Goal: Task Accomplishment & Management: Manage account settings

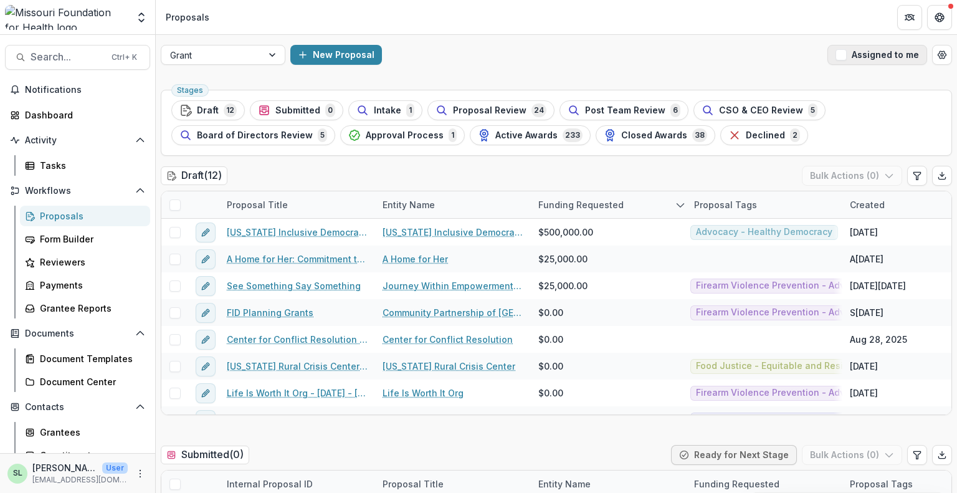
click at [887, 64] on button "Assigned to me" at bounding box center [877, 55] width 100 height 20
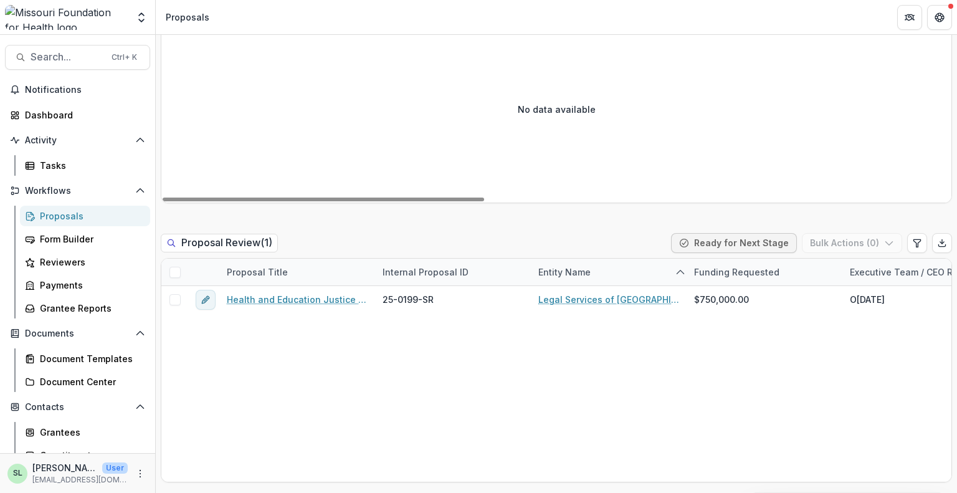
scroll to position [934, 0]
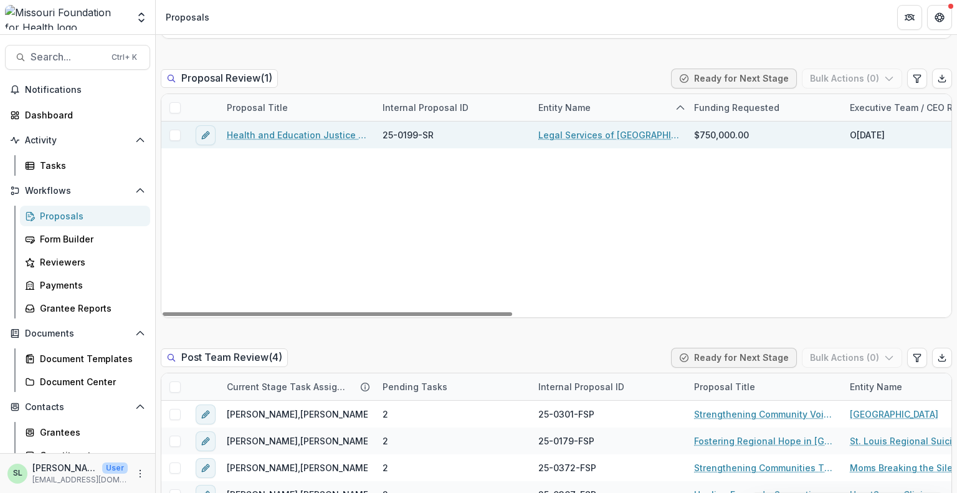
click at [313, 136] on link "Health and Education Justice Initiative" at bounding box center [297, 134] width 141 height 13
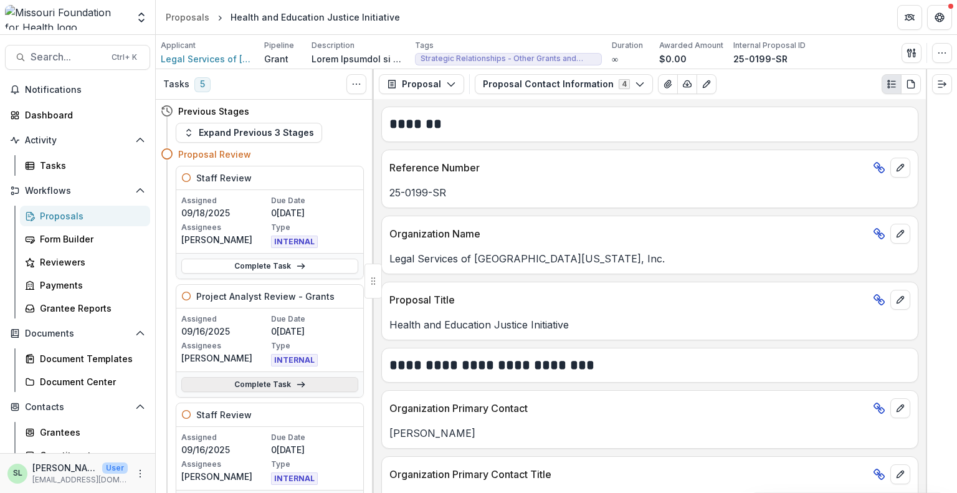
click at [258, 388] on link "Complete Task" at bounding box center [269, 384] width 177 height 15
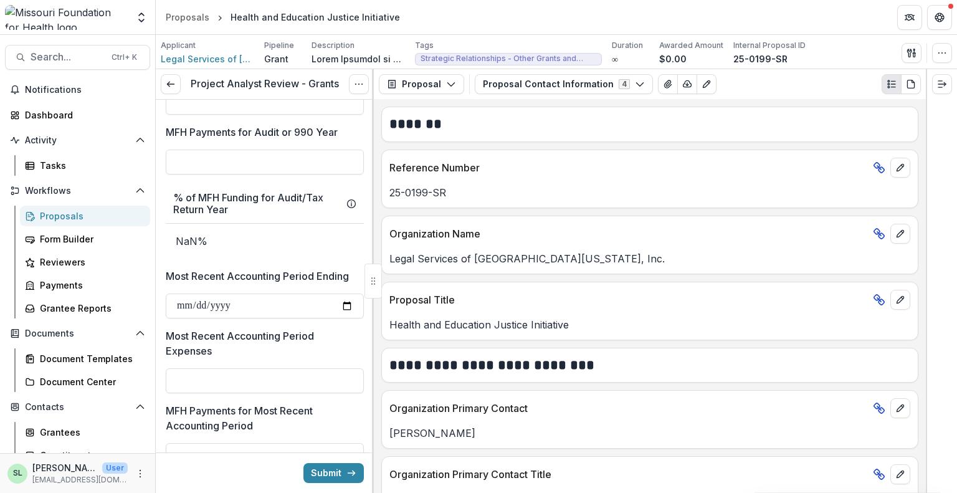
scroll to position [2242, 0]
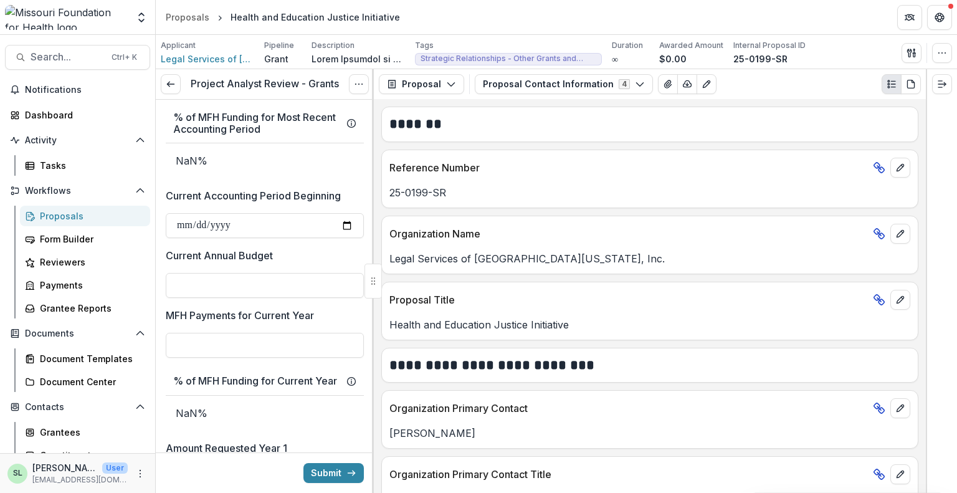
click at [72, 217] on div "Proposals" at bounding box center [90, 215] width 100 height 13
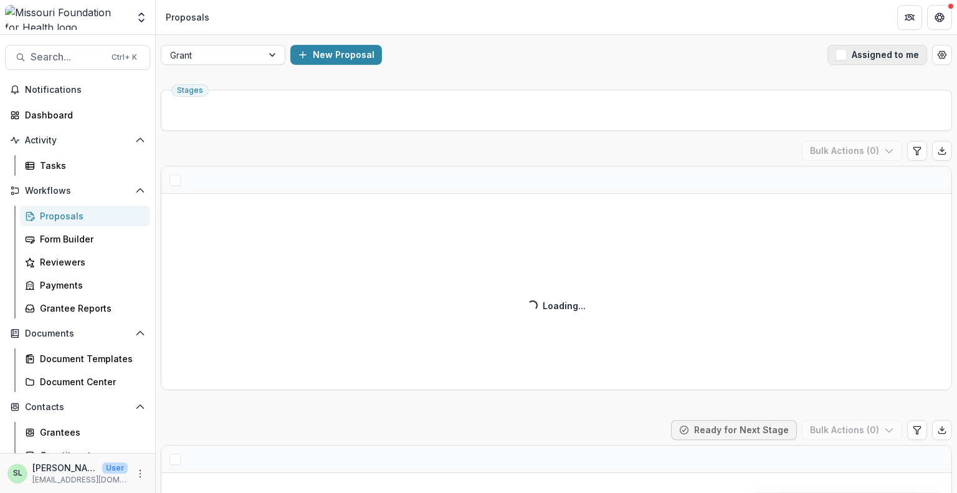
click at [855, 52] on button "Assigned to me" at bounding box center [877, 55] width 100 height 20
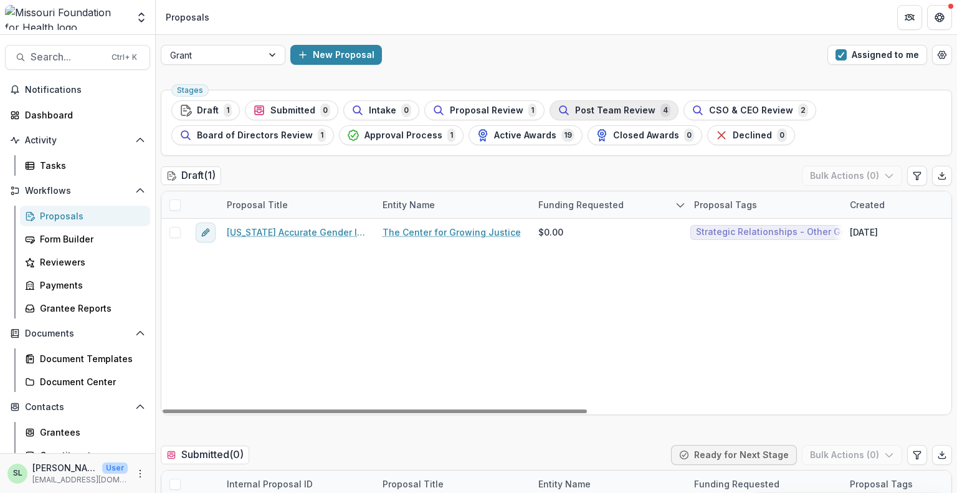
click at [613, 109] on span "Post Team Review" at bounding box center [615, 110] width 80 height 11
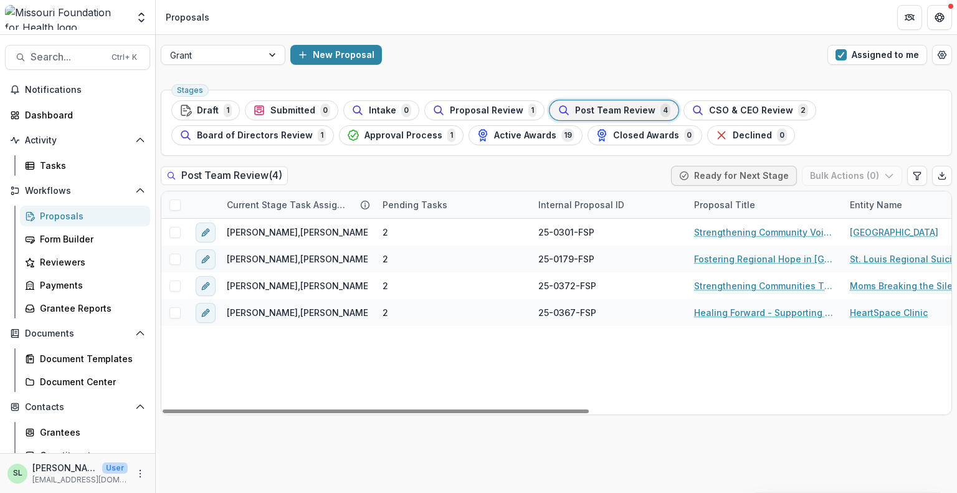
click at [174, 206] on span at bounding box center [174, 204] width 11 height 11
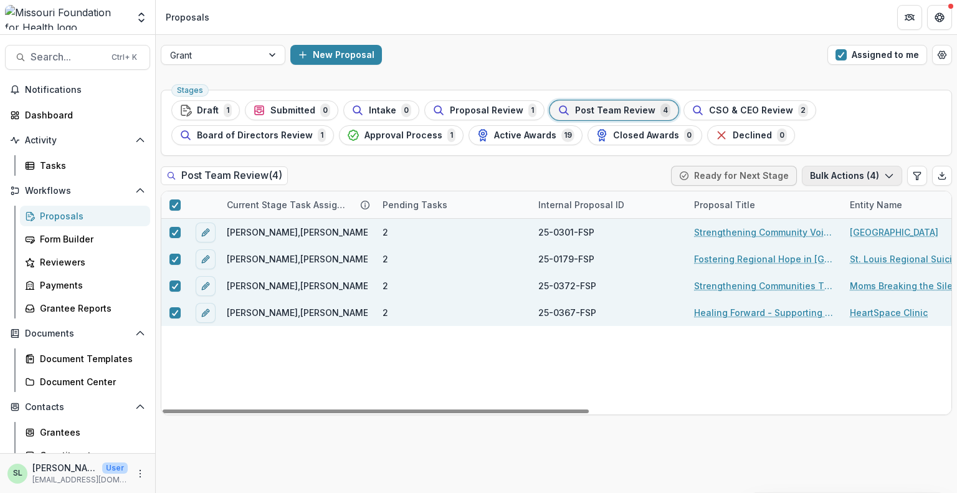
click at [853, 180] on button "Bulk Actions ( 4 )" at bounding box center [852, 176] width 100 height 20
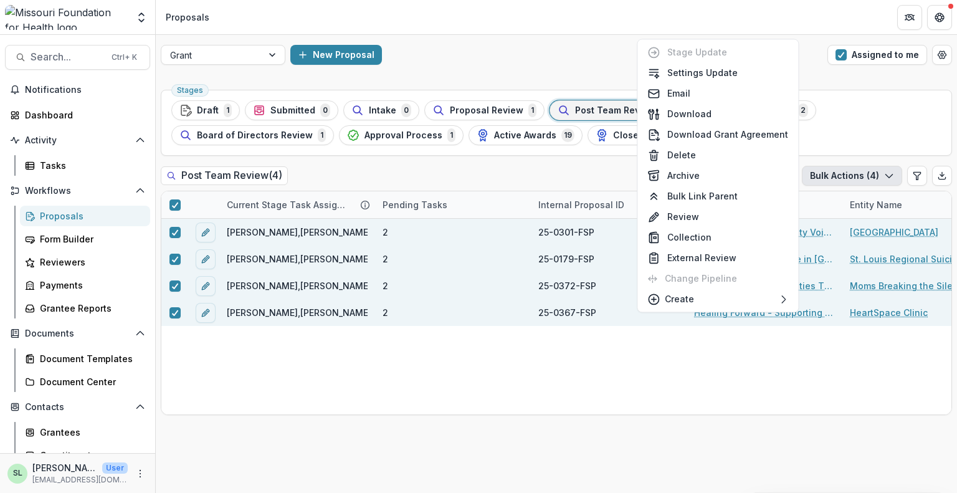
click at [856, 116] on ul "Stages Draft 1 Submitted 0 Intake 0 Proposal Review 1 Post Team Review 4 CSO & …" at bounding box center [556, 122] width 770 height 45
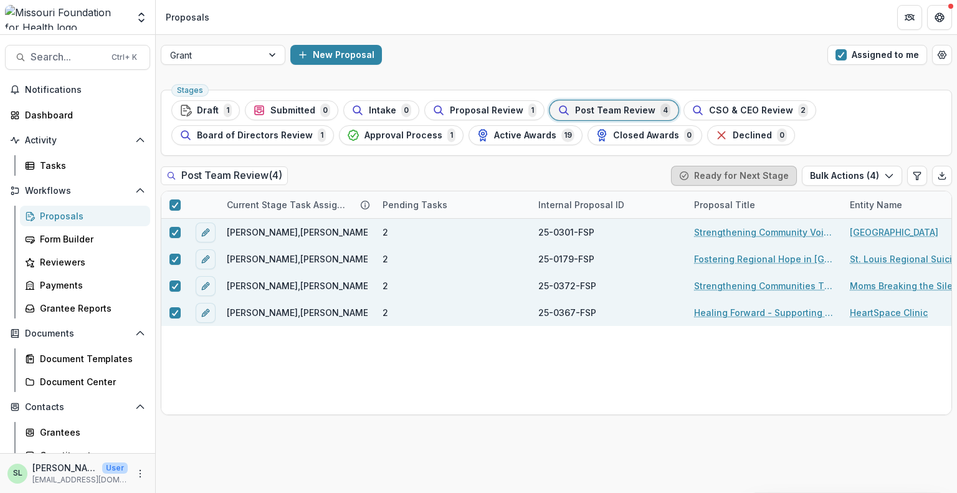
click at [775, 175] on button "Ready for Next Stage" at bounding box center [734, 176] width 126 height 20
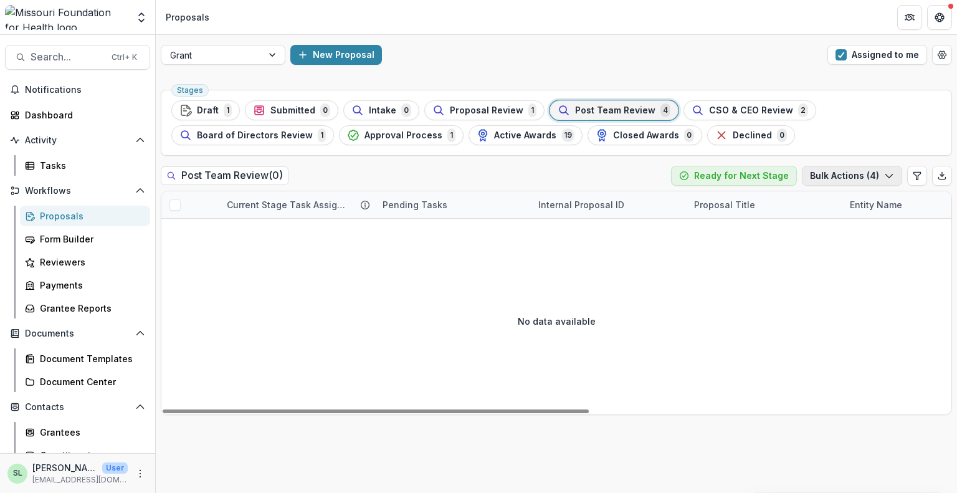
click at [825, 172] on button "Bulk Actions ( 4 )" at bounding box center [852, 176] width 100 height 20
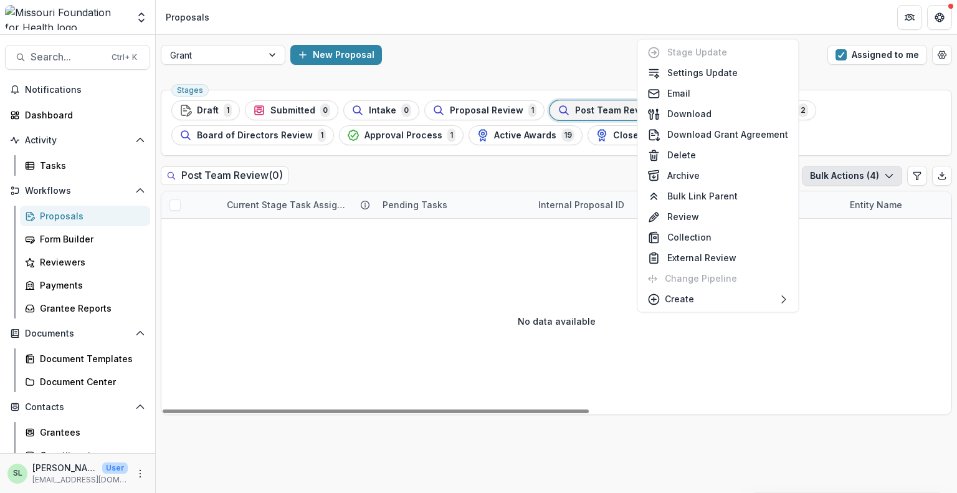
click at [539, 273] on div "No data available" at bounding box center [556, 320] width 790 height 187
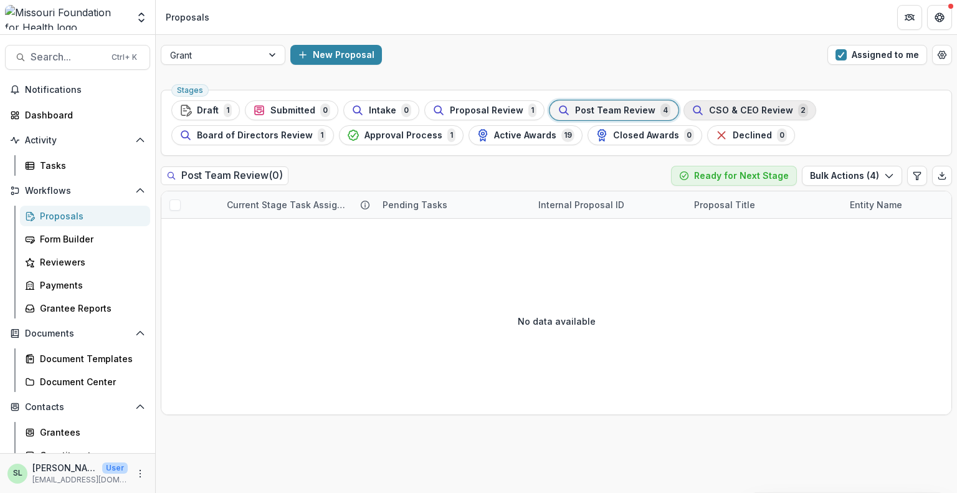
click at [752, 109] on span "CSO & CEO Review" at bounding box center [751, 110] width 84 height 11
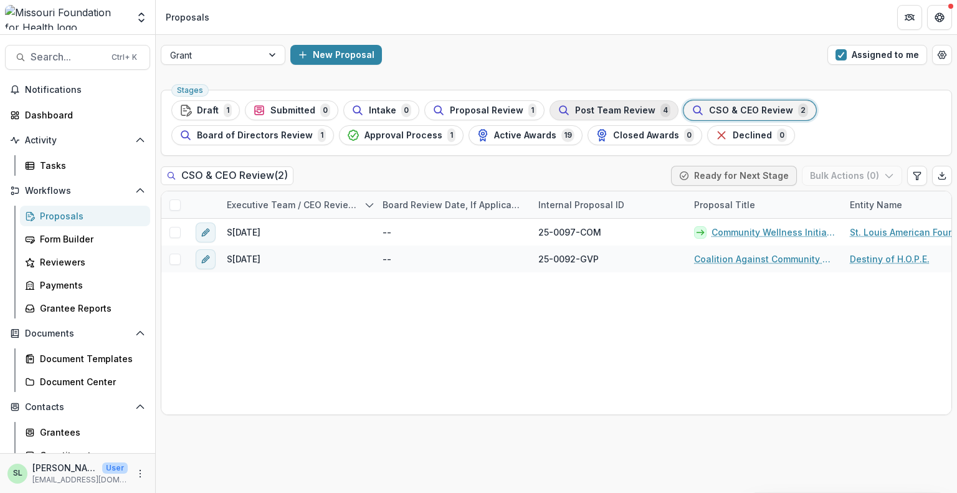
click at [623, 107] on span "Post Team Review" at bounding box center [615, 110] width 80 height 11
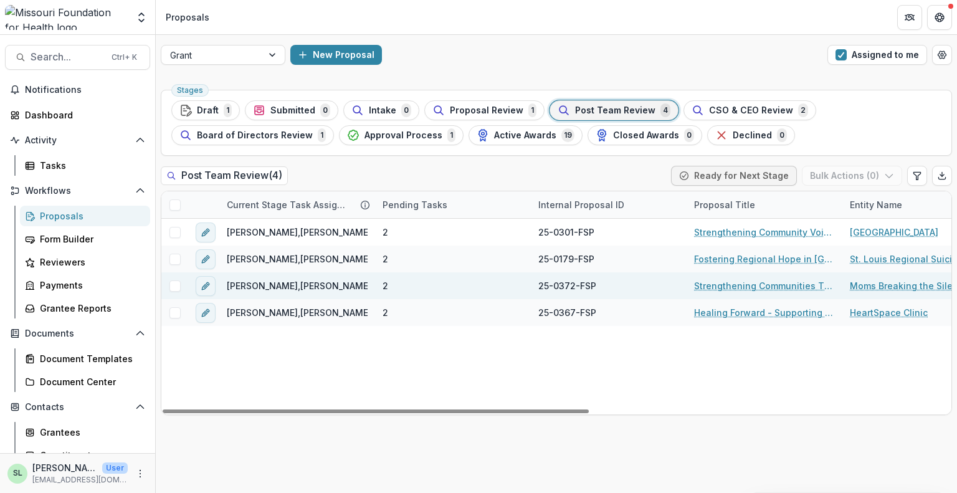
click at [750, 290] on link "Strengthening Communities Through Firearm Suicide Prevention" at bounding box center [764, 285] width 141 height 13
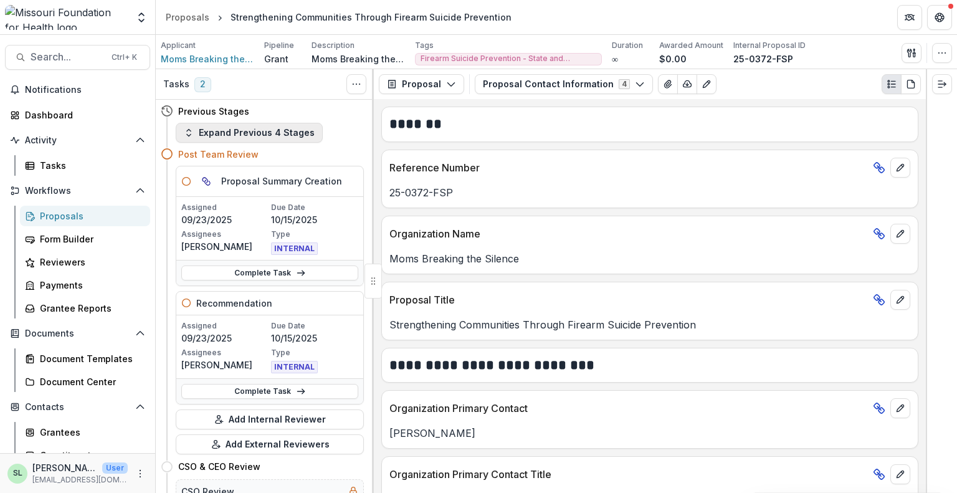
click at [237, 138] on button "Expand Previous 4 Stages" at bounding box center [249, 133] width 147 height 20
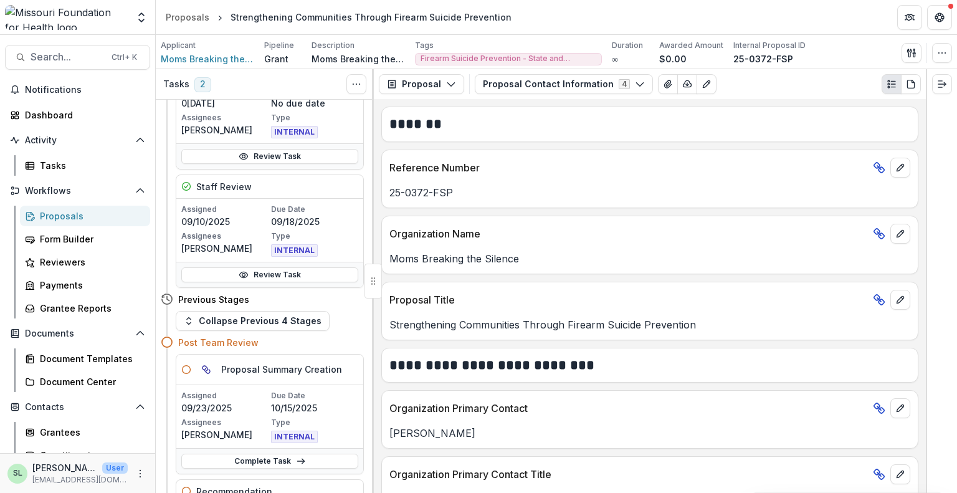
scroll to position [872, 0]
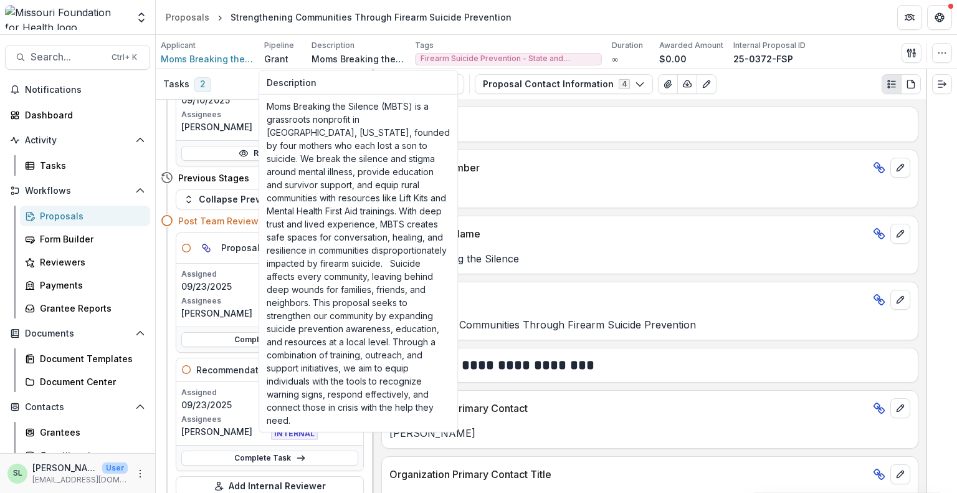
click at [355, 93] on header "Description" at bounding box center [358, 83] width 198 height 24
click at [617, 193] on p "25-0372-FSP" at bounding box center [649, 192] width 521 height 15
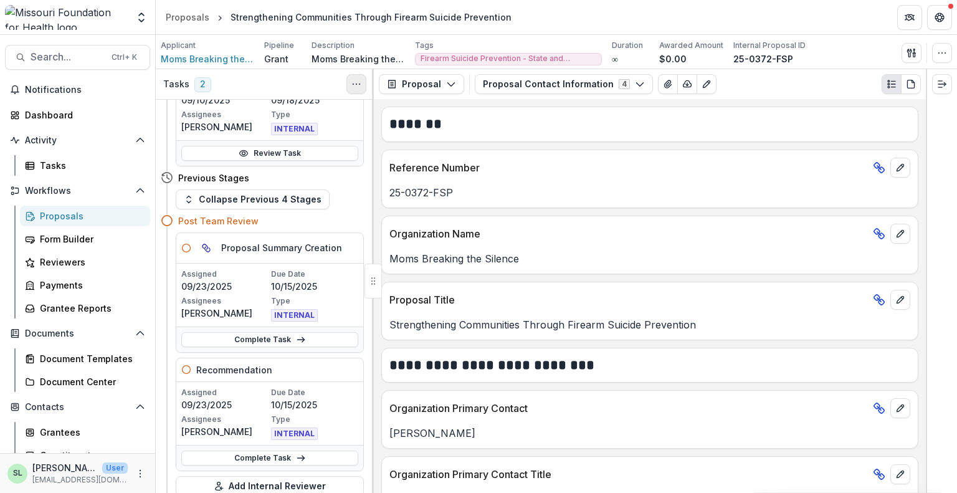
click at [353, 77] on button "Toggle View Cancelled Tasks" at bounding box center [356, 84] width 20 height 20
click at [254, 332] on link "Complete Task" at bounding box center [269, 339] width 177 height 15
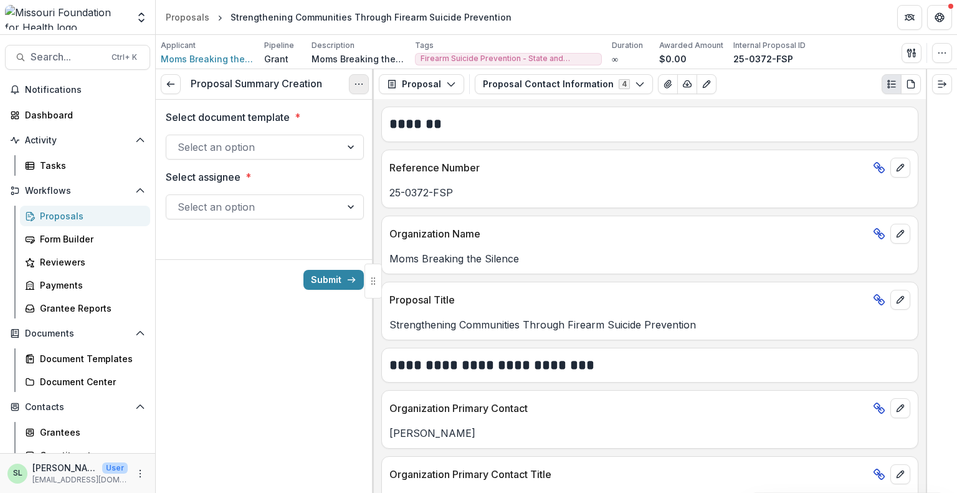
click at [363, 85] on icon "Options" at bounding box center [359, 84] width 10 height 10
click at [309, 146] on button "Cancel Task" at bounding box center [298, 138] width 133 height 21
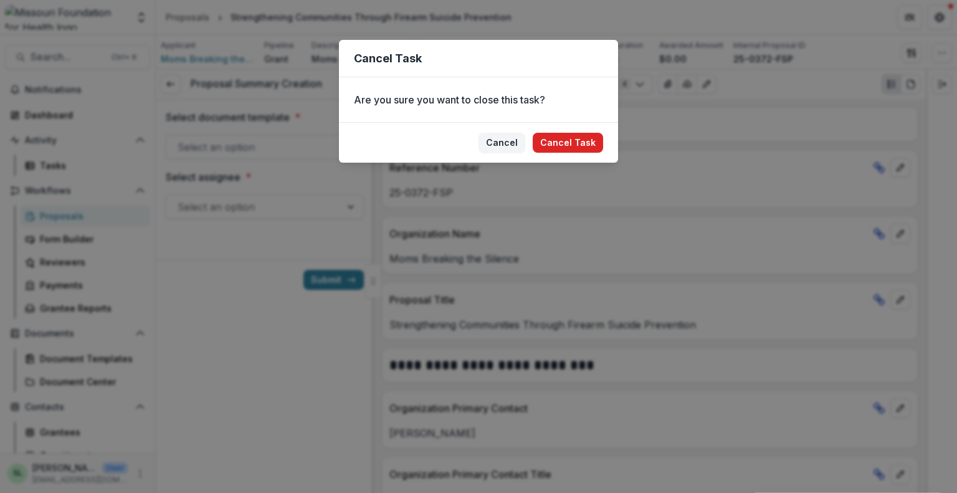
click at [576, 135] on button "Cancel Task" at bounding box center [568, 143] width 70 height 20
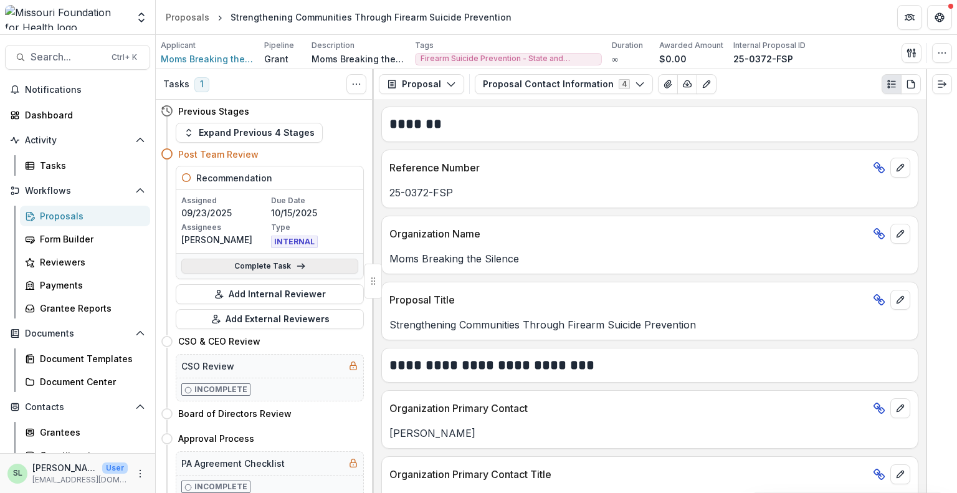
click at [304, 260] on link "Complete Task" at bounding box center [269, 265] width 177 height 15
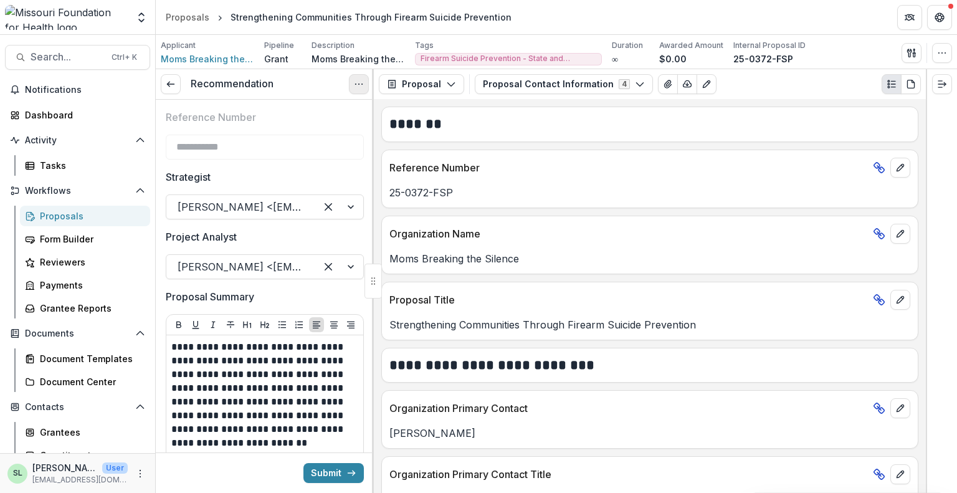
click at [358, 77] on button "Options" at bounding box center [359, 84] width 20 height 20
click at [304, 135] on button "Cancel Task" at bounding box center [298, 138] width 133 height 21
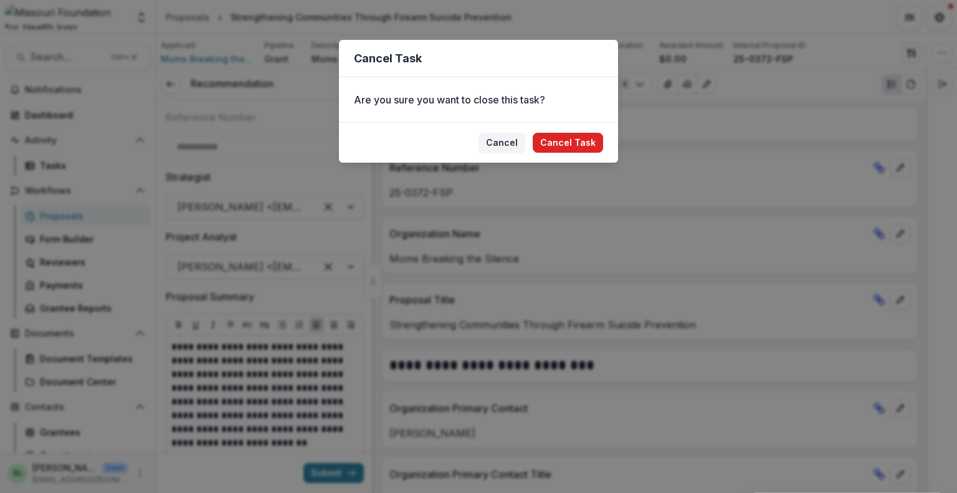
click at [588, 141] on button "Cancel Task" at bounding box center [568, 143] width 70 height 20
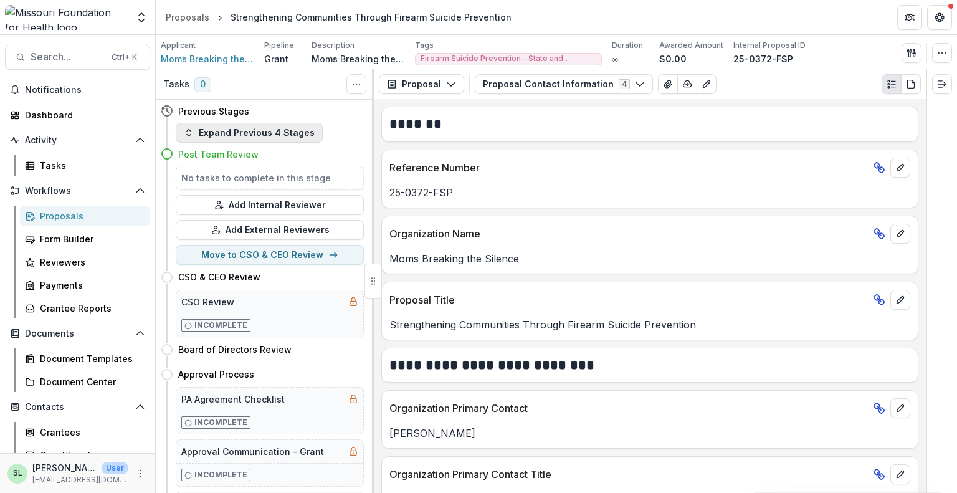
drag, startPoint x: 285, startPoint y: 143, endPoint x: 282, endPoint y: 132, distance: 11.5
click at [285, 143] on div "Post Team Review" at bounding box center [262, 154] width 203 height 23
click at [282, 132] on button "Expand Previous 4 Stages" at bounding box center [249, 133] width 147 height 20
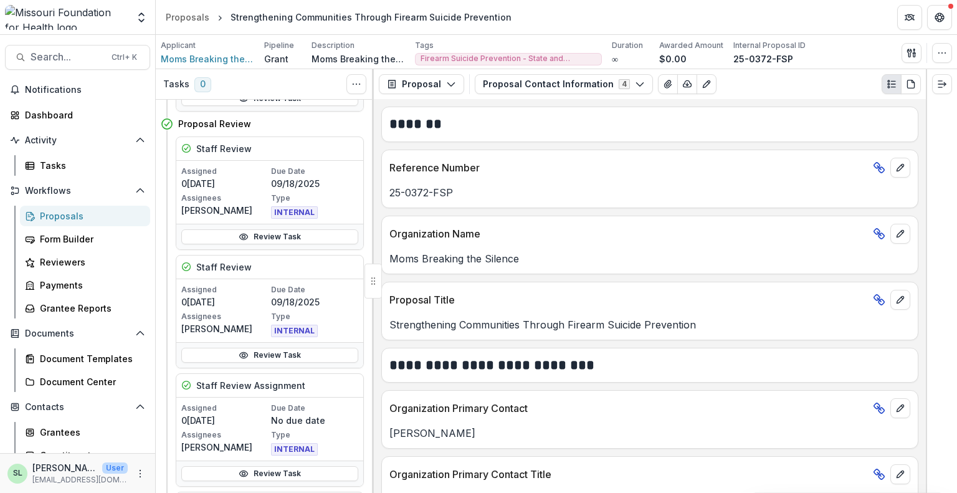
scroll to position [436, 0]
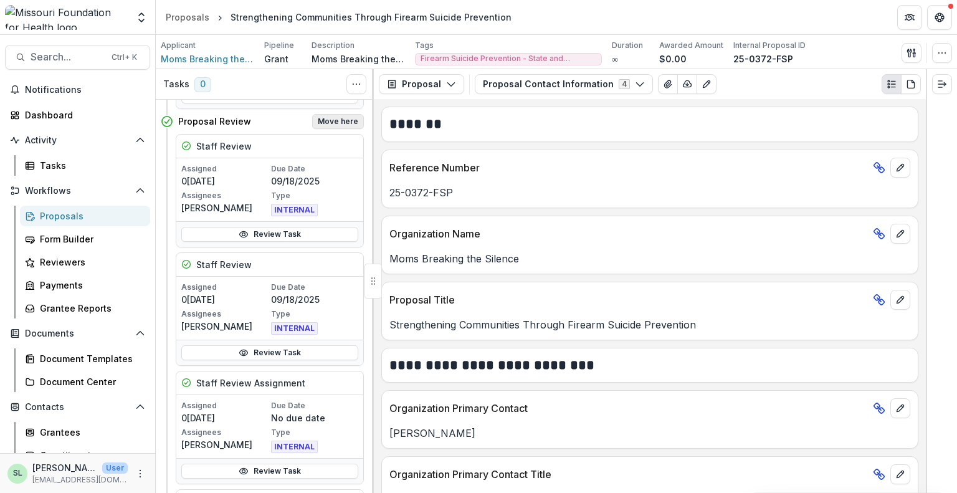
click at [323, 120] on button "Move here" at bounding box center [338, 121] width 52 height 15
select select "**********"
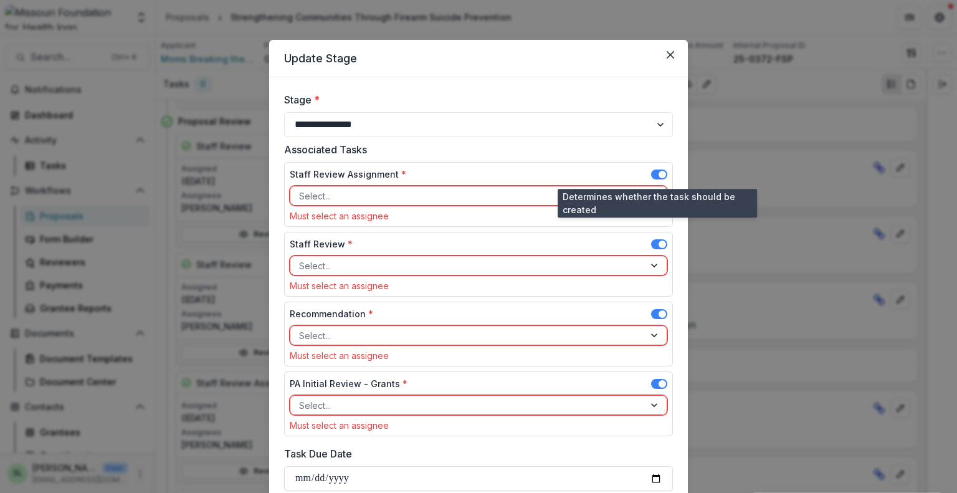
click at [655, 172] on span at bounding box center [659, 174] width 16 height 10
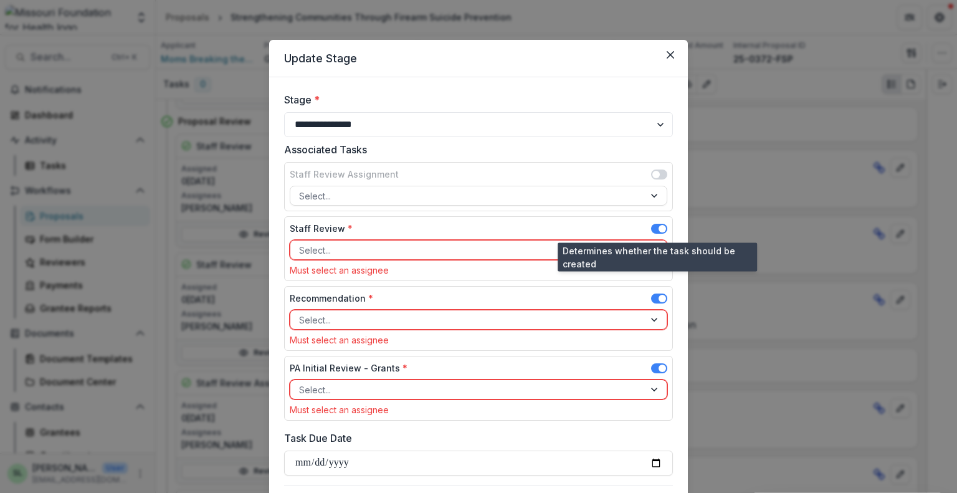
click at [654, 224] on span at bounding box center [659, 229] width 16 height 10
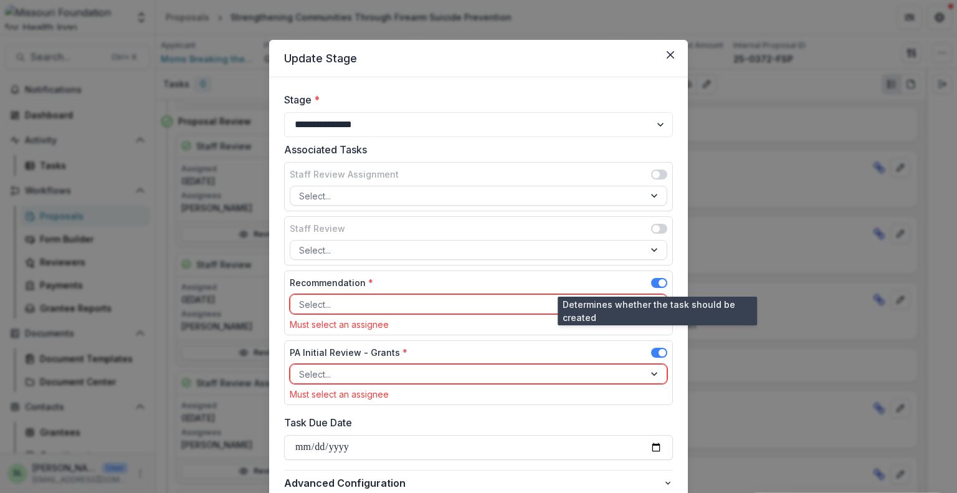
click at [651, 281] on span at bounding box center [659, 283] width 16 height 10
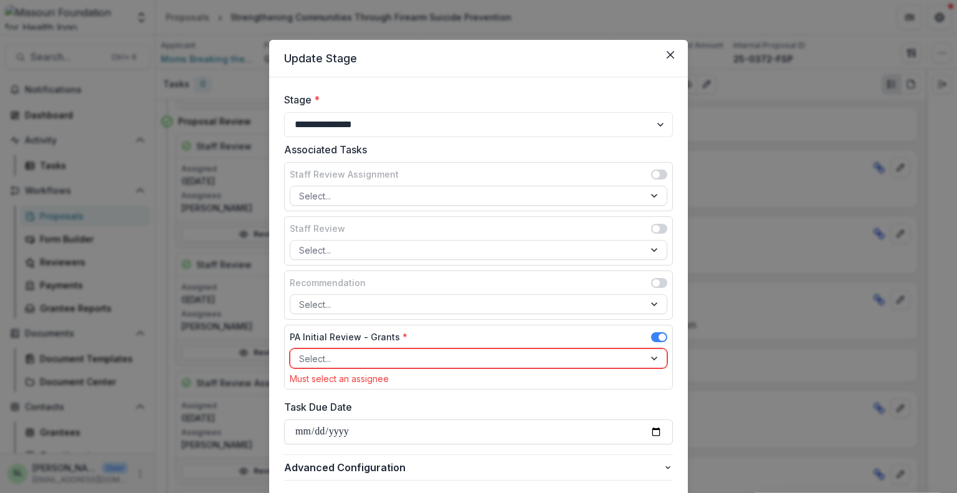
click at [435, 361] on div at bounding box center [467, 359] width 336 height 16
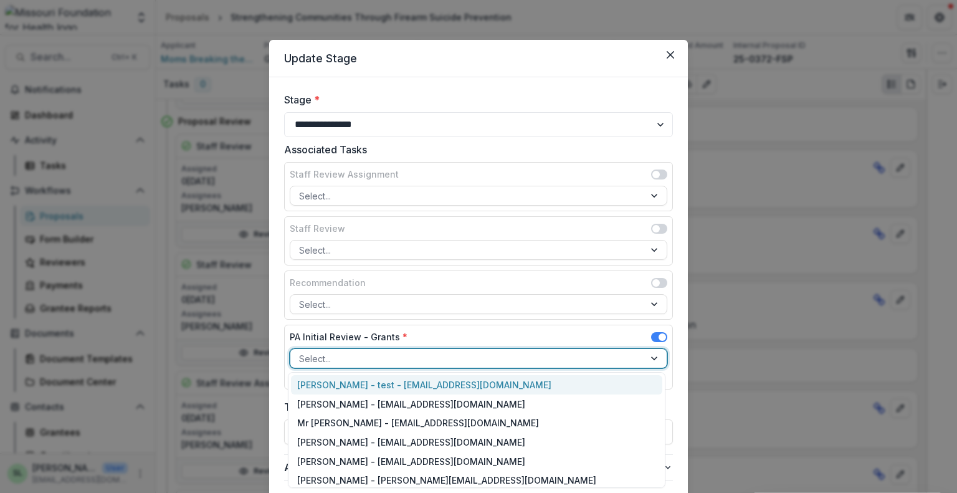
type input "*"
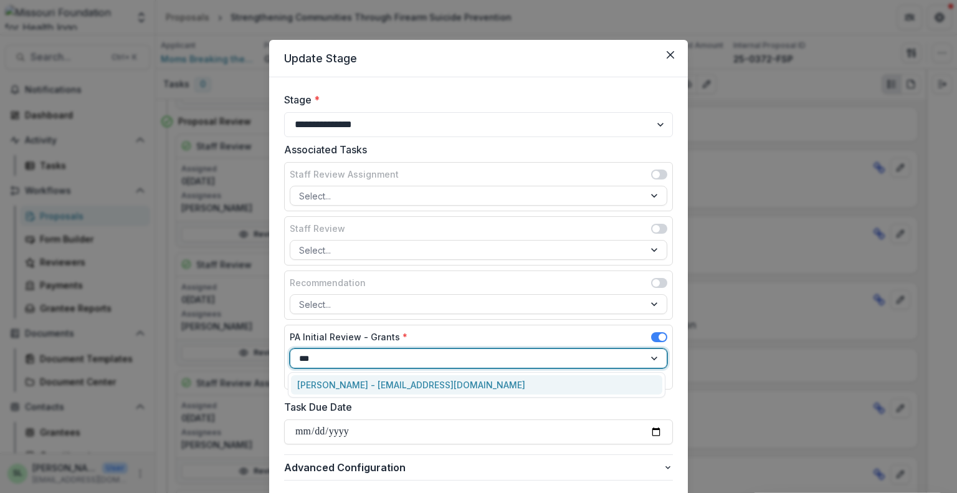
type input "****"
click at [376, 383] on div "[PERSON_NAME] - [EMAIL_ADDRESS][DOMAIN_NAME]" at bounding box center [476, 384] width 371 height 19
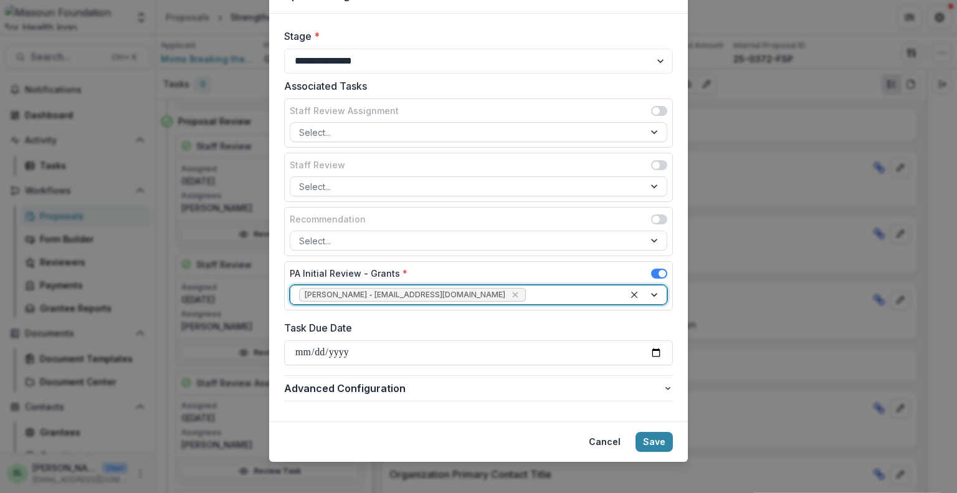
scroll to position [70, 0]
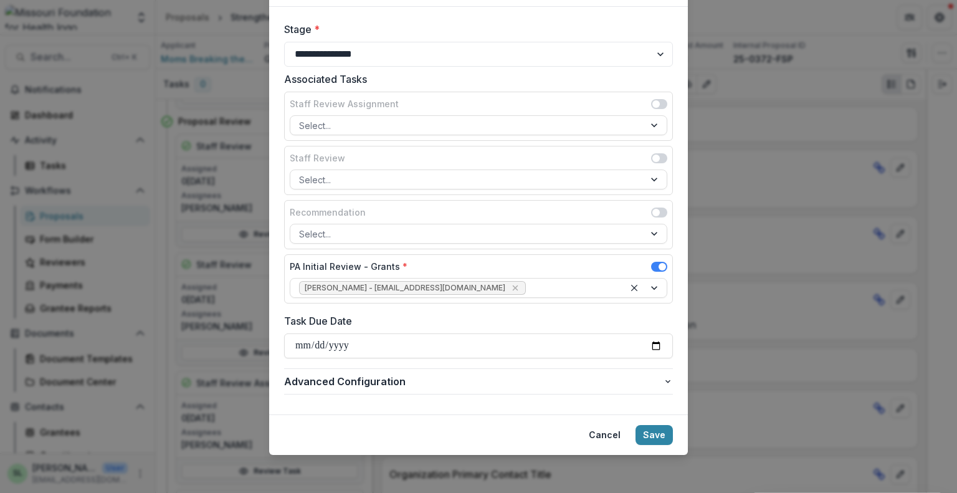
click at [656, 443] on footer "Cancel Save" at bounding box center [478, 434] width 419 height 40
click at [655, 436] on button "Save" at bounding box center [653, 435] width 37 height 20
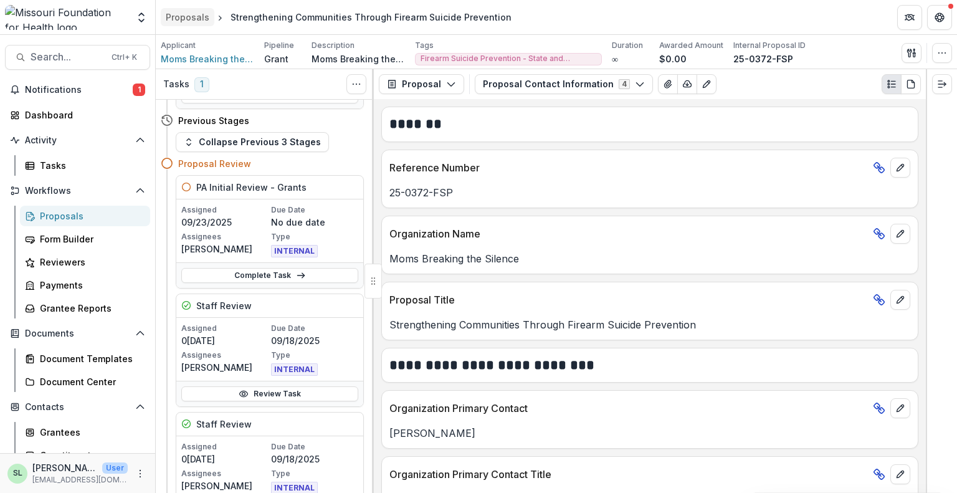
click at [194, 21] on div "Proposals" at bounding box center [188, 17] width 44 height 13
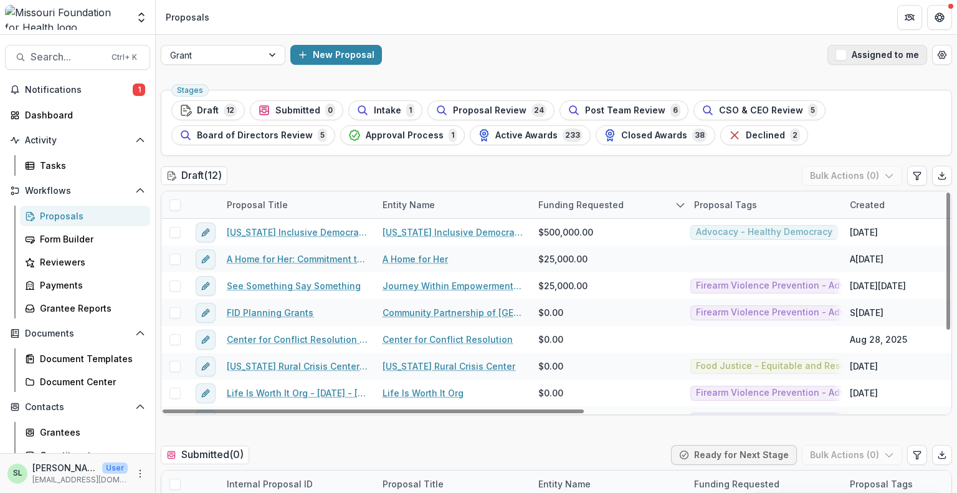
click at [865, 60] on button "Assigned to me" at bounding box center [877, 55] width 100 height 20
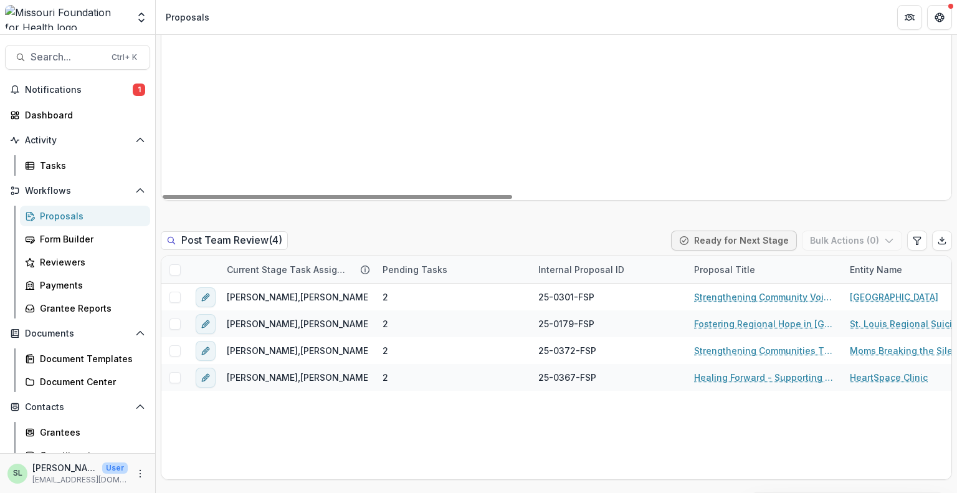
scroll to position [1059, 0]
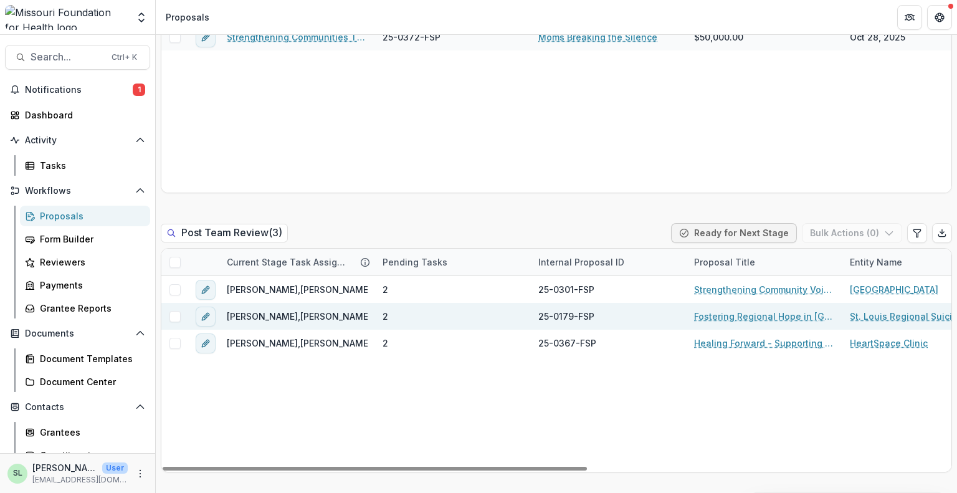
click at [755, 316] on link "Fostering Regional Hope in [GEOGRAPHIC_DATA]" at bounding box center [764, 316] width 141 height 13
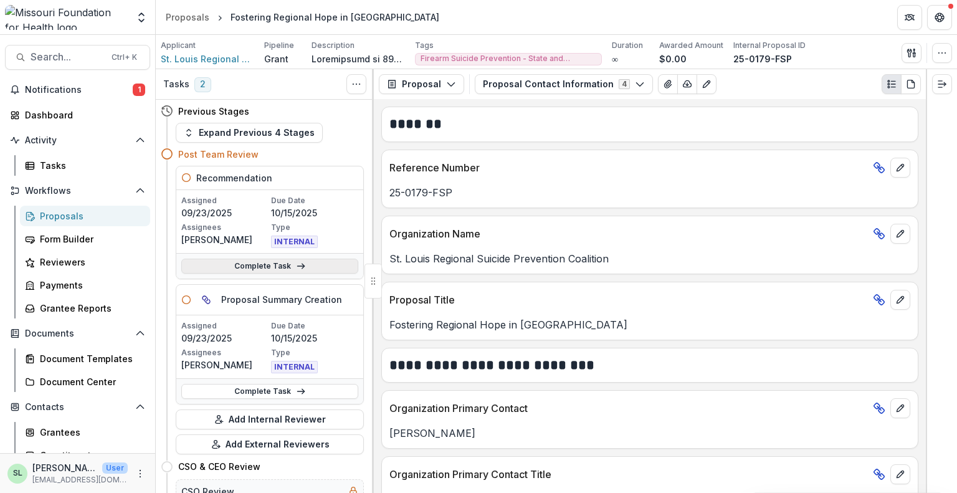
click at [305, 265] on link "Complete Task" at bounding box center [269, 265] width 177 height 15
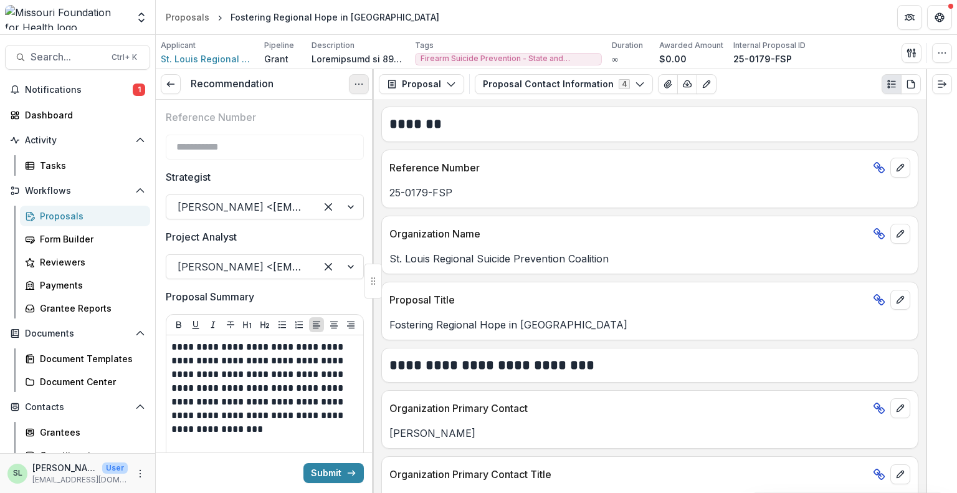
click at [358, 87] on icon "Options" at bounding box center [359, 84] width 10 height 10
click at [336, 140] on button "Cancel Task" at bounding box center [298, 138] width 133 height 21
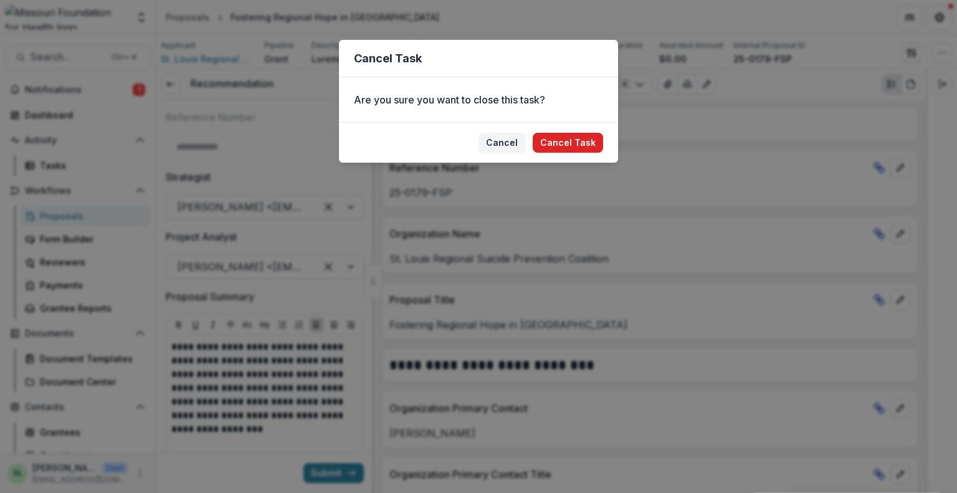
click at [569, 135] on button "Cancel Task" at bounding box center [568, 143] width 70 height 20
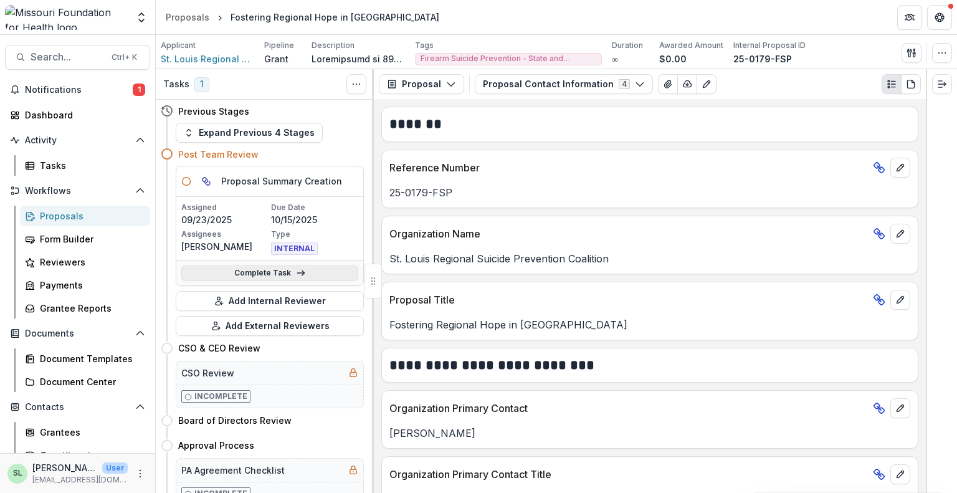
click at [297, 273] on line at bounding box center [300, 273] width 7 height 0
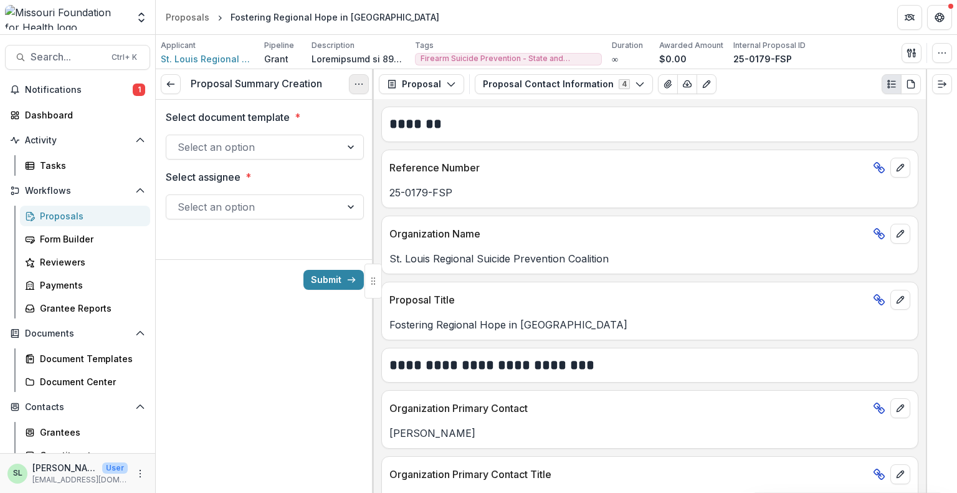
click at [356, 79] on icon "Options" at bounding box center [359, 84] width 10 height 10
click at [165, 301] on div "Proposal Summary Creation View task Cancel Task Select document template * Sele…" at bounding box center [265, 281] width 218 height 424
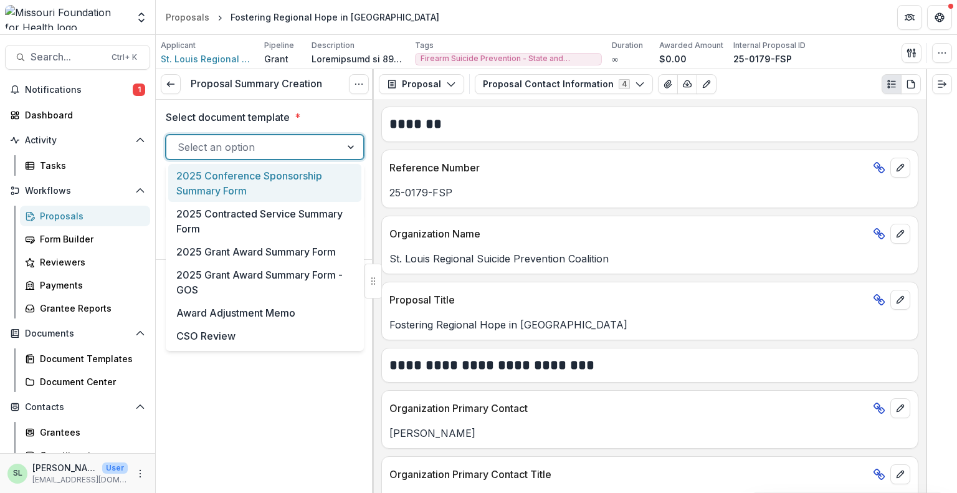
click at [253, 145] on div at bounding box center [254, 146] width 152 height 17
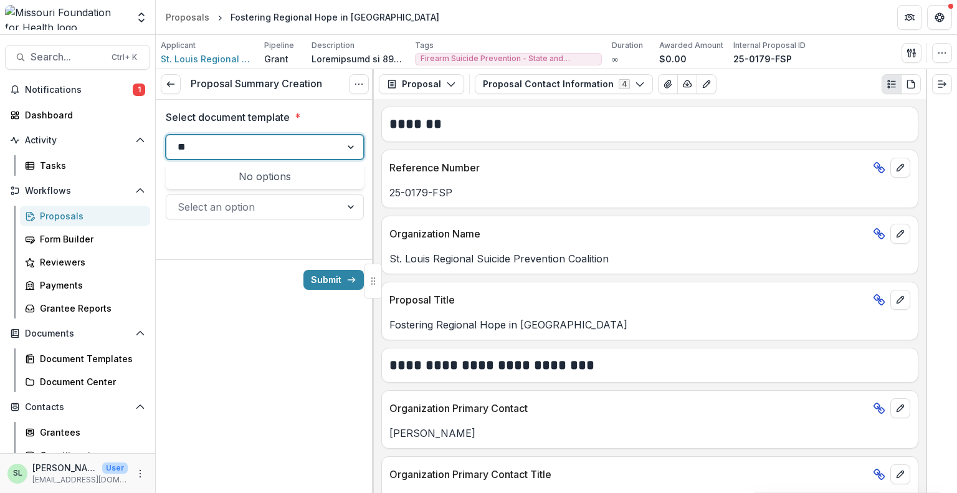
type input "*"
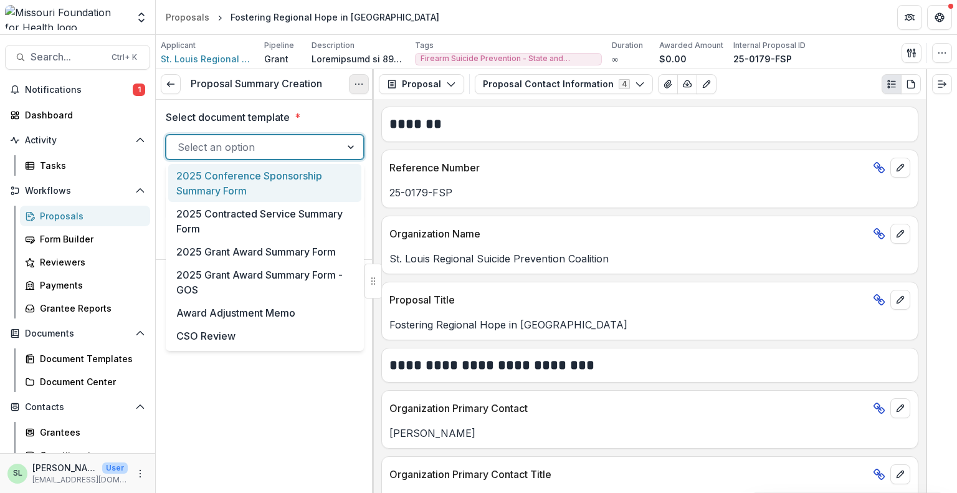
click at [356, 79] on icon "Options" at bounding box center [359, 84] width 10 height 10
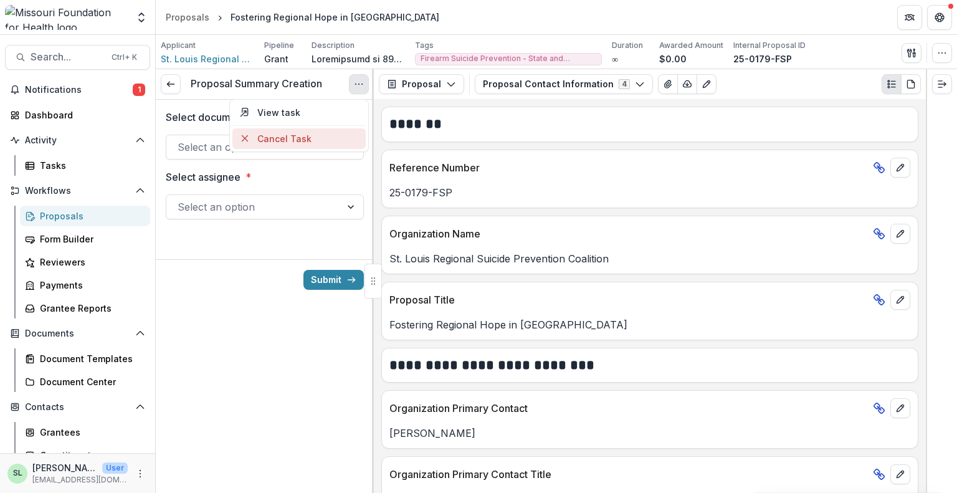
click at [323, 134] on button "Cancel Task" at bounding box center [298, 138] width 133 height 21
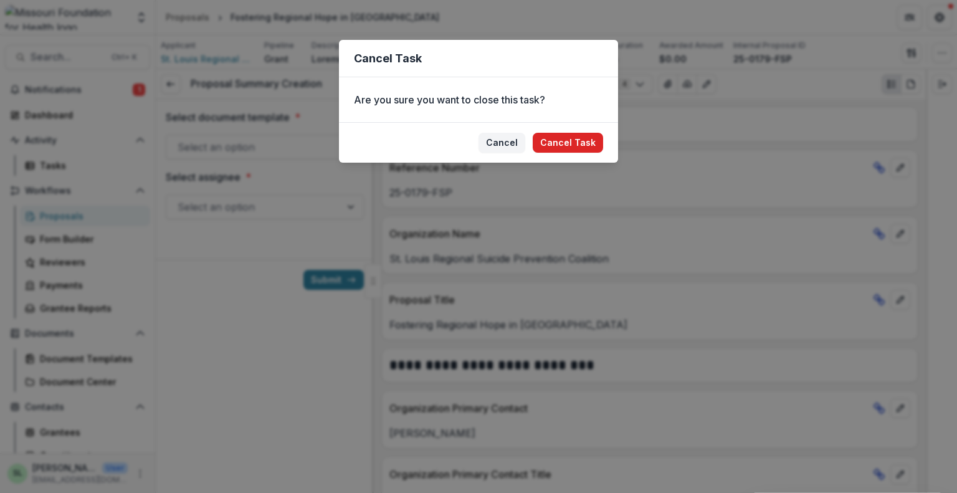
click at [566, 142] on button "Cancel Task" at bounding box center [568, 143] width 70 height 20
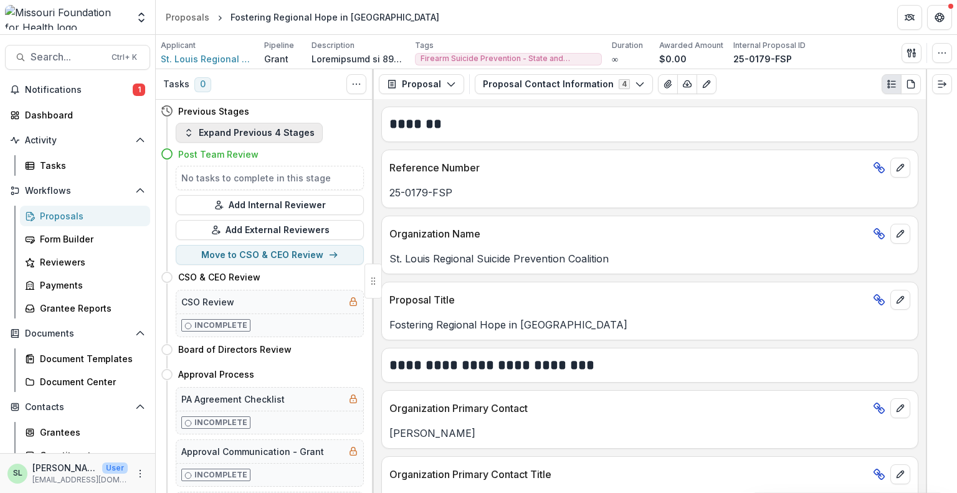
click at [264, 126] on button "Expand Previous 4 Stages" at bounding box center [249, 133] width 147 height 20
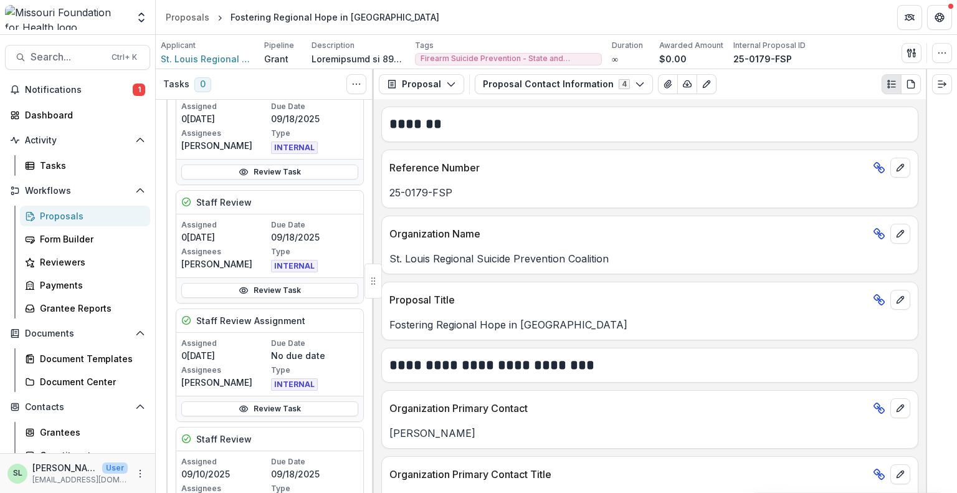
scroll to position [374, 0]
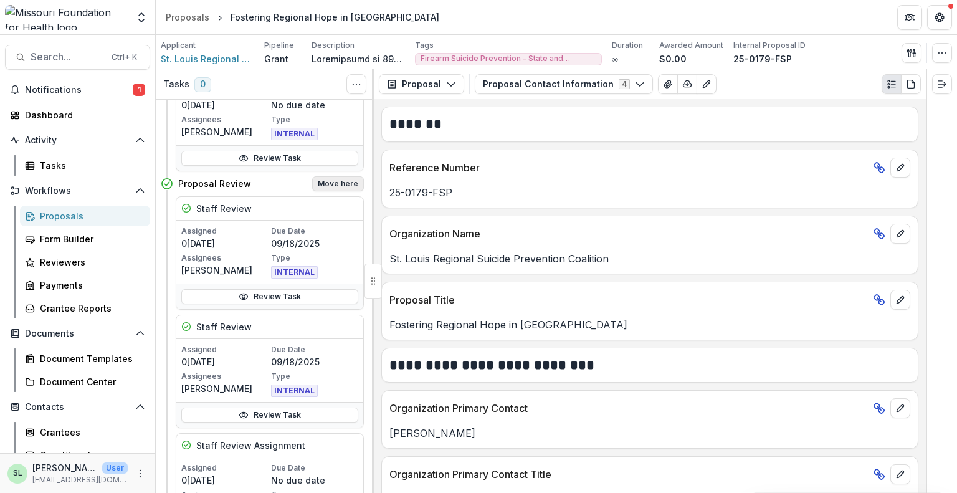
click at [334, 179] on button "Move here" at bounding box center [338, 183] width 52 height 15
select select "**********"
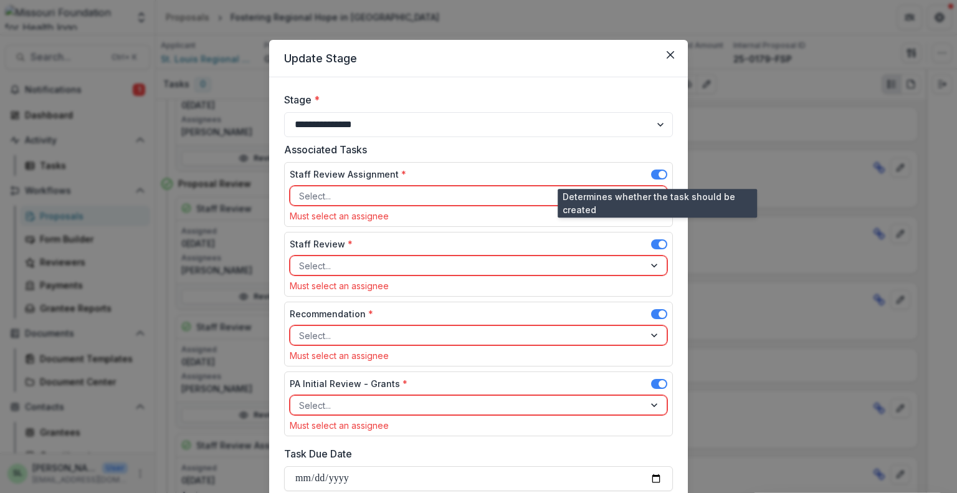
click at [654, 171] on span at bounding box center [659, 174] width 16 height 10
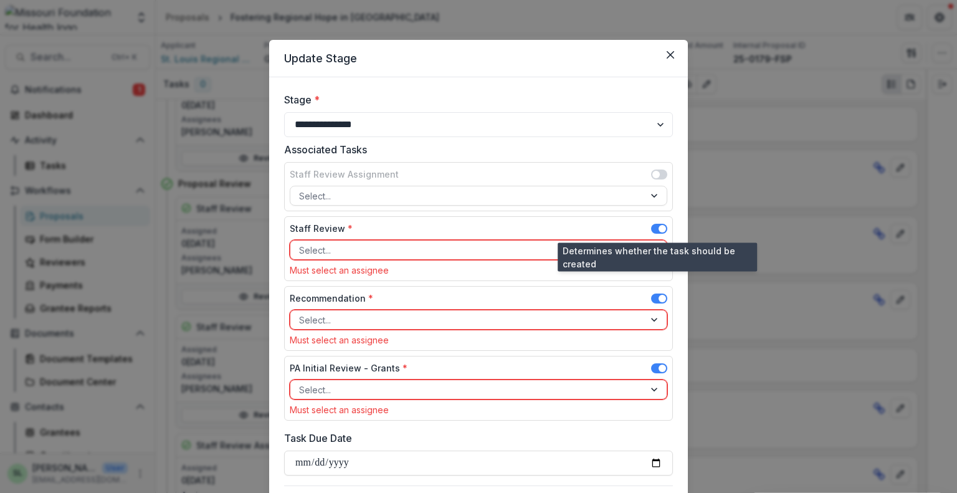
click at [653, 227] on span at bounding box center [659, 229] width 16 height 10
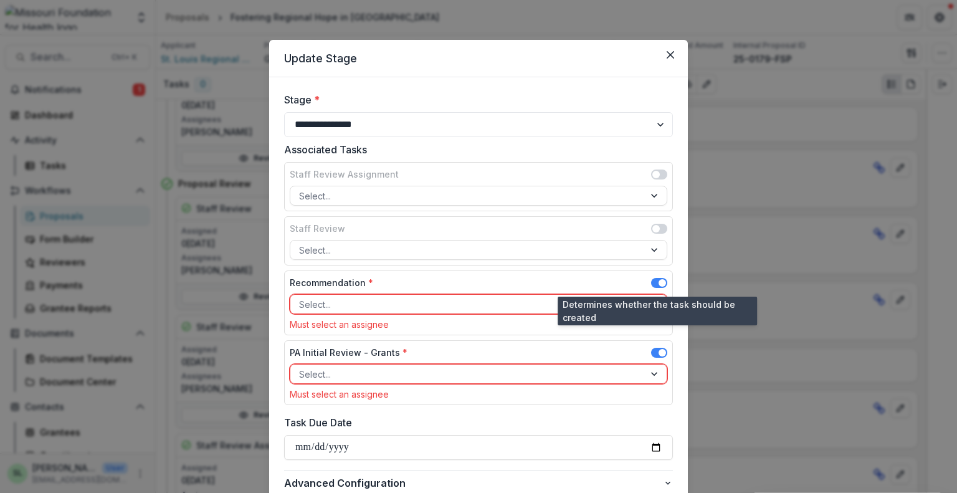
click at [653, 283] on span at bounding box center [659, 283] width 16 height 10
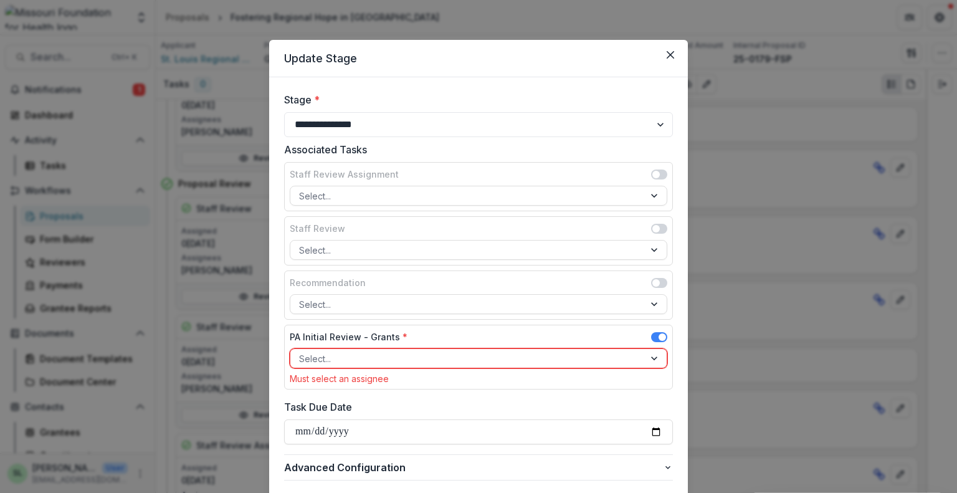
click at [402, 353] on div at bounding box center [467, 359] width 336 height 16
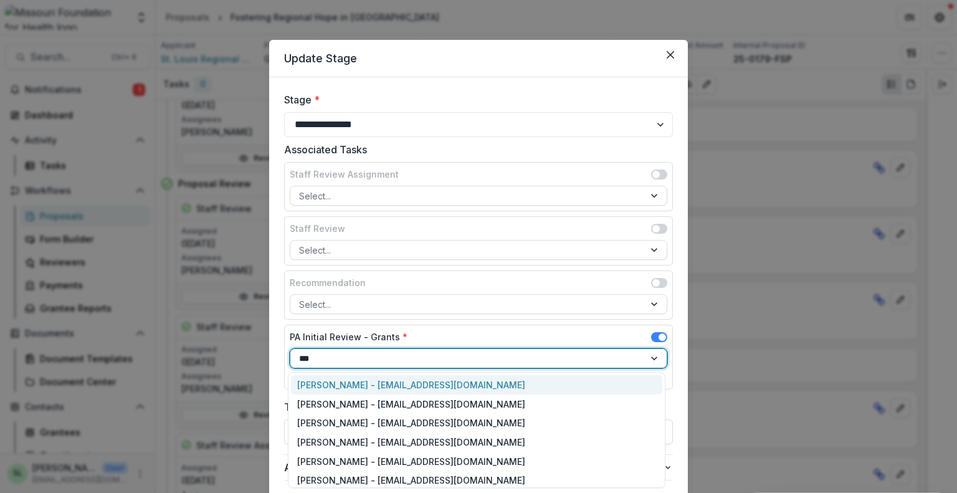
type input "****"
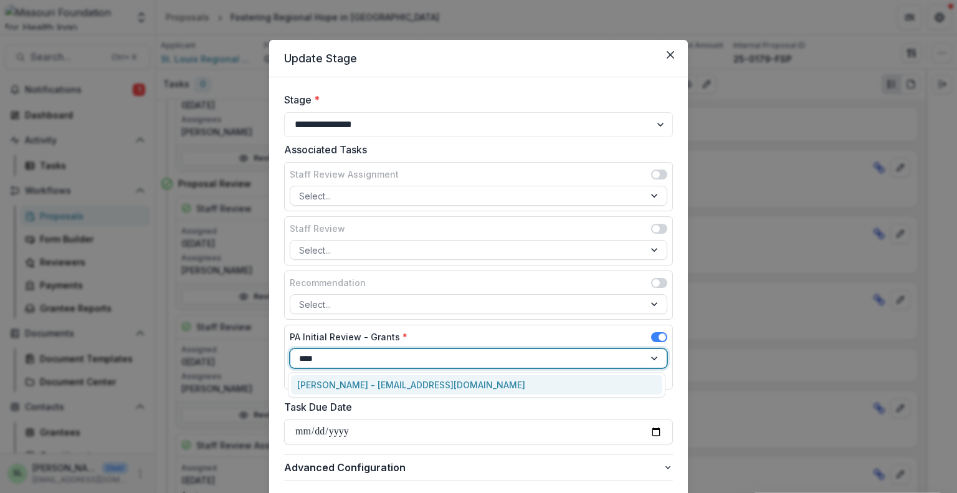
click at [359, 385] on div "[PERSON_NAME] - [EMAIL_ADDRESS][DOMAIN_NAME]" at bounding box center [476, 384] width 371 height 19
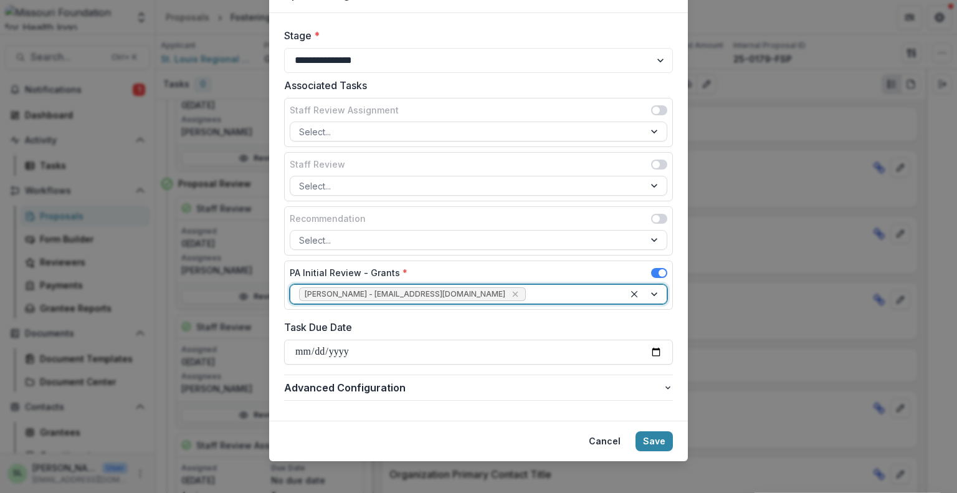
scroll to position [70, 0]
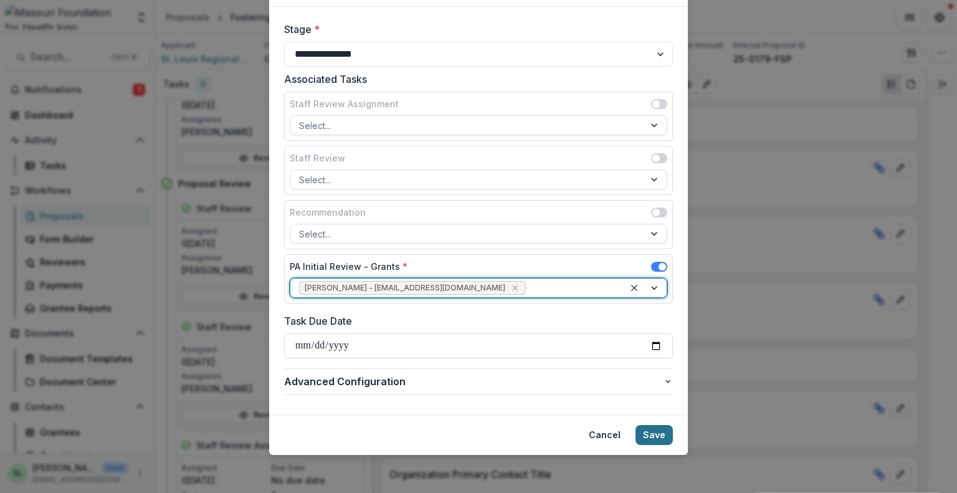
click at [648, 432] on button "Save" at bounding box center [653, 435] width 37 height 20
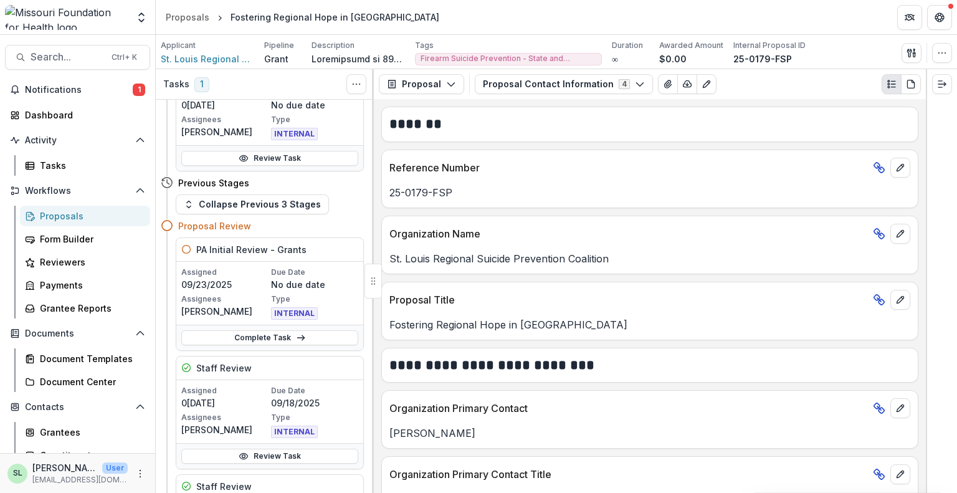
drag, startPoint x: 62, startPoint y: 218, endPoint x: 71, endPoint y: 218, distance: 9.3
click at [62, 218] on div "Proposals" at bounding box center [90, 215] width 100 height 13
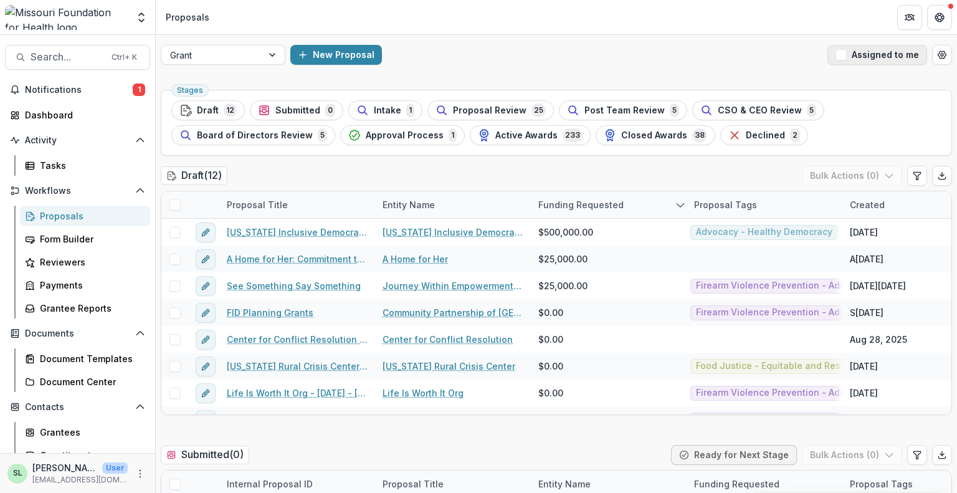
click at [872, 52] on button "Assigned to me" at bounding box center [877, 55] width 100 height 20
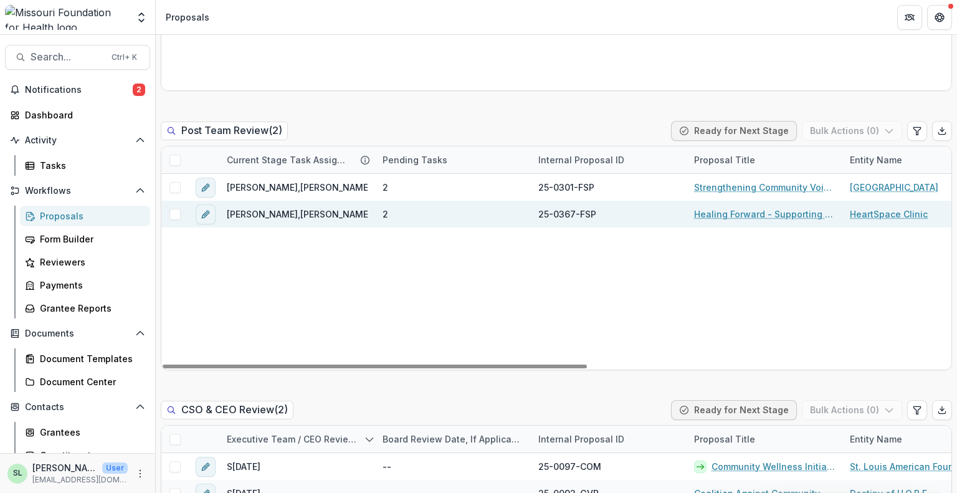
scroll to position [934, 0]
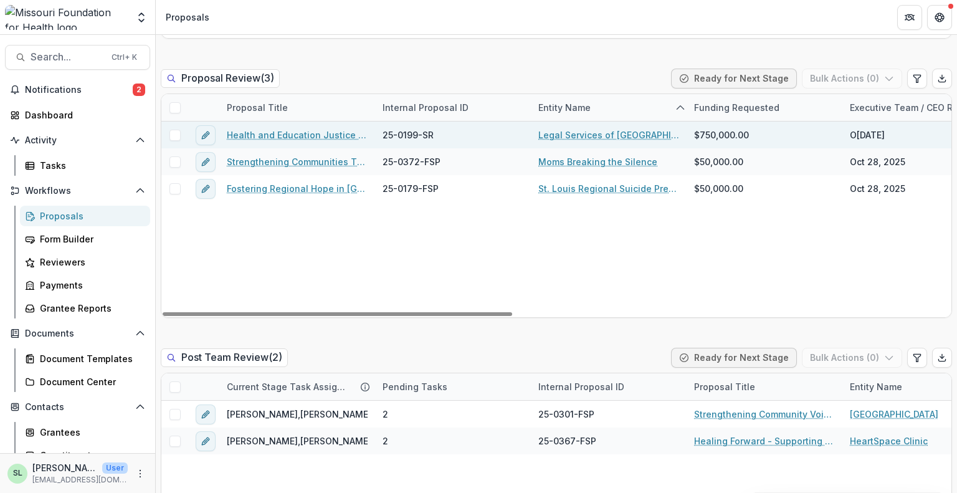
click at [294, 135] on link "Health and Education Justice Initiative" at bounding box center [297, 134] width 141 height 13
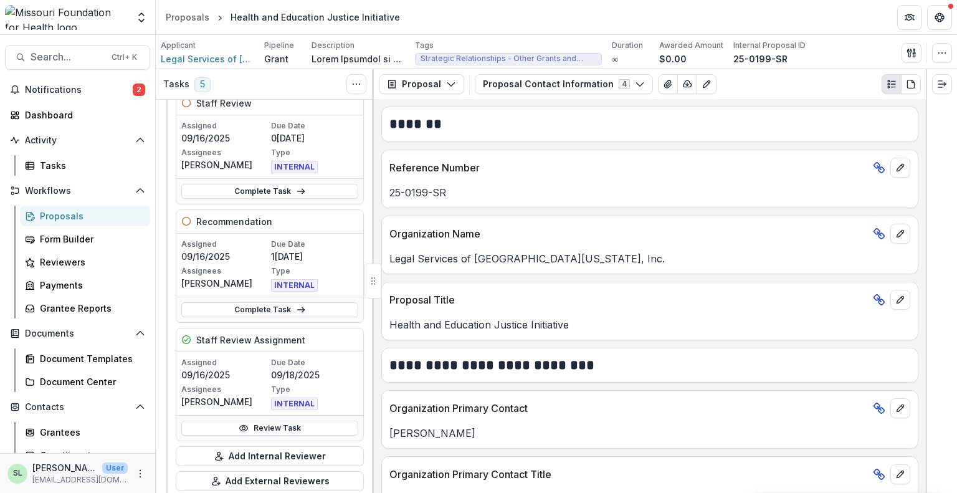
scroll to position [436, 0]
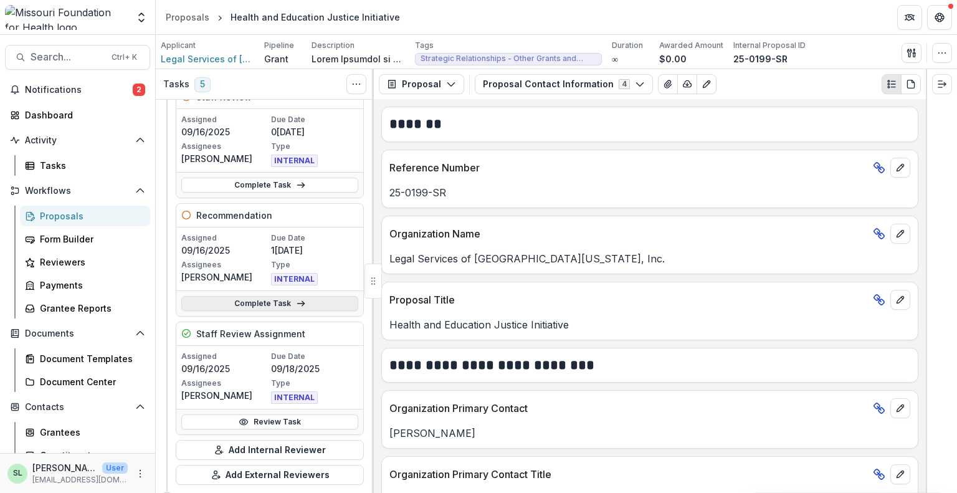
click at [267, 305] on link "Complete Task" at bounding box center [269, 303] width 177 height 15
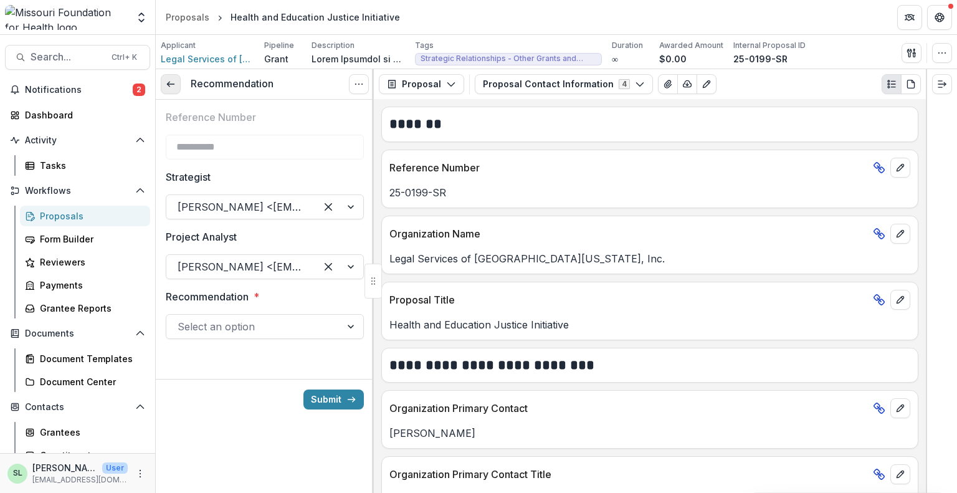
click at [177, 83] on link at bounding box center [171, 84] width 20 height 20
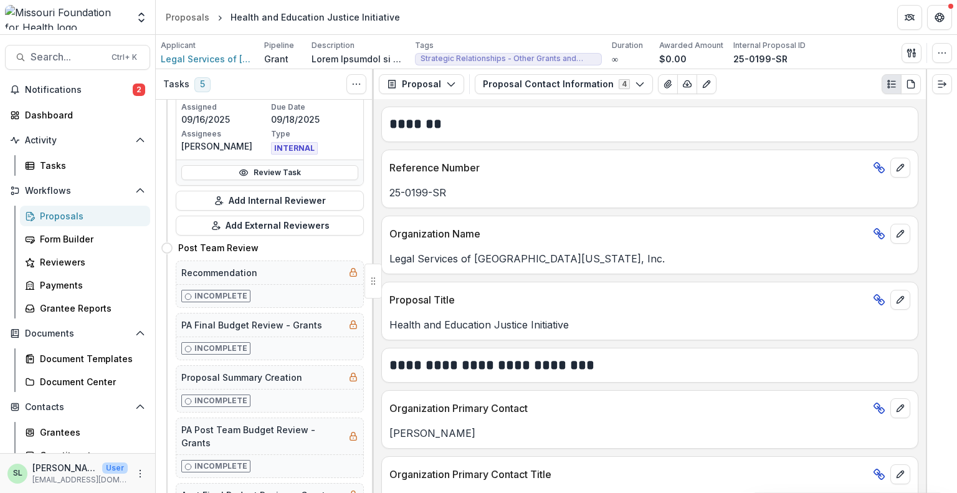
scroll to position [311, 0]
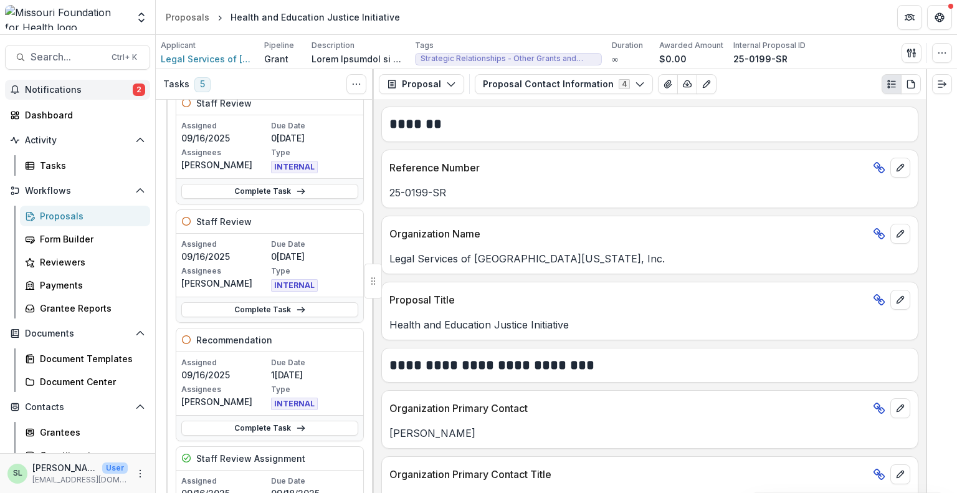
click at [57, 91] on span "Notifications" at bounding box center [79, 90] width 108 height 11
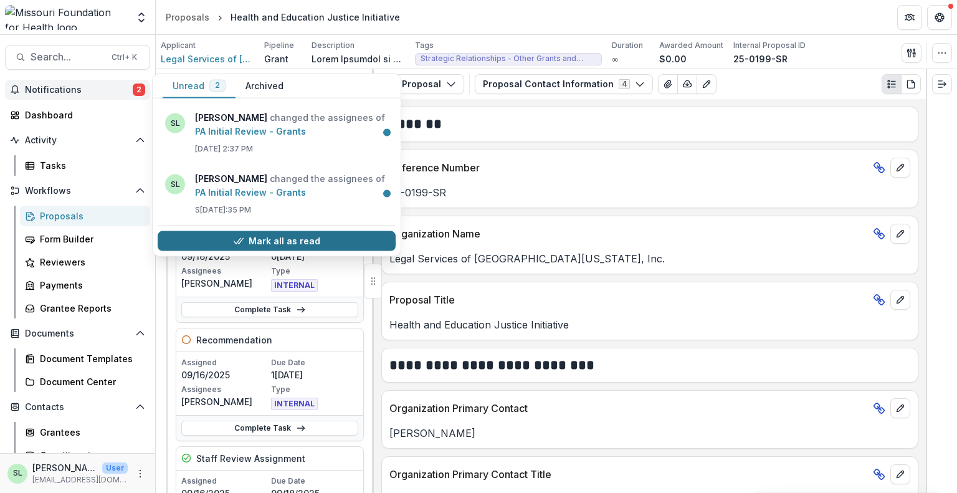
click at [248, 239] on button "Mark all as read" at bounding box center [277, 241] width 238 height 20
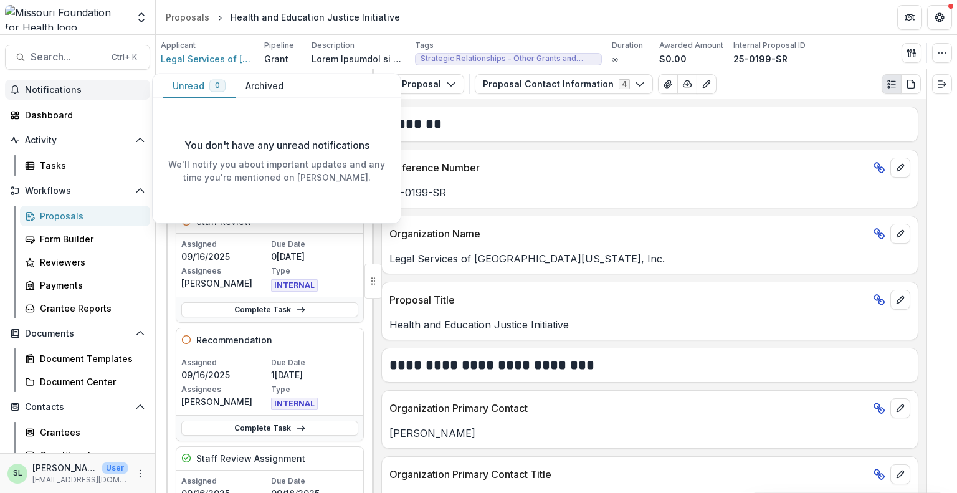
click at [54, 87] on span "Notifications" at bounding box center [85, 90] width 120 height 11
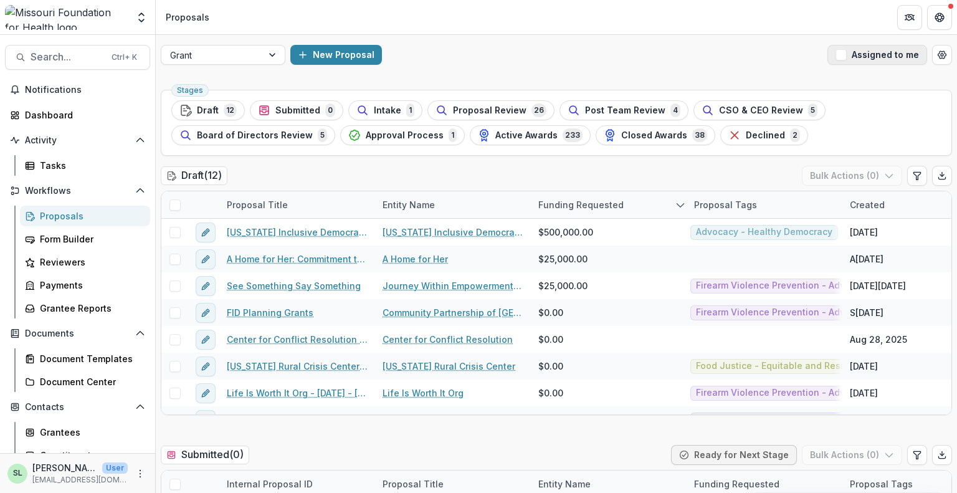
click at [866, 58] on button "Assigned to me" at bounding box center [877, 55] width 100 height 20
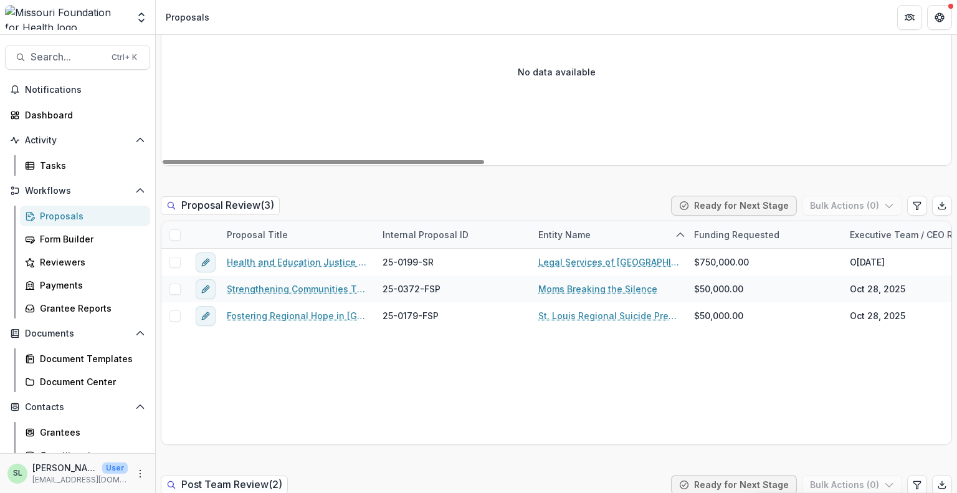
scroll to position [872, 0]
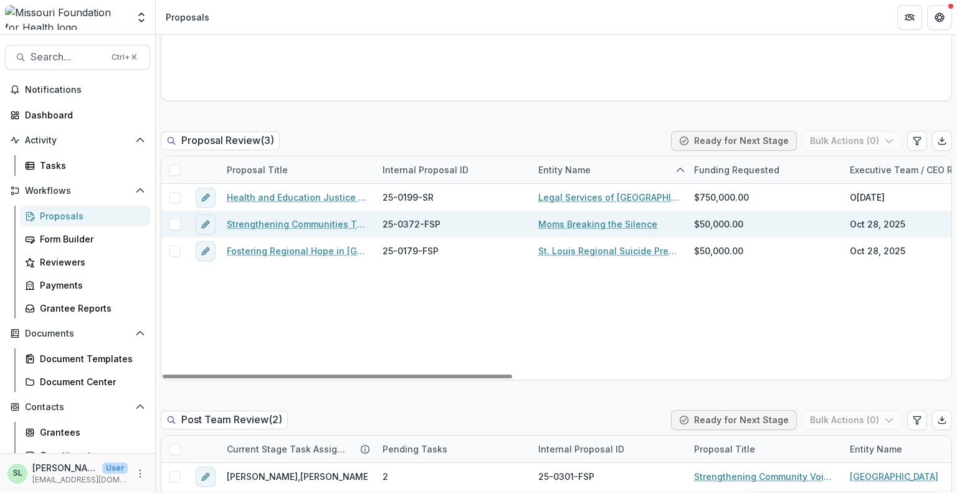
click at [315, 227] on link "Strengthening Communities Through Firearm Suicide Prevention" at bounding box center [297, 223] width 141 height 13
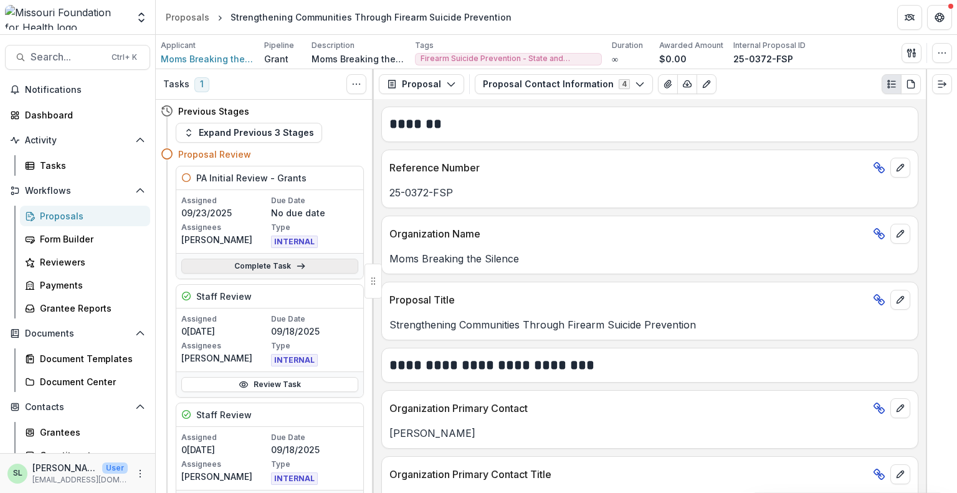
click at [260, 263] on link "Complete Task" at bounding box center [269, 265] width 177 height 15
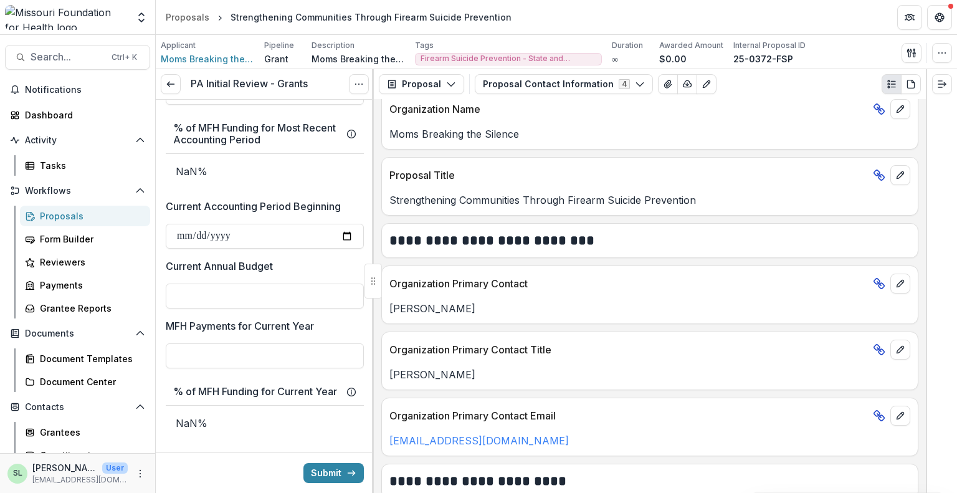
scroll to position [1619, 0]
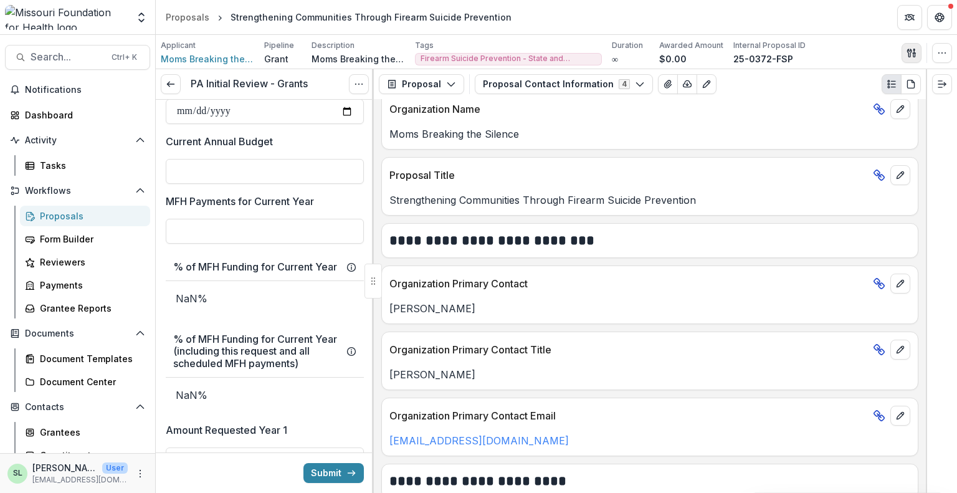
click at [913, 49] on polygon "button" at bounding box center [913, 50] width 1 height 2
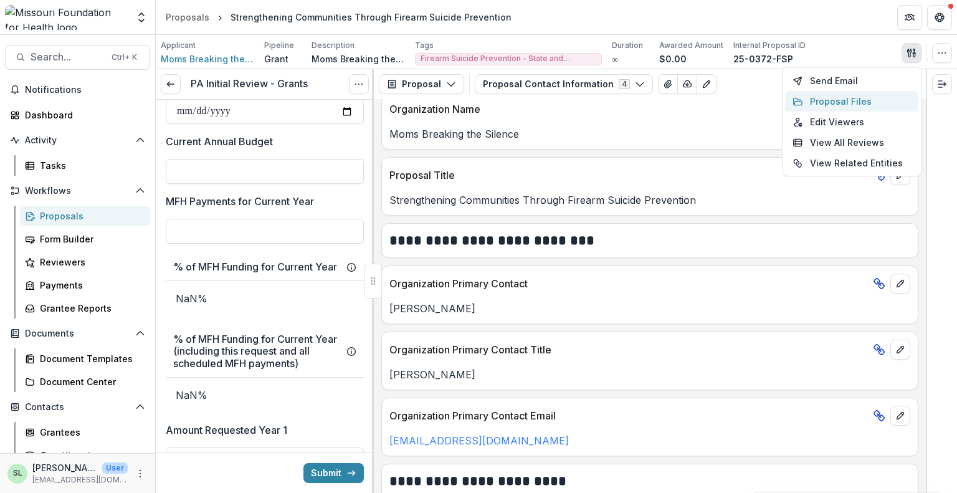
click at [832, 97] on button "Proposal Files" at bounding box center [851, 101] width 133 height 21
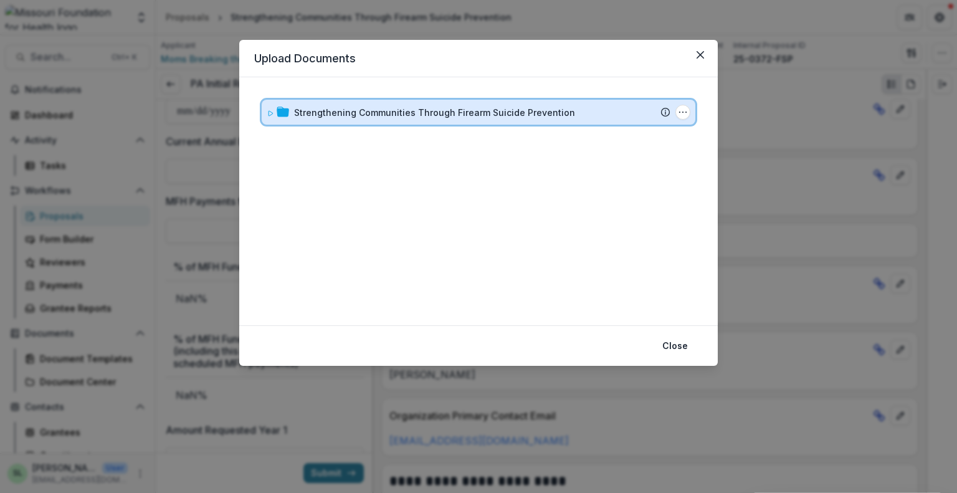
click at [350, 119] on div "Strengthening Communities Through Firearm Suicide Prevention Submission Temelio…" at bounding box center [479, 112] width 434 height 25
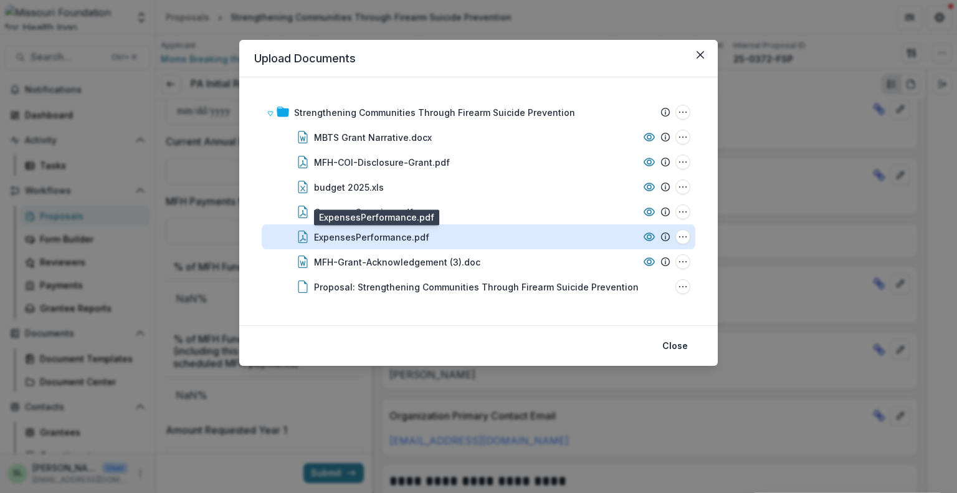
click at [384, 236] on div "ExpensesPerformance.pdf" at bounding box center [371, 236] width 115 height 13
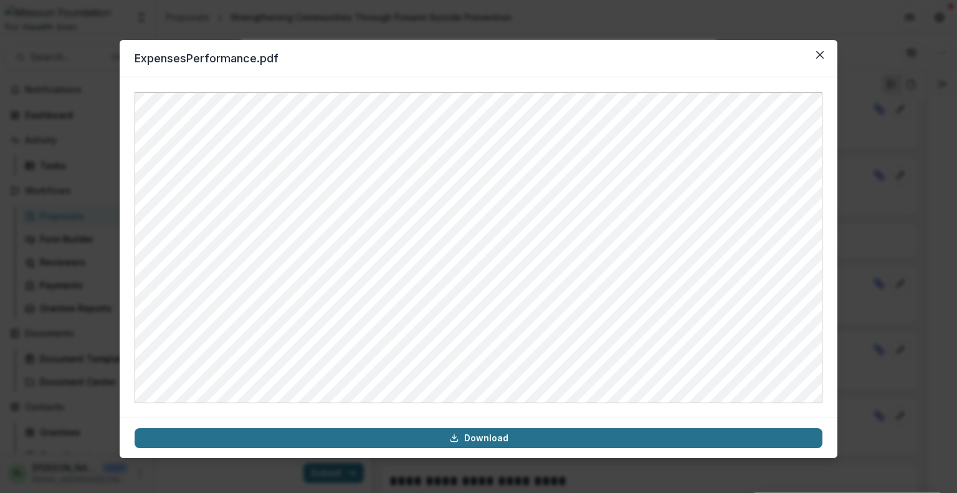
click at [488, 445] on link "Download" at bounding box center [479, 438] width 688 height 20
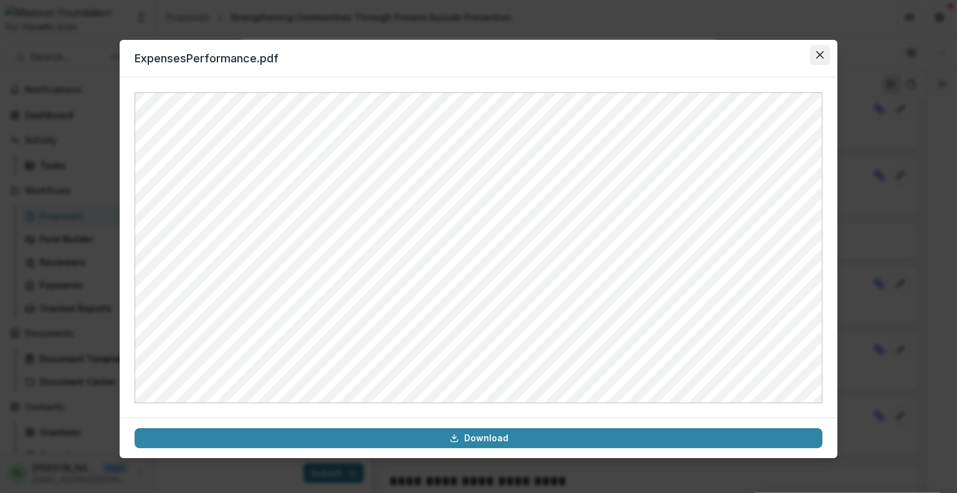
click at [815, 53] on button "Close" at bounding box center [820, 55] width 20 height 20
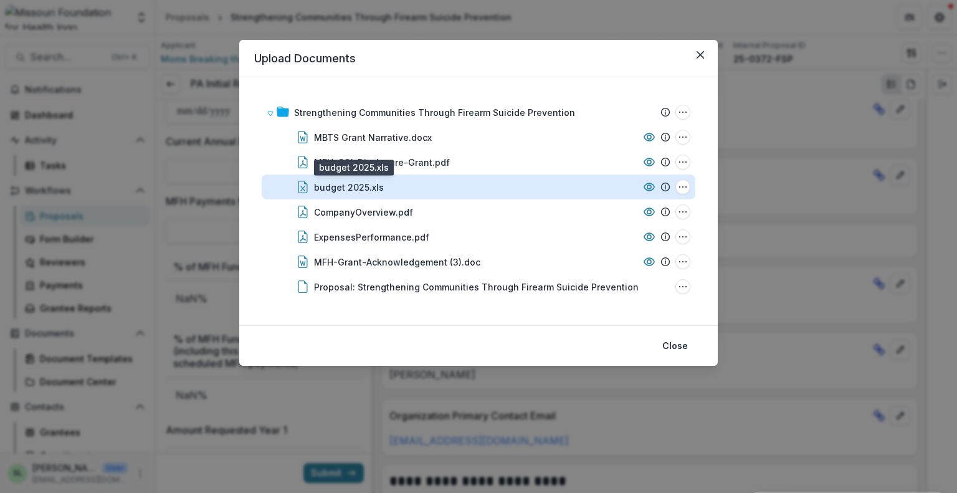
click at [353, 186] on div "budget 2025.xls" at bounding box center [349, 187] width 70 height 13
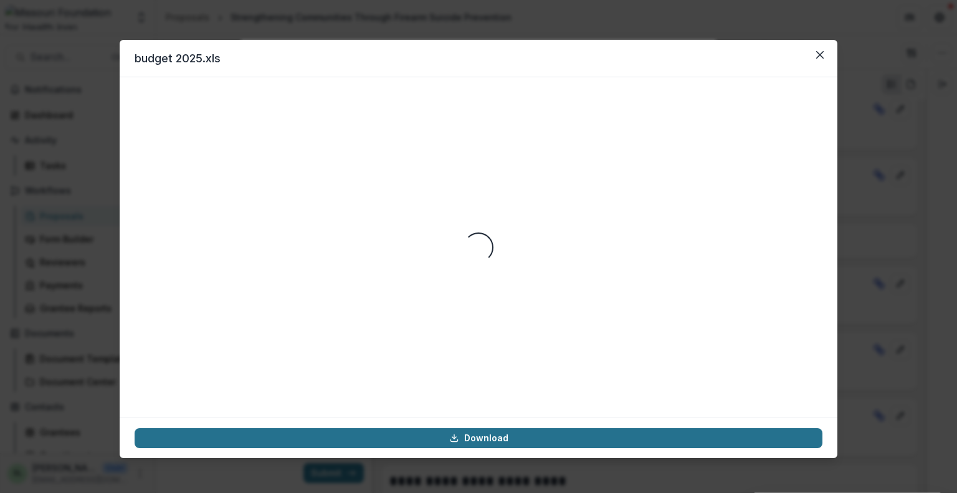
click at [502, 434] on link "Download" at bounding box center [479, 438] width 688 height 20
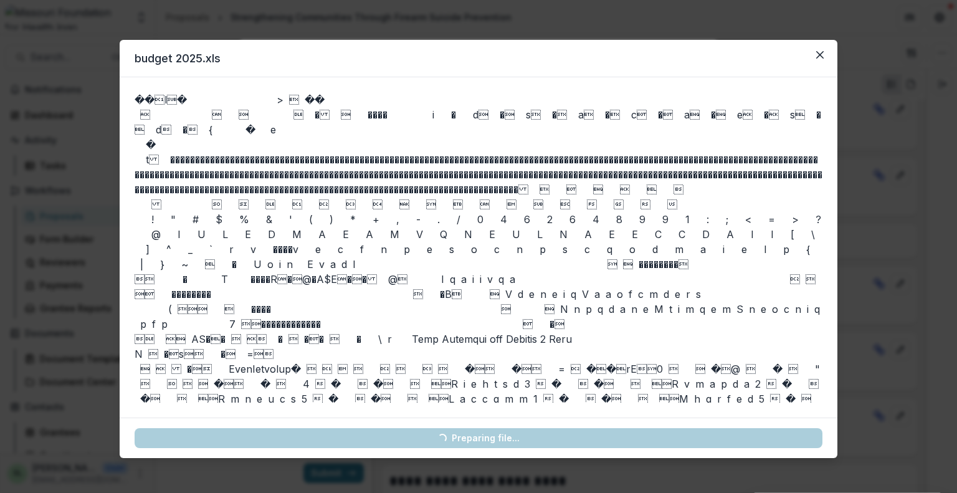
click at [819, 54] on icon "Close" at bounding box center [819, 54] width 7 height 7
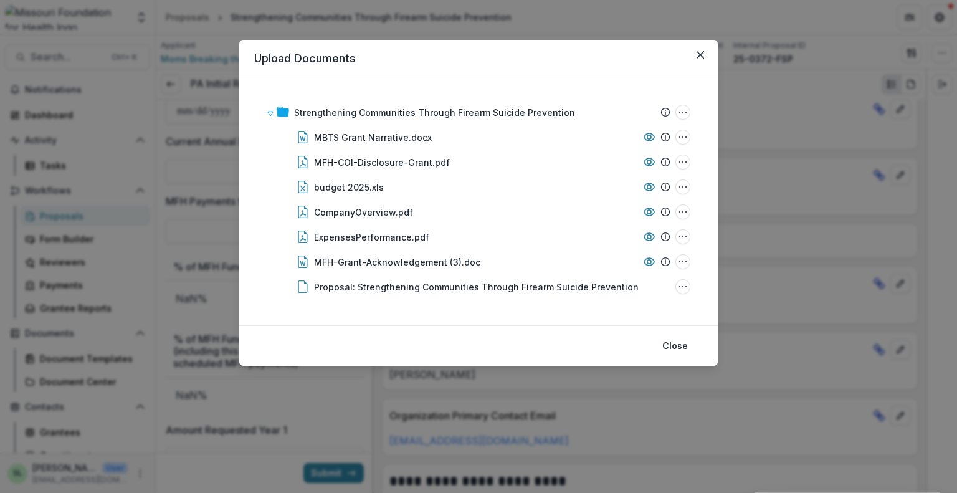
click at [579, 64] on header "Upload Documents" at bounding box center [478, 58] width 478 height 37
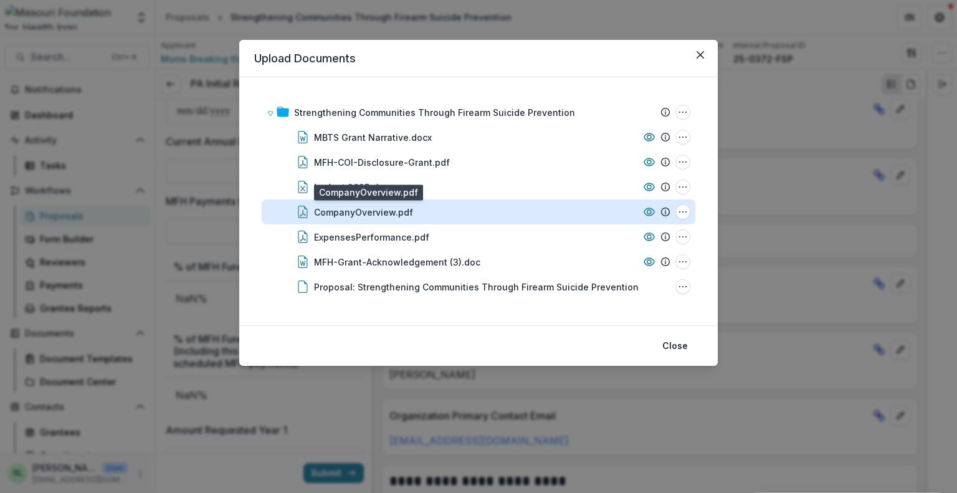
click at [350, 211] on div "CompanyOverview.pdf" at bounding box center [363, 212] width 99 height 13
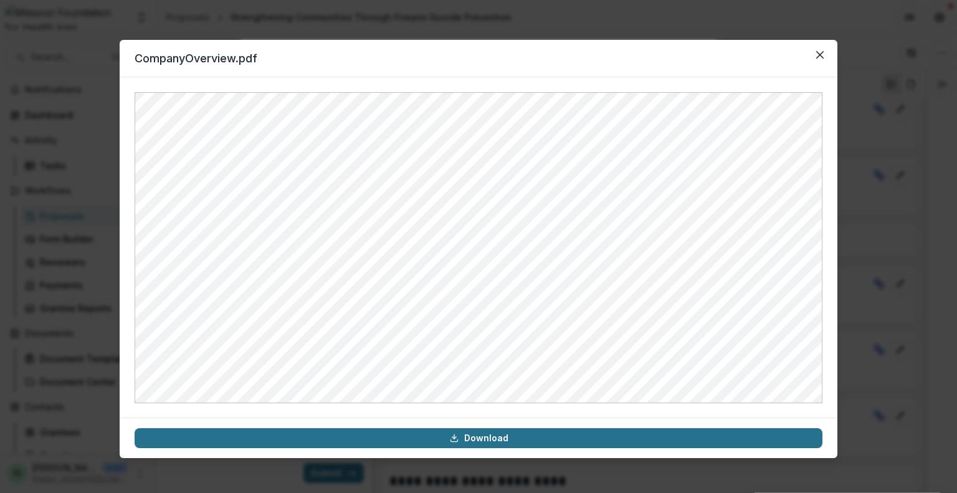
click at [461, 429] on link "Download" at bounding box center [479, 438] width 688 height 20
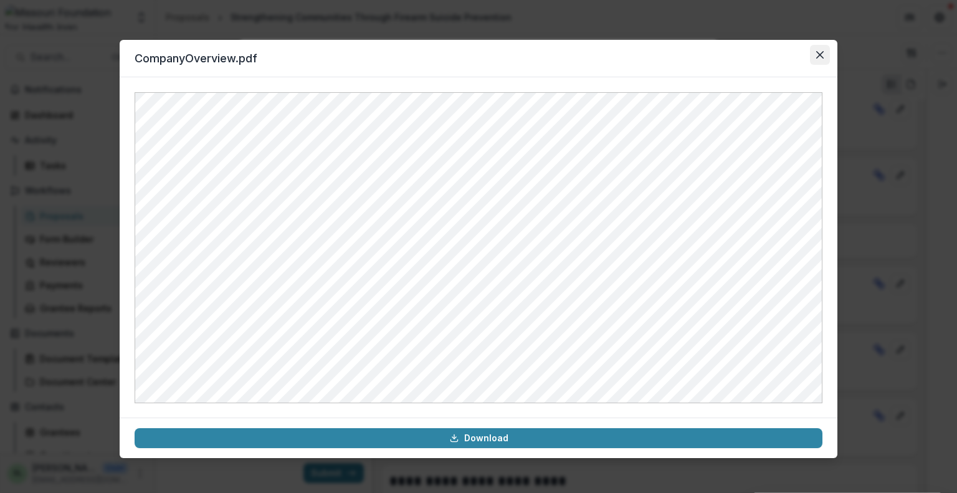
click at [817, 49] on button "Close" at bounding box center [820, 55] width 20 height 20
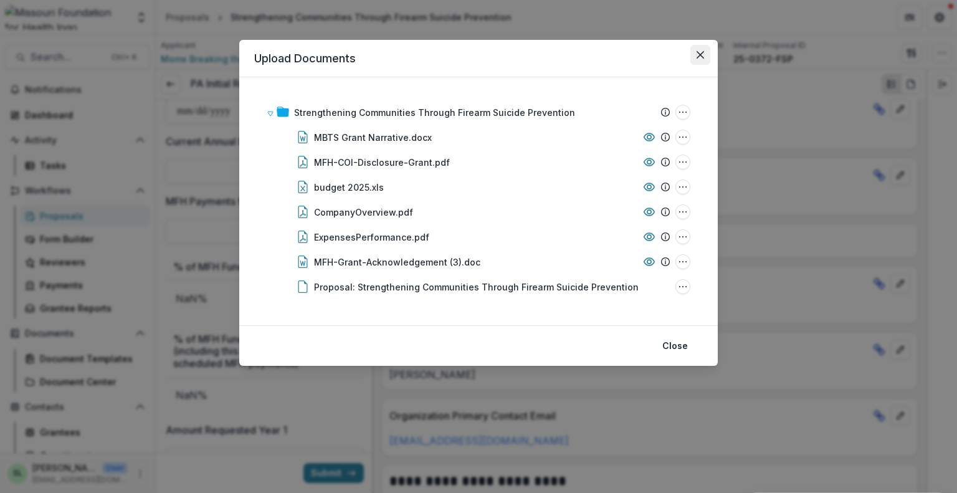
click at [698, 55] on icon "Close" at bounding box center [699, 54] width 7 height 7
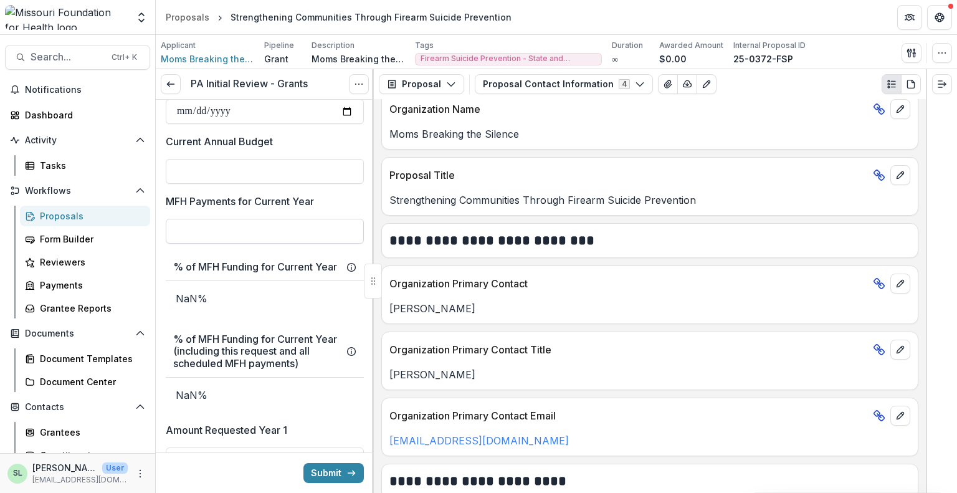
click at [198, 225] on input "MFH Payments for Current Year" at bounding box center [265, 231] width 198 height 25
type input "**"
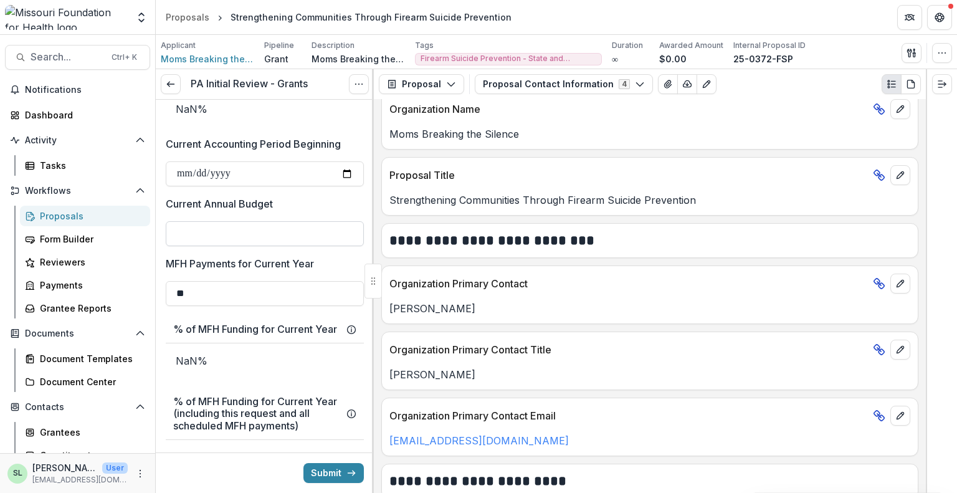
click at [204, 231] on input "Current Annual Budget" at bounding box center [265, 233] width 198 height 25
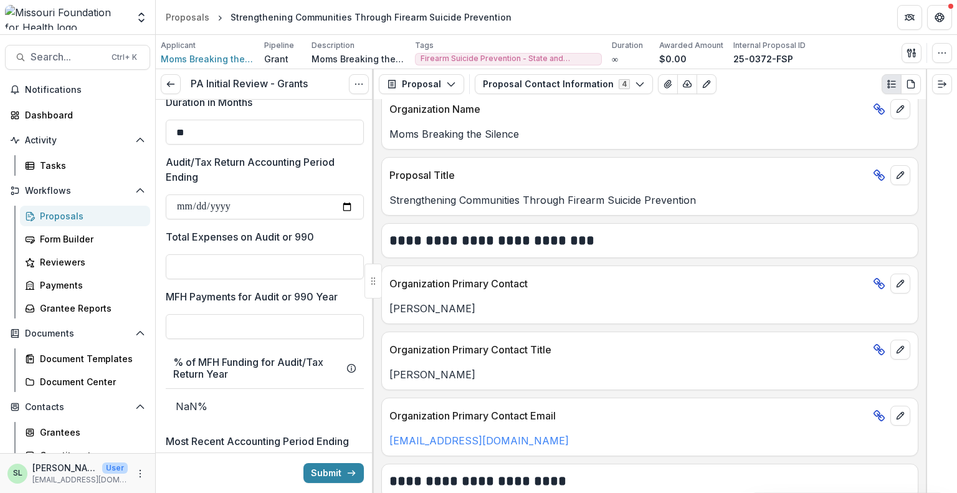
scroll to position [997, 0]
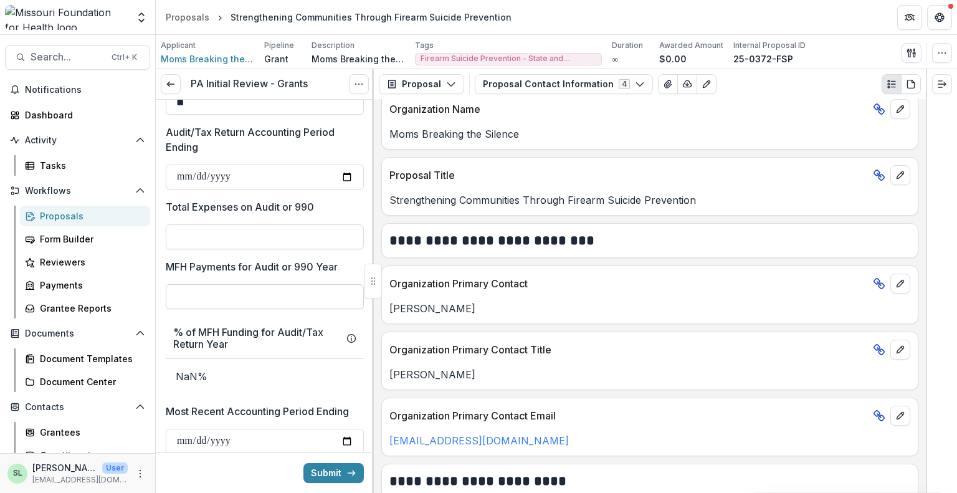
type input "*******"
click at [259, 291] on input "MFH Payments for Audit or 990 Year" at bounding box center [265, 296] width 198 height 25
type input "**"
click at [349, 178] on input "Audit/Tax Return Accounting Period Ending" at bounding box center [265, 176] width 198 height 25
type input "**********"
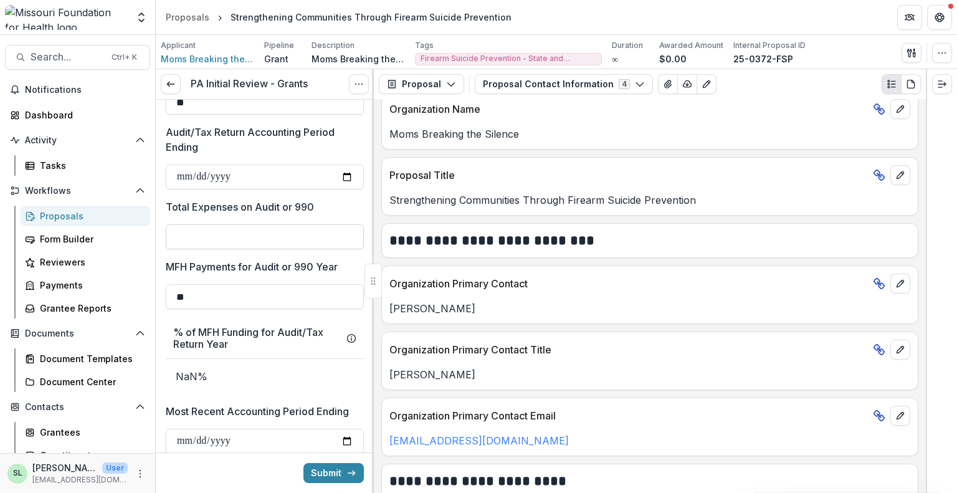
click at [240, 234] on input "Total Expenses on Audit or 990" at bounding box center [265, 236] width 198 height 25
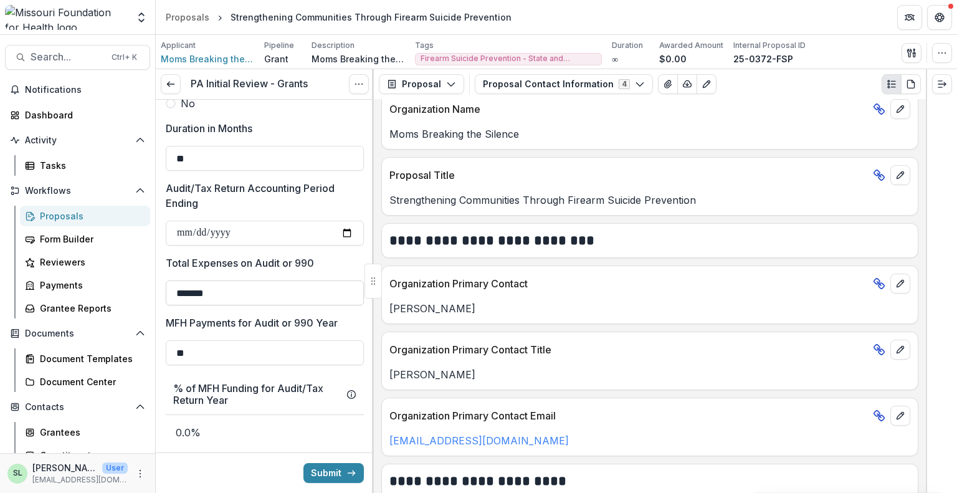
scroll to position [934, 0]
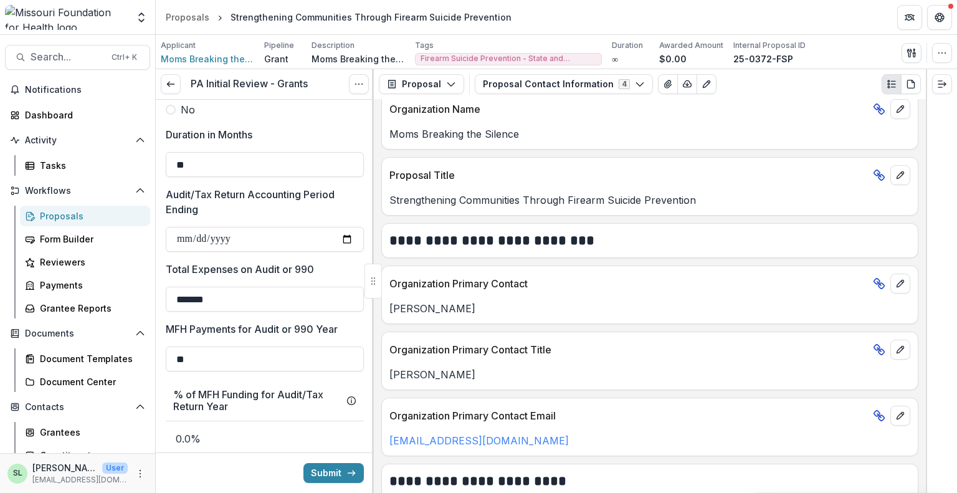
type input "*******"
drag, startPoint x: 216, startPoint y: 299, endPoint x: 153, endPoint y: 306, distance: 63.3
click at [154, 306] on main "**********" at bounding box center [478, 264] width 957 height 458
type input "**"
click at [249, 232] on input "**********" at bounding box center [265, 239] width 198 height 25
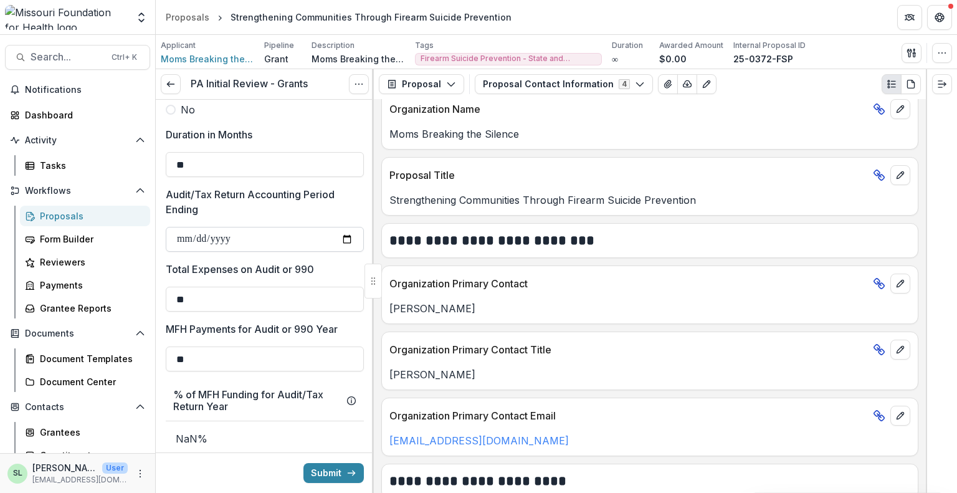
click at [202, 239] on input "Audit/Tax Return Accounting Period Ending" at bounding box center [265, 239] width 198 height 25
click at [232, 234] on input "Audit/Tax Return Accounting Period Ending" at bounding box center [265, 239] width 198 height 25
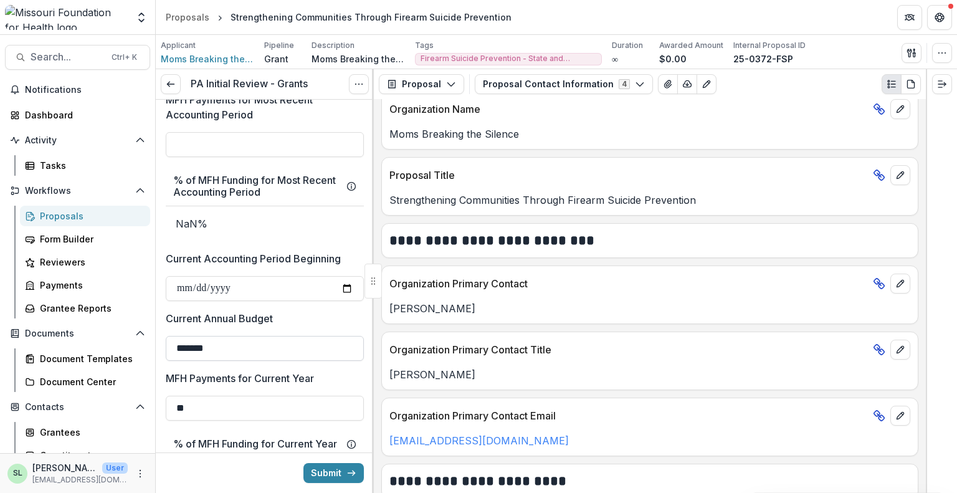
scroll to position [1495, 0]
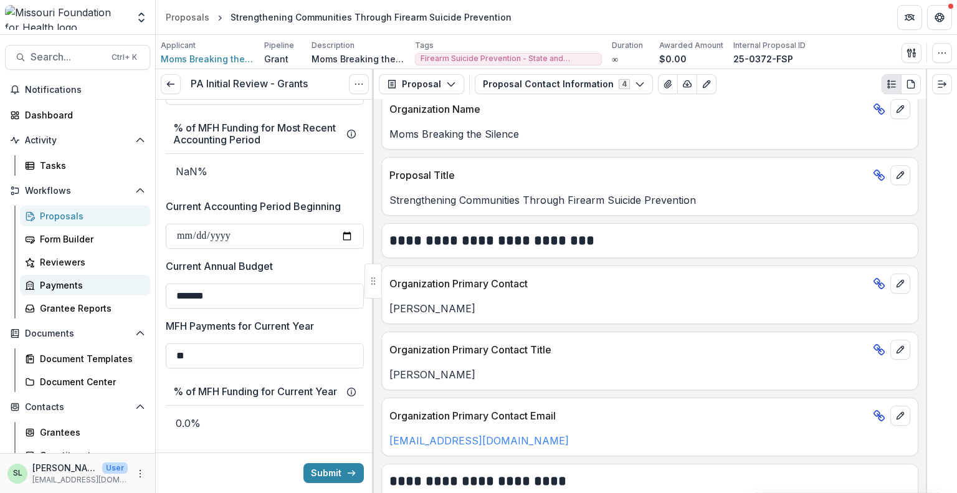
drag, startPoint x: 227, startPoint y: 296, endPoint x: 143, endPoint y: 290, distance: 84.9
click at [137, 296] on main "**********" at bounding box center [478, 264] width 957 height 458
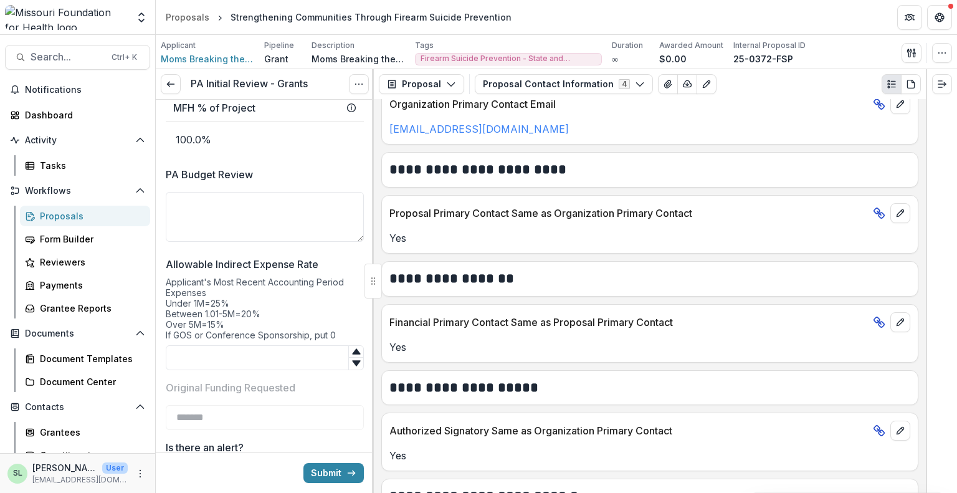
scroll to position [2242, 0]
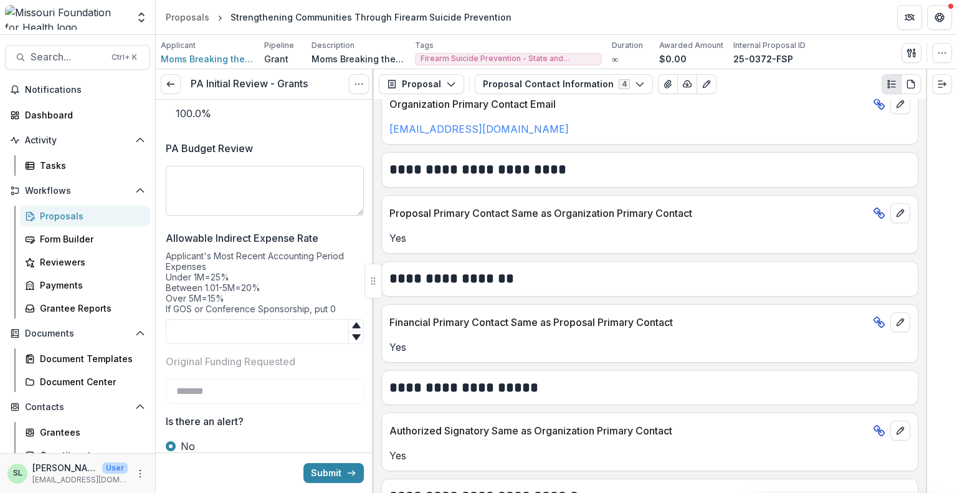
type input "**"
click at [207, 190] on textarea "PA Budget Review" at bounding box center [265, 191] width 198 height 50
type textarea "*"
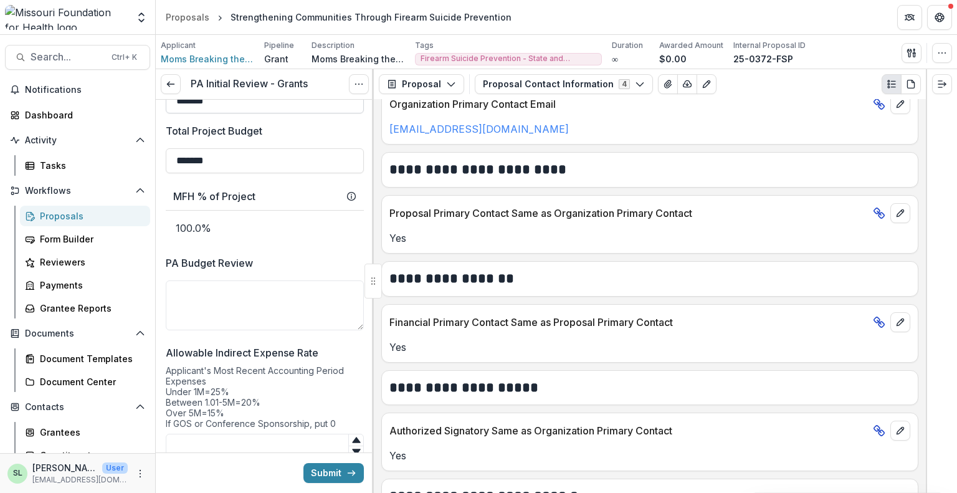
scroll to position [2126, 0]
click at [178, 84] on link at bounding box center [171, 84] width 20 height 20
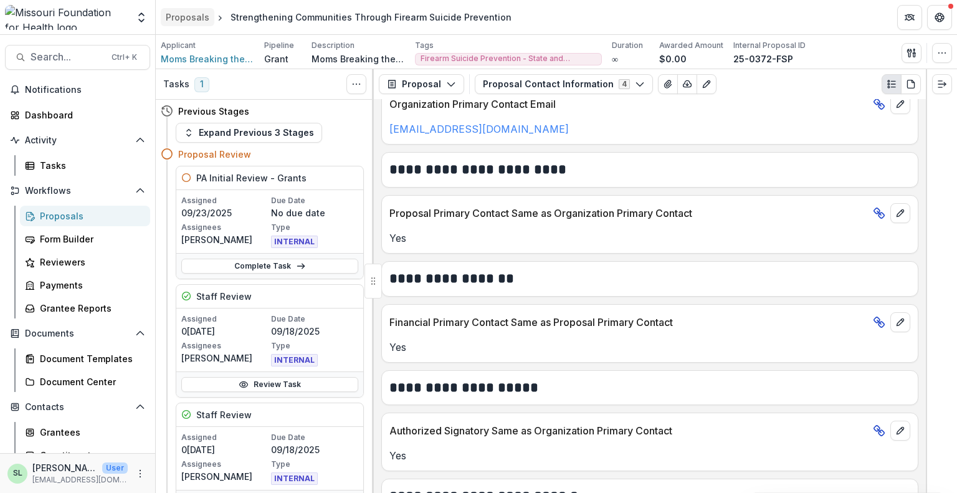
click at [204, 13] on div "Proposals" at bounding box center [188, 17] width 44 height 13
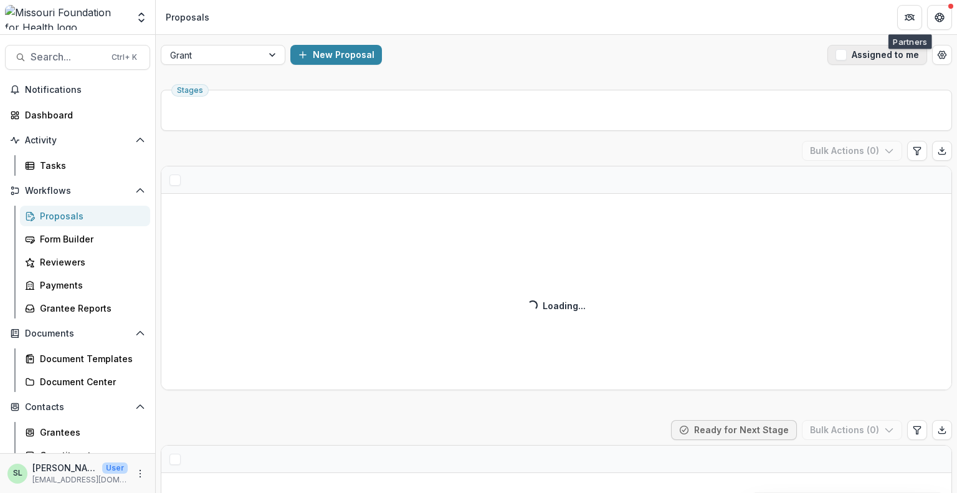
click at [895, 49] on button "Assigned to me" at bounding box center [877, 55] width 100 height 20
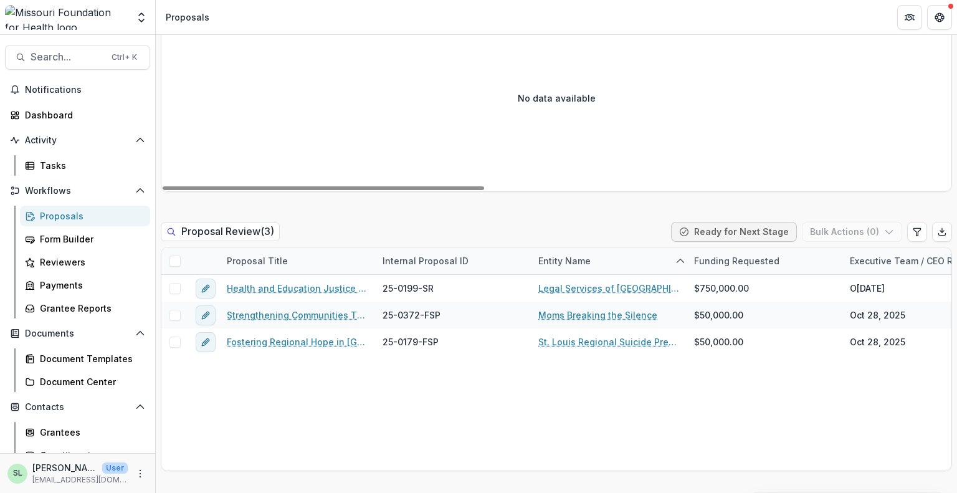
scroll to position [934, 0]
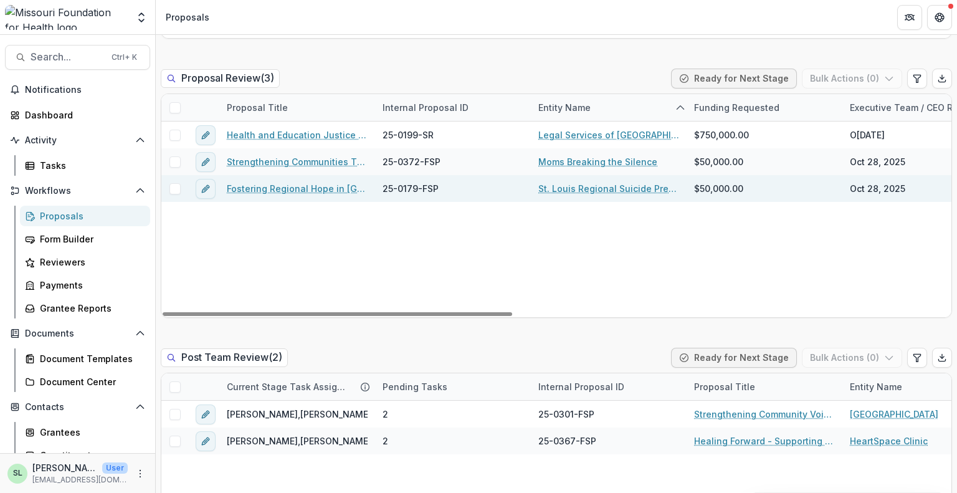
click at [310, 189] on link "Fostering Regional Hope in [GEOGRAPHIC_DATA]" at bounding box center [297, 188] width 141 height 13
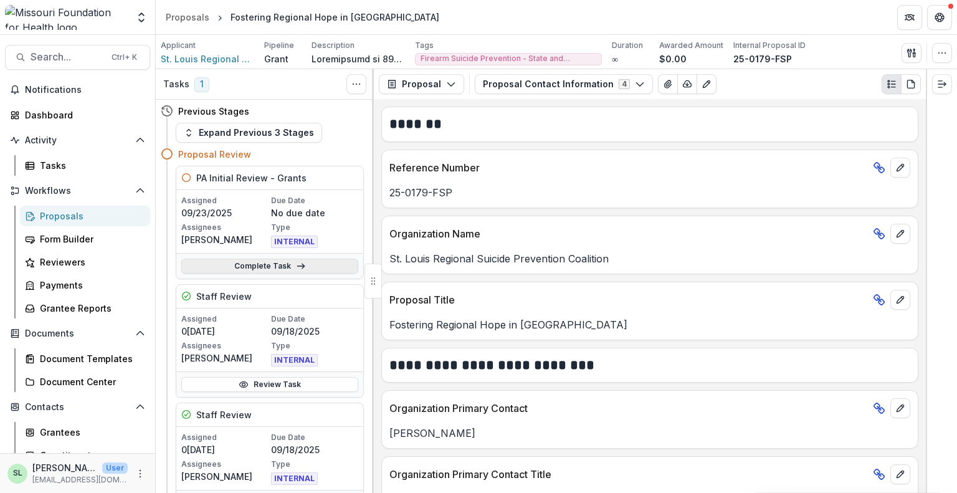
click at [279, 260] on link "Complete Task" at bounding box center [269, 265] width 177 height 15
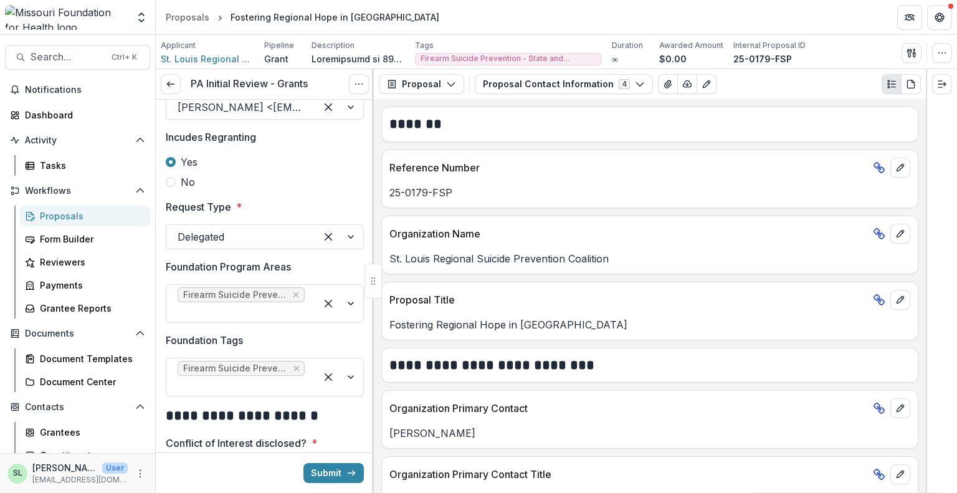
scroll to position [311, 0]
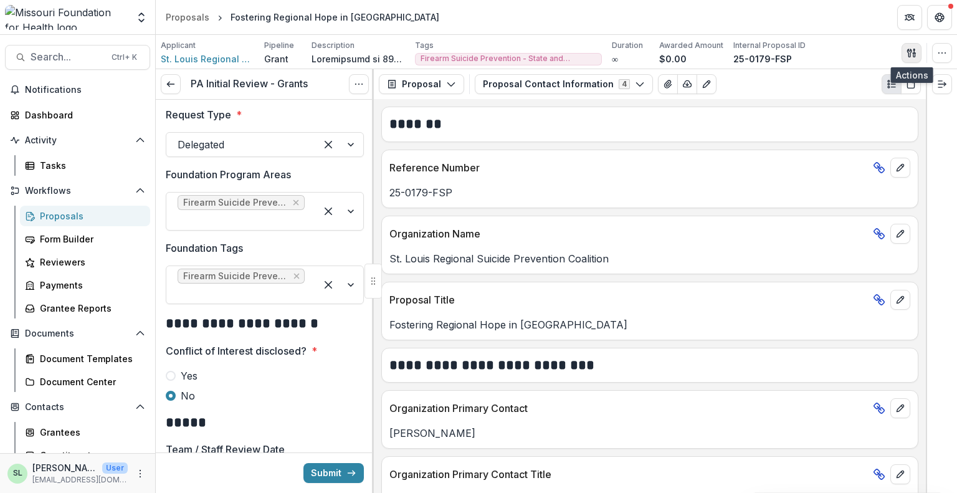
click at [907, 52] on icon "button" at bounding box center [911, 53] width 10 height 10
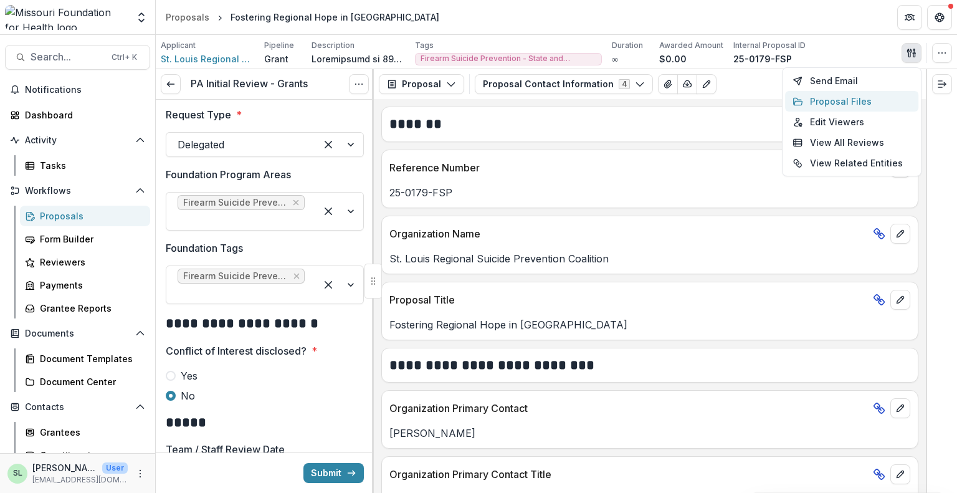
click at [843, 95] on button "Proposal Files" at bounding box center [851, 101] width 133 height 21
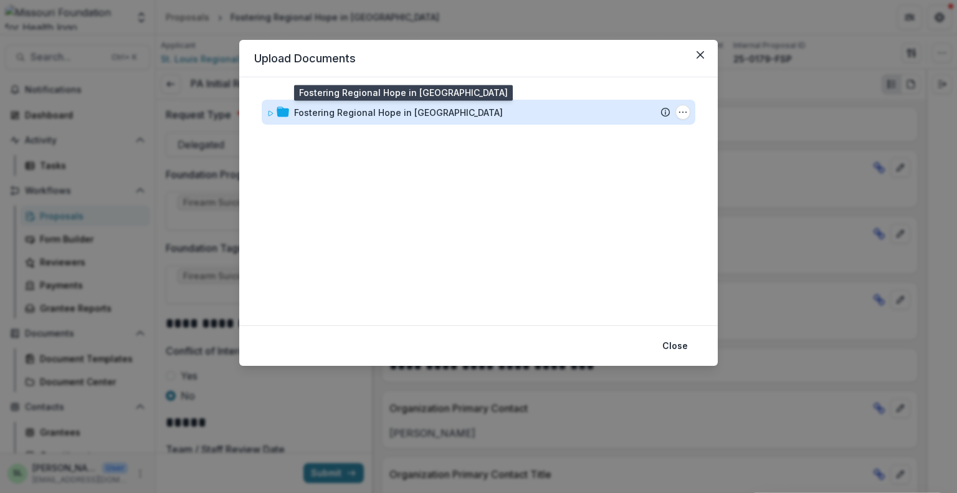
click at [376, 113] on div "Fostering Regional Hope in [GEOGRAPHIC_DATA]" at bounding box center [398, 112] width 209 height 13
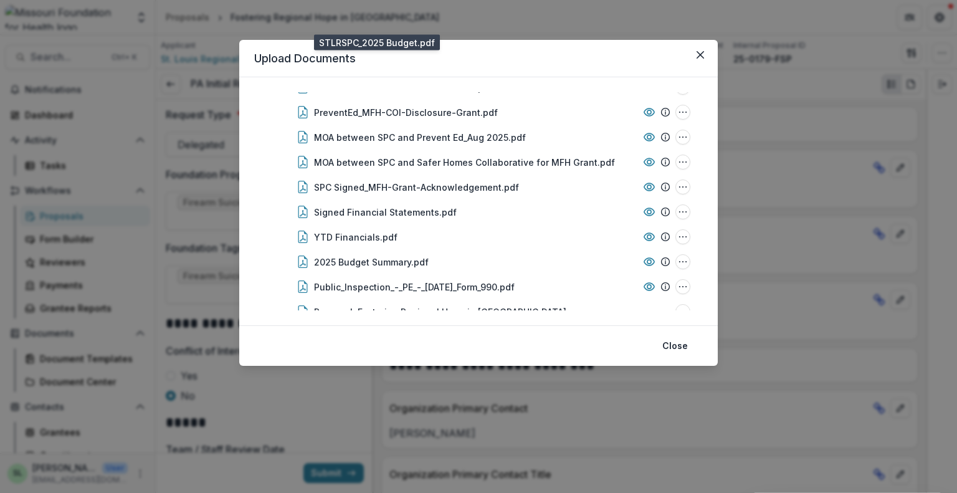
scroll to position [270, 0]
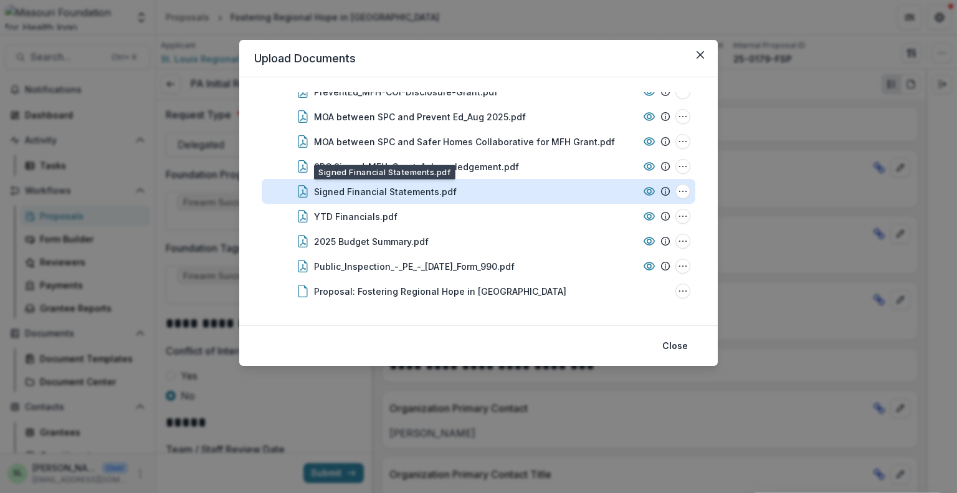
click at [399, 187] on div "Signed Financial Statements.pdf" at bounding box center [385, 191] width 143 height 13
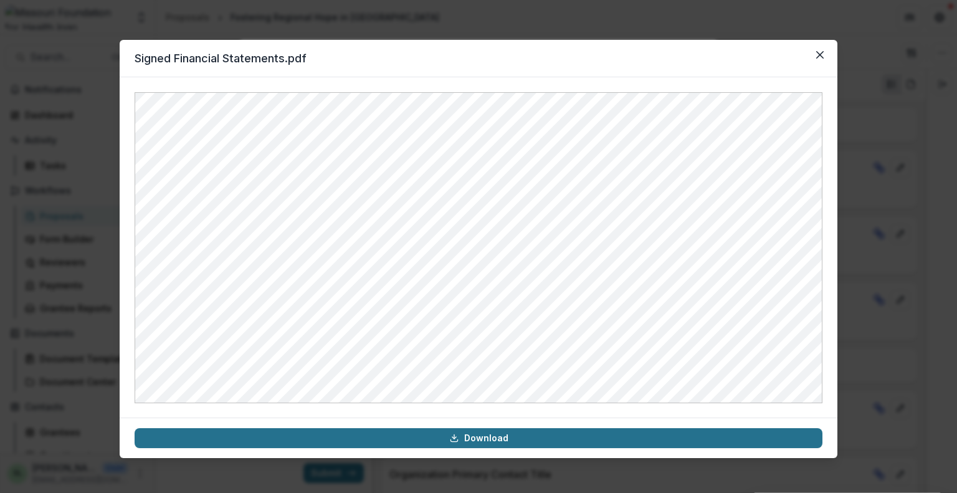
click at [493, 435] on link "Download" at bounding box center [479, 438] width 688 height 20
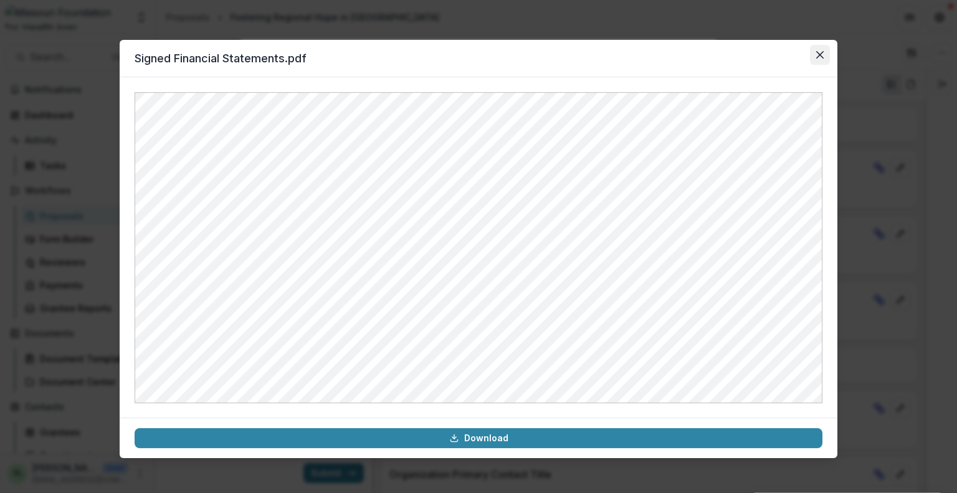
click at [827, 52] on button "Close" at bounding box center [820, 55] width 20 height 20
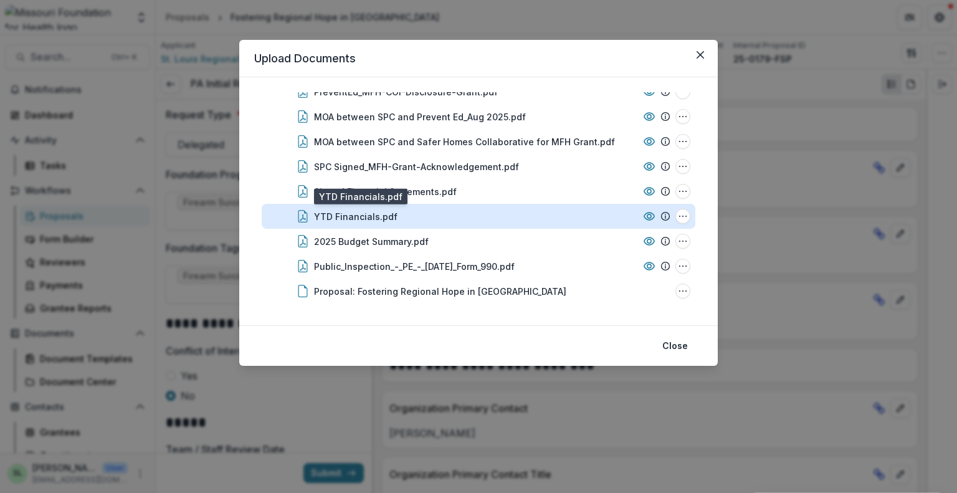
click at [380, 219] on div "YTD Financials.pdf" at bounding box center [355, 216] width 83 height 13
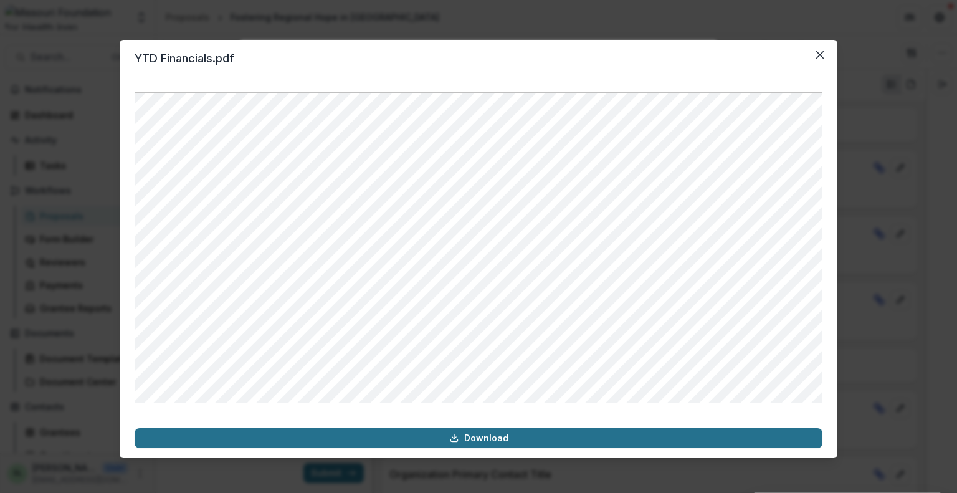
click at [483, 442] on link "Download" at bounding box center [479, 438] width 688 height 20
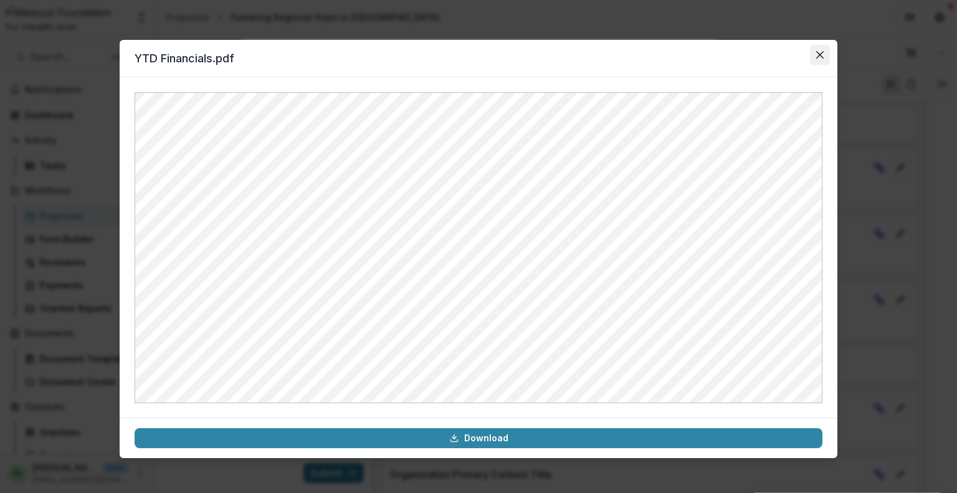
click at [820, 52] on icon "Close" at bounding box center [819, 54] width 7 height 7
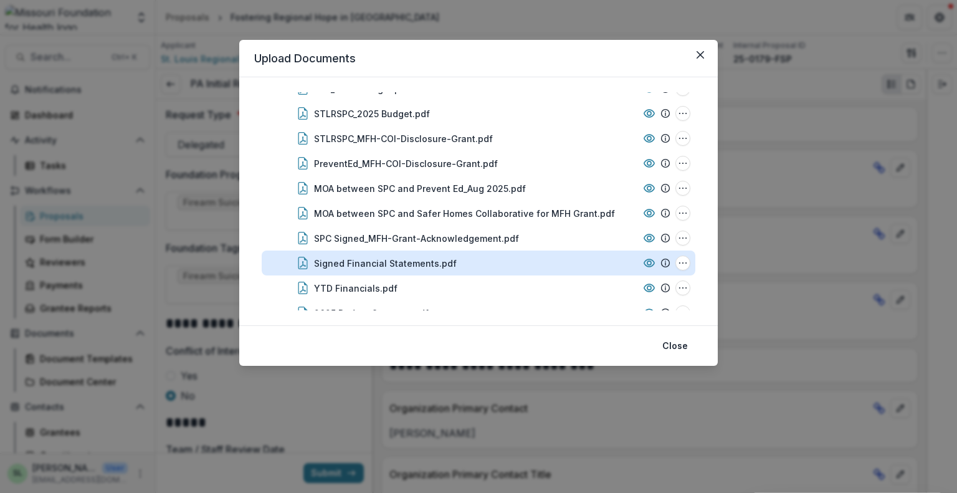
scroll to position [145, 0]
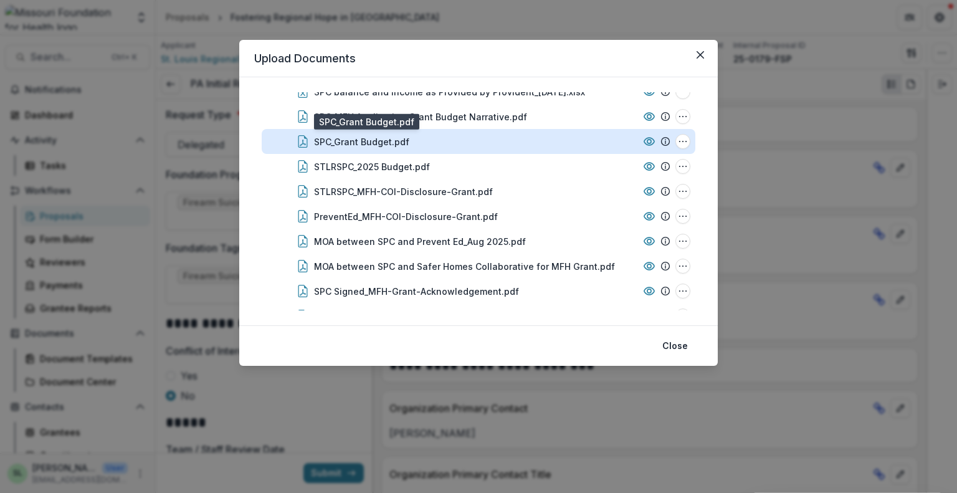
click at [392, 138] on div "SPC_Grant Budget.pdf" at bounding box center [361, 141] width 95 height 13
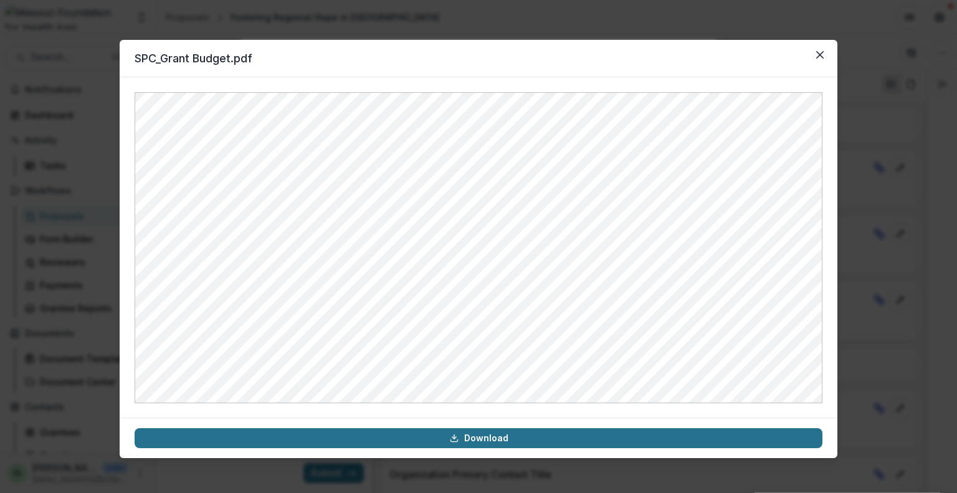
click at [481, 428] on link "Download" at bounding box center [479, 438] width 688 height 20
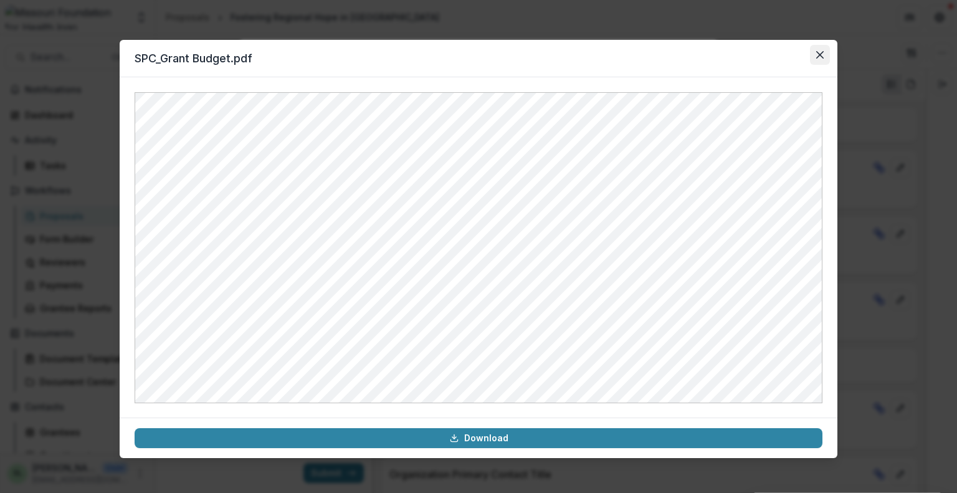
click at [822, 55] on icon "Close" at bounding box center [819, 54] width 7 height 7
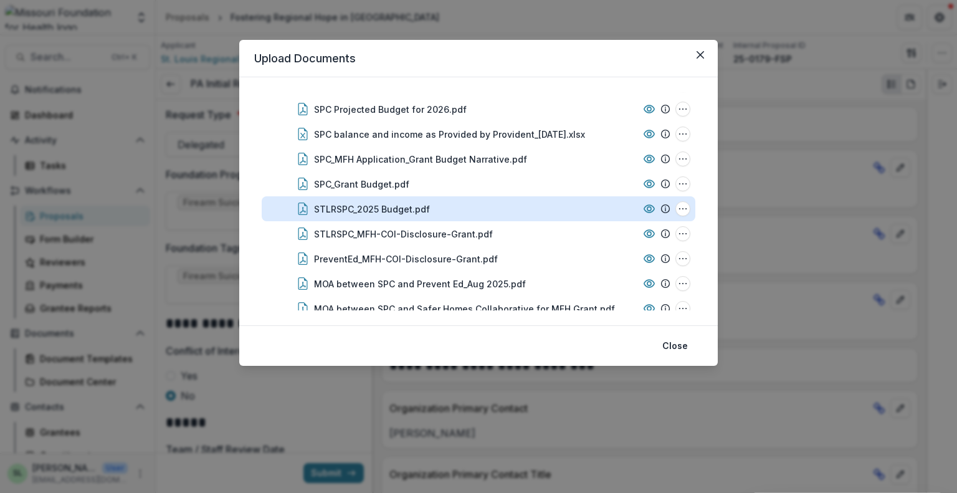
scroll to position [83, 0]
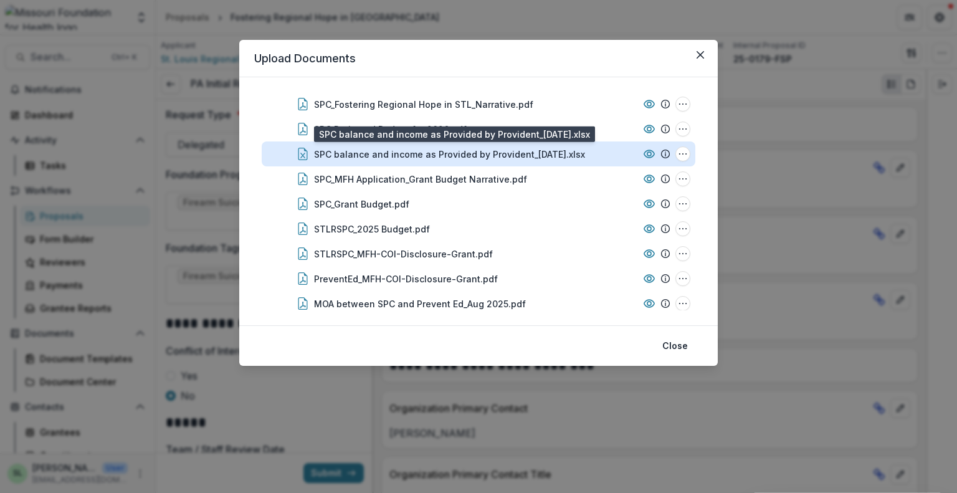
click at [441, 159] on div "SPC balance and income as Provided by Provident_[DATE].xlsx" at bounding box center [449, 154] width 271 height 13
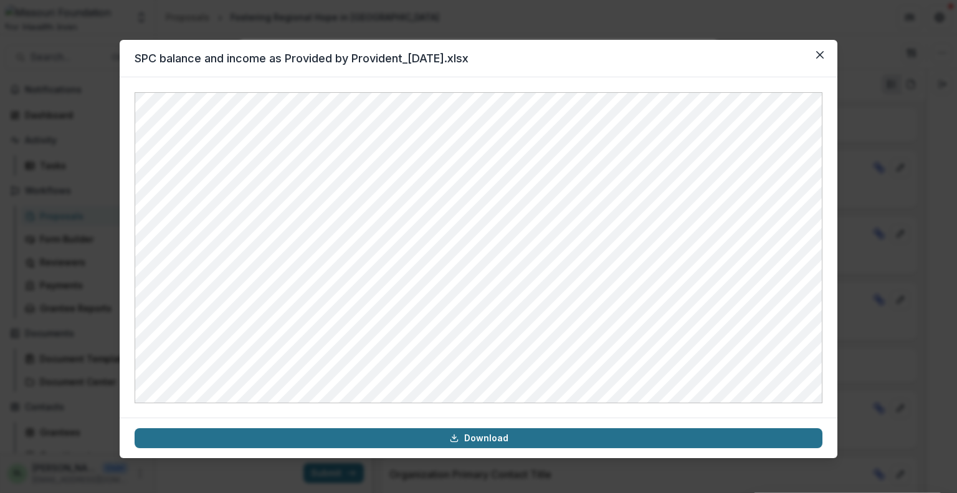
click at [498, 443] on link "Download" at bounding box center [479, 438] width 688 height 20
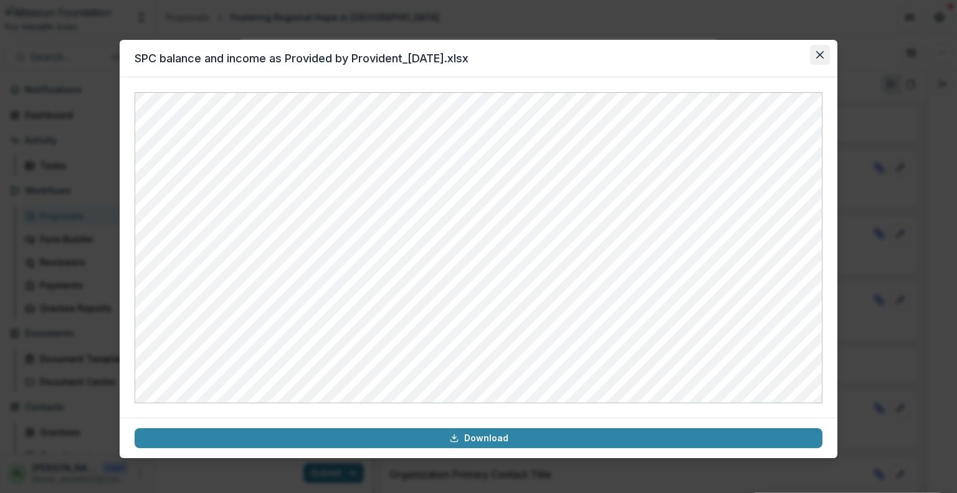
click at [820, 52] on icon "Close" at bounding box center [819, 54] width 7 height 7
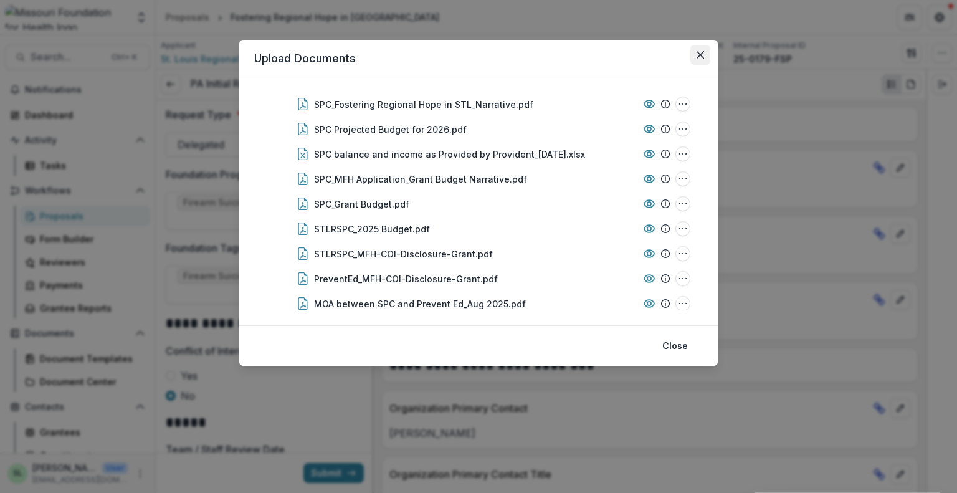
click at [703, 51] on icon "Close" at bounding box center [699, 54] width 7 height 7
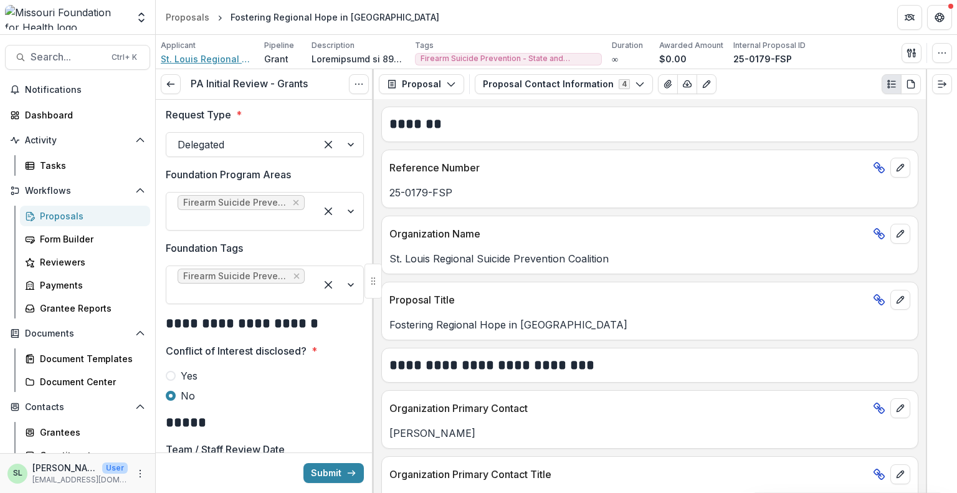
click at [217, 57] on span "St. Louis Regional Suicide Prevention Coalition" at bounding box center [207, 58] width 93 height 13
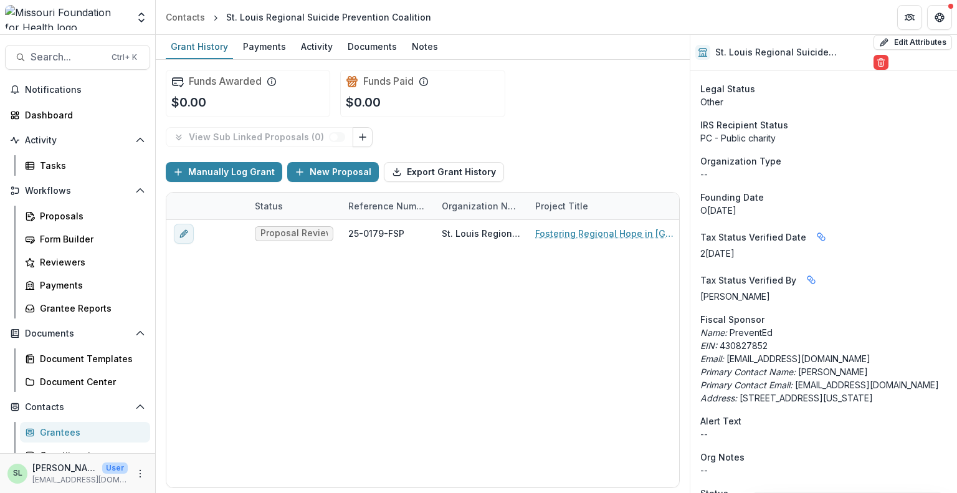
scroll to position [187, 0]
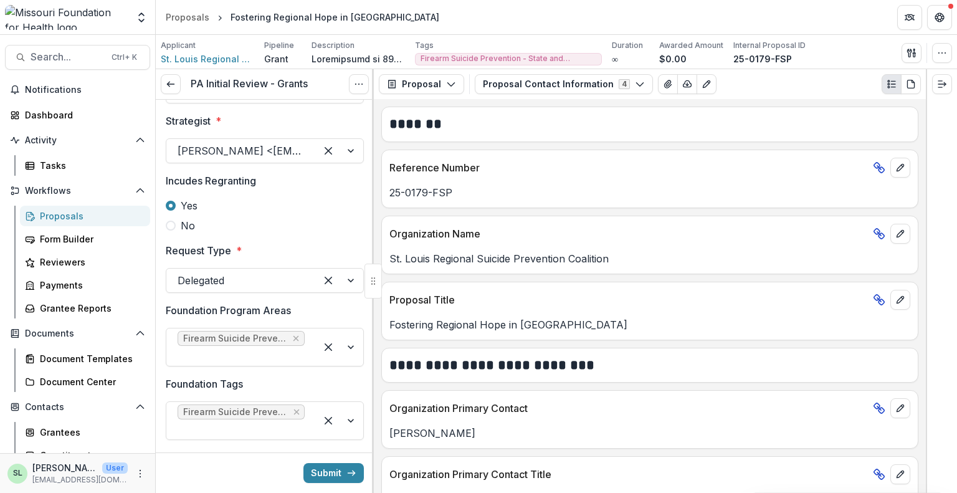
scroll to position [249, 0]
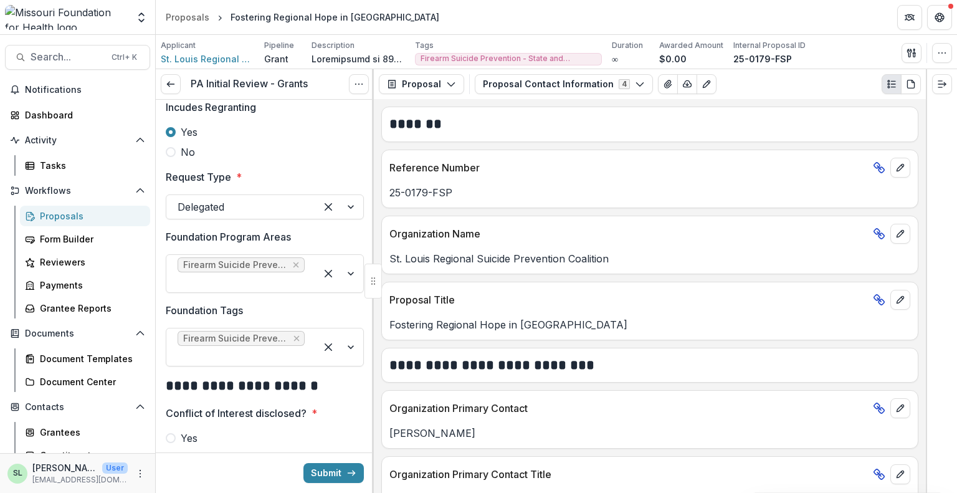
click at [176, 153] on label "No" at bounding box center [265, 152] width 198 height 15
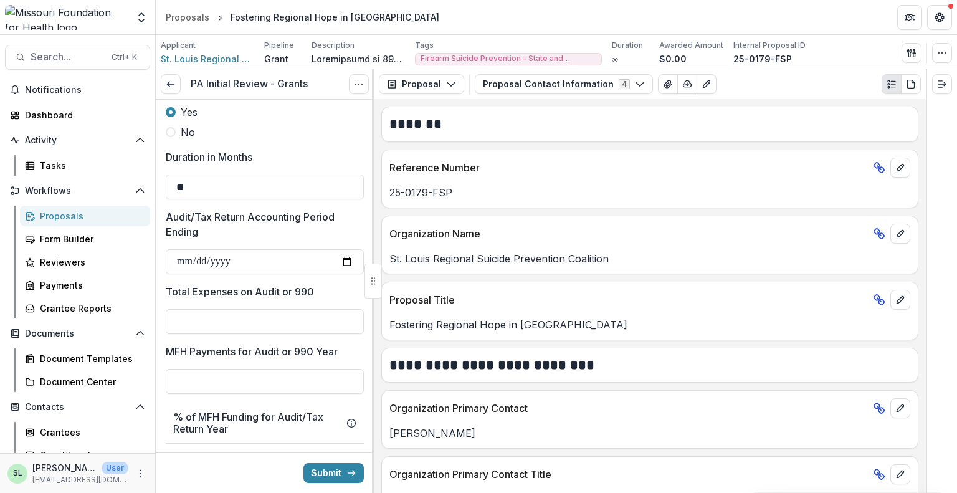
scroll to position [934, 0]
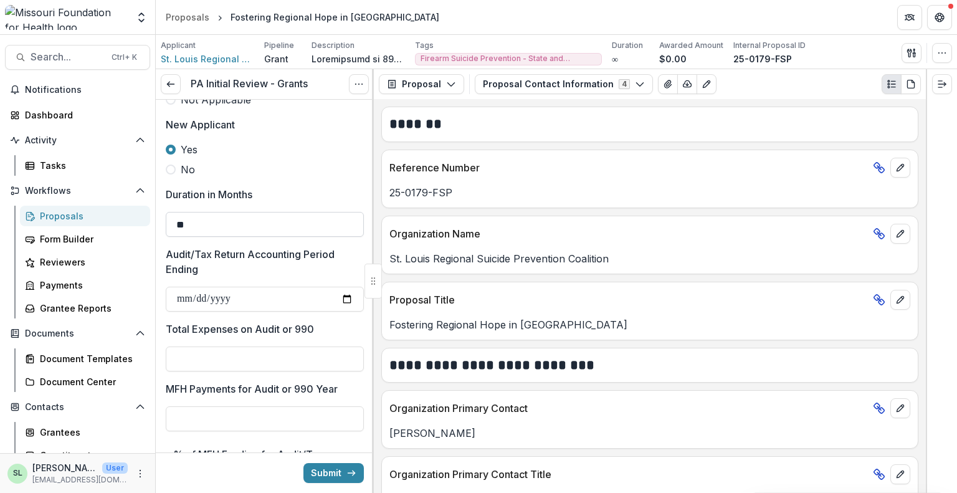
drag, startPoint x: 177, startPoint y: 220, endPoint x: 189, endPoint y: 219, distance: 11.9
click at [187, 219] on input "**" at bounding box center [265, 224] width 198 height 25
type input "**"
click at [293, 192] on label "Duration in Months" at bounding box center [261, 194] width 191 height 15
click at [293, 212] on input "**" at bounding box center [265, 224] width 198 height 25
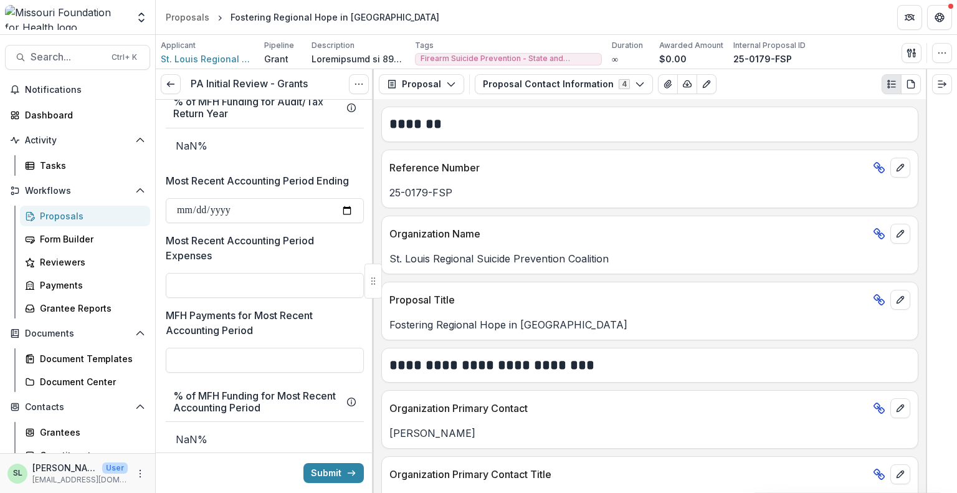
scroll to position [1308, 0]
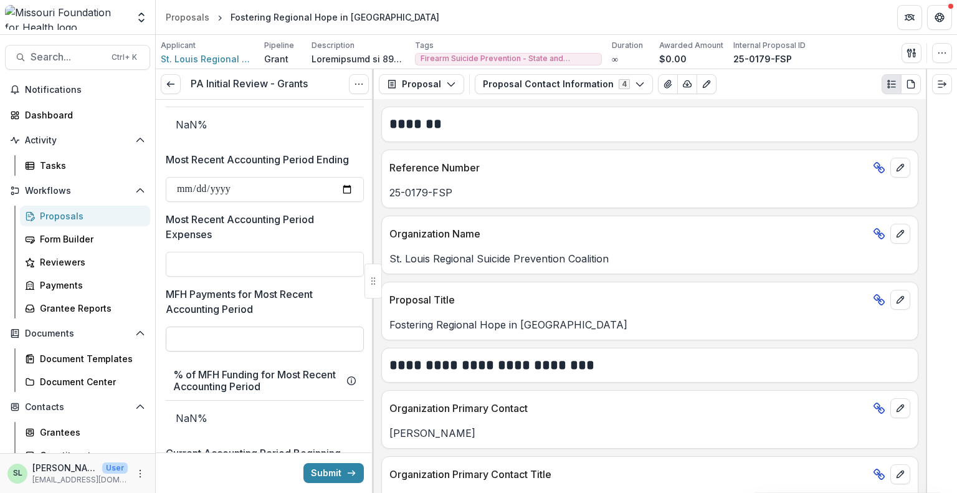
click at [242, 345] on input "MFH Payments for Most Recent Accounting Period" at bounding box center [265, 338] width 198 height 25
type input "**"
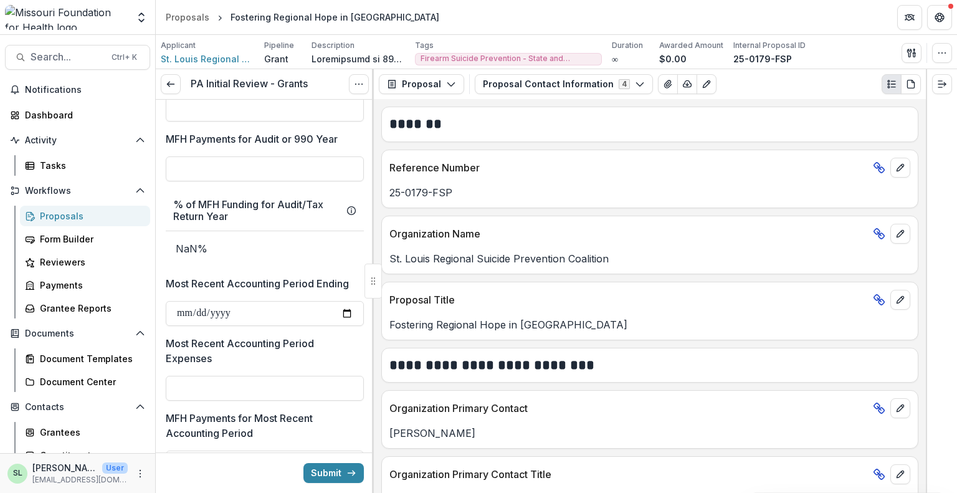
scroll to position [1183, 0]
click at [236, 178] on input "MFH Payments for Audit or 990 Year" at bounding box center [265, 169] width 198 height 25
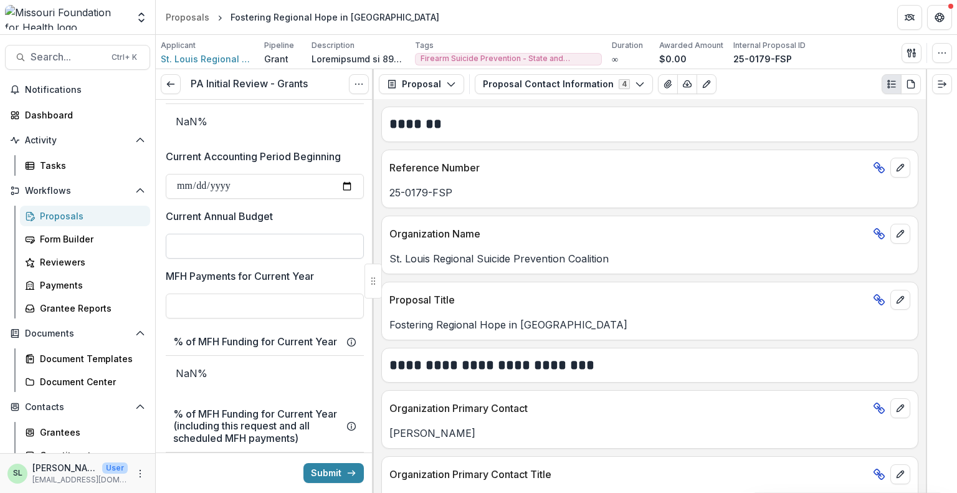
scroll to position [1619, 0]
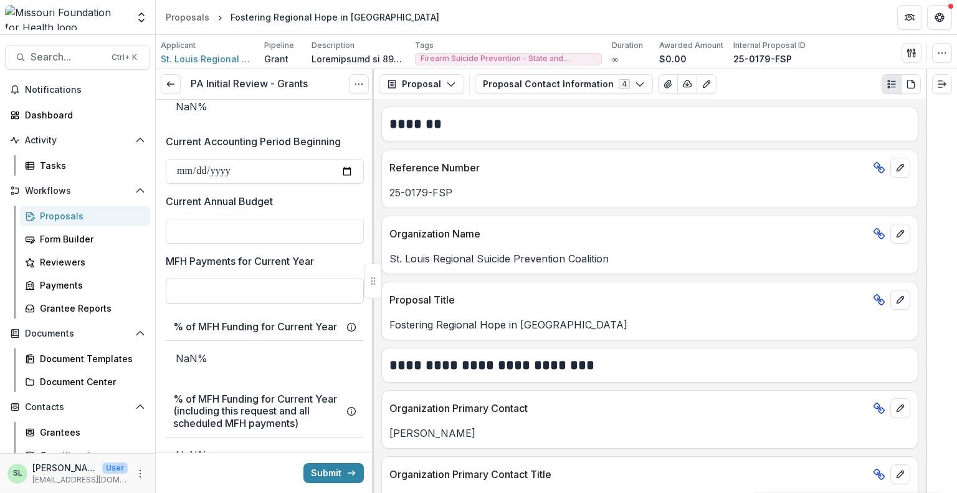
type input "**"
click at [258, 290] on input "MFH Payments for Current Year" at bounding box center [265, 290] width 198 height 25
type input "**"
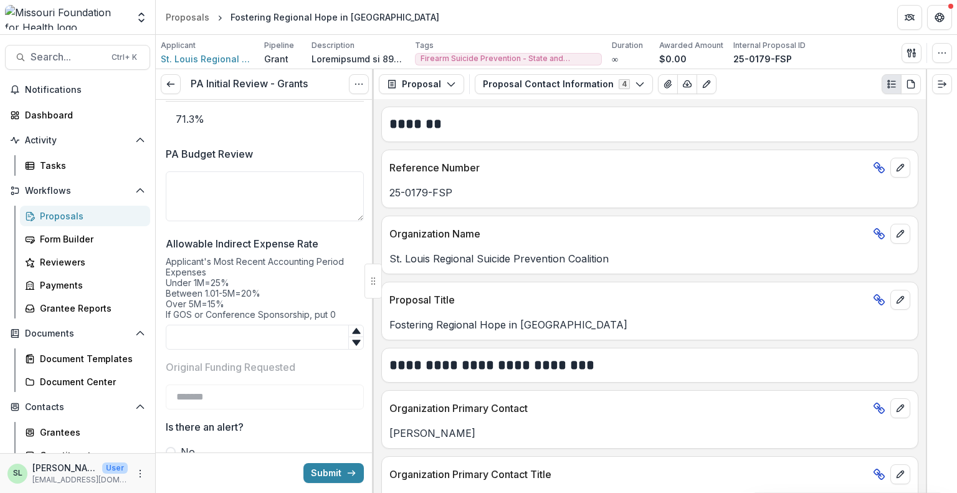
scroll to position [2305, 0]
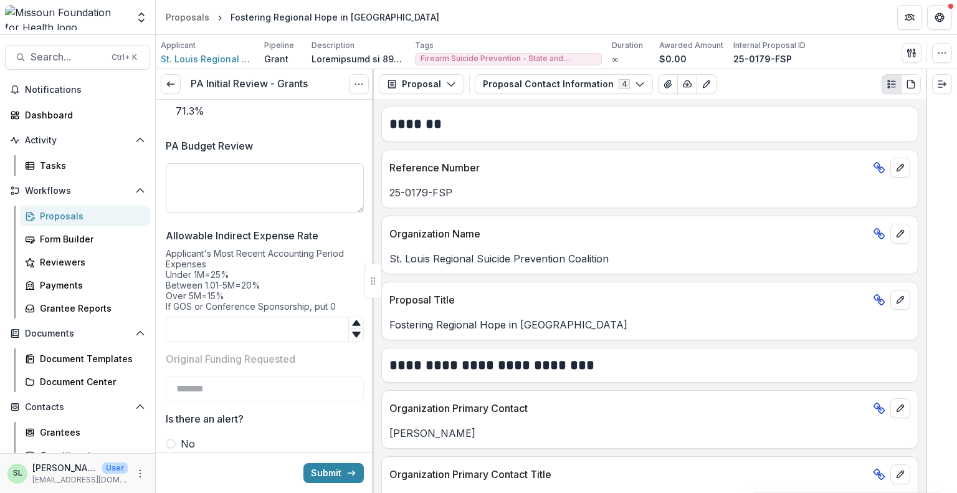
click at [232, 201] on textarea "PA Budget Review" at bounding box center [265, 188] width 198 height 50
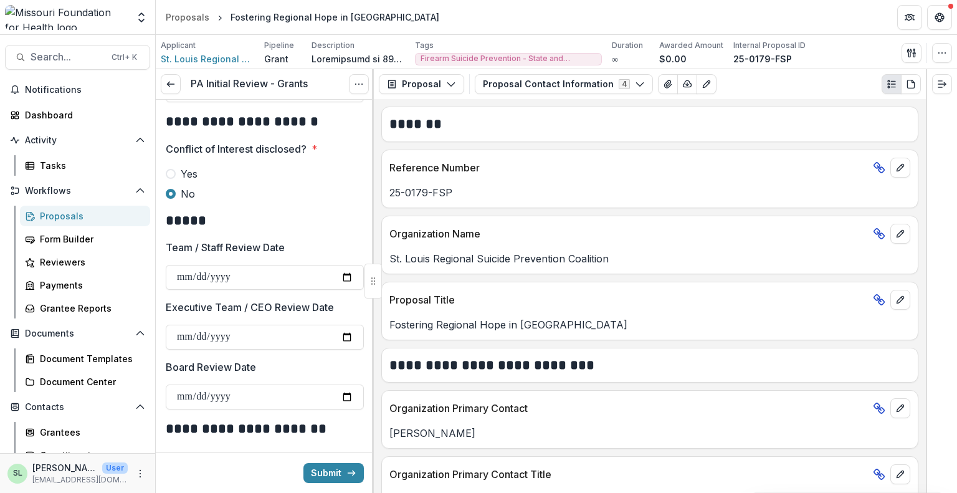
scroll to position [504, 0]
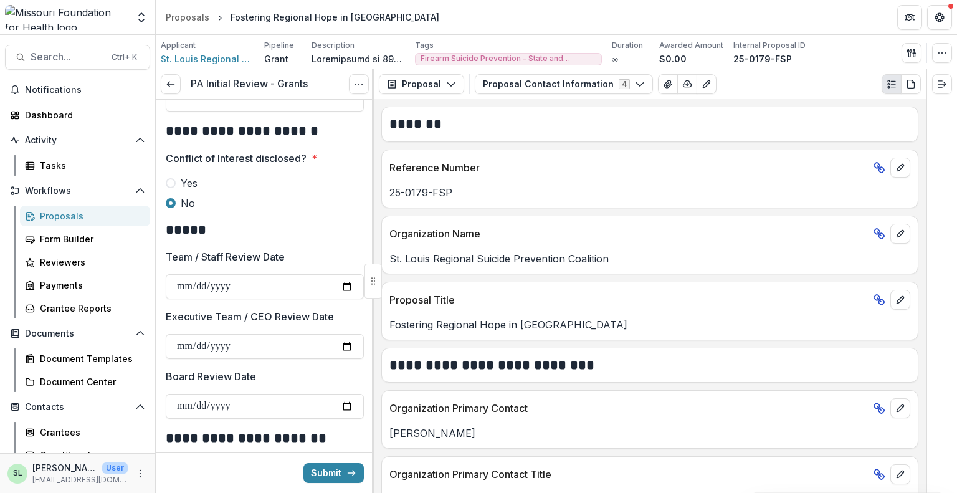
type textarea "**********"
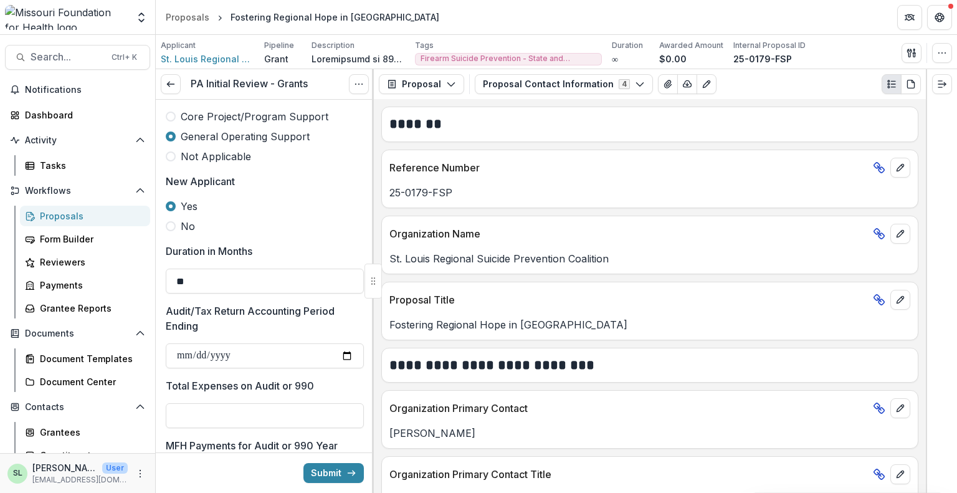
scroll to position [940, 0]
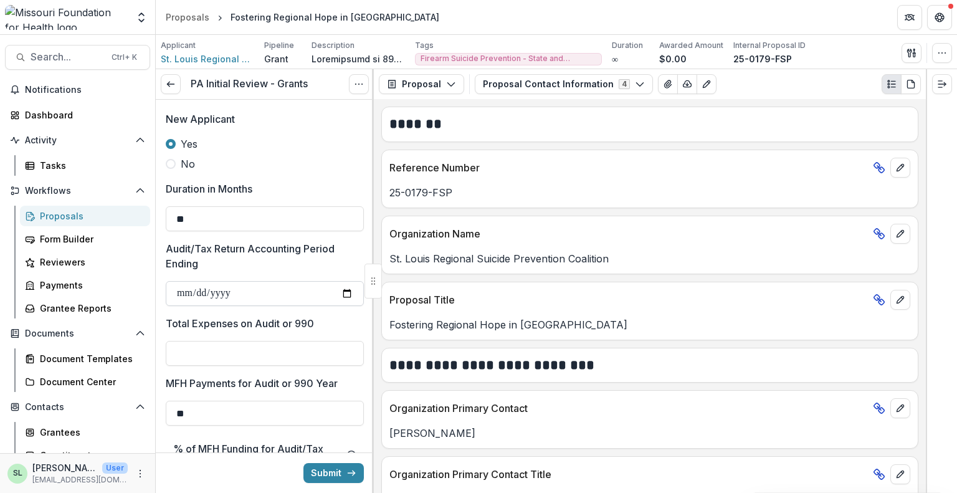
click at [344, 293] on input "Audit/Tax Return Accounting Period Ending" at bounding box center [265, 293] width 198 height 25
click at [197, 288] on input "Audit/Tax Return Accounting Period Ending" at bounding box center [265, 293] width 198 height 25
type input "**********"
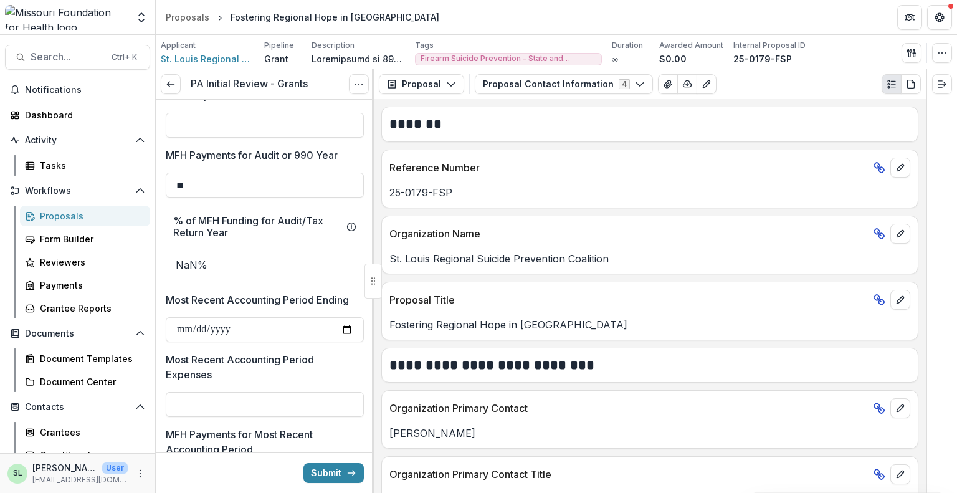
scroll to position [1189, 0]
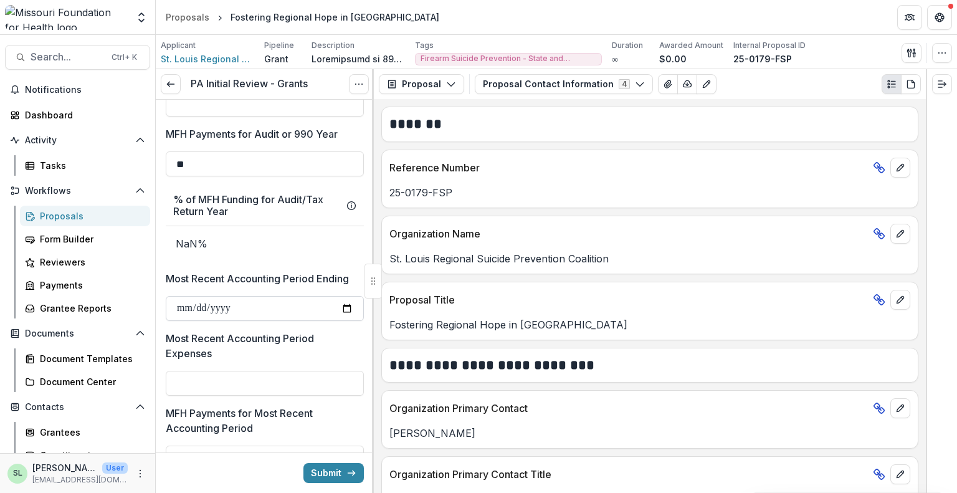
click at [179, 310] on input "Most Recent Accounting Period Ending" at bounding box center [265, 308] width 198 height 25
type input "**********"
click at [917, 49] on button "button" at bounding box center [911, 53] width 20 height 20
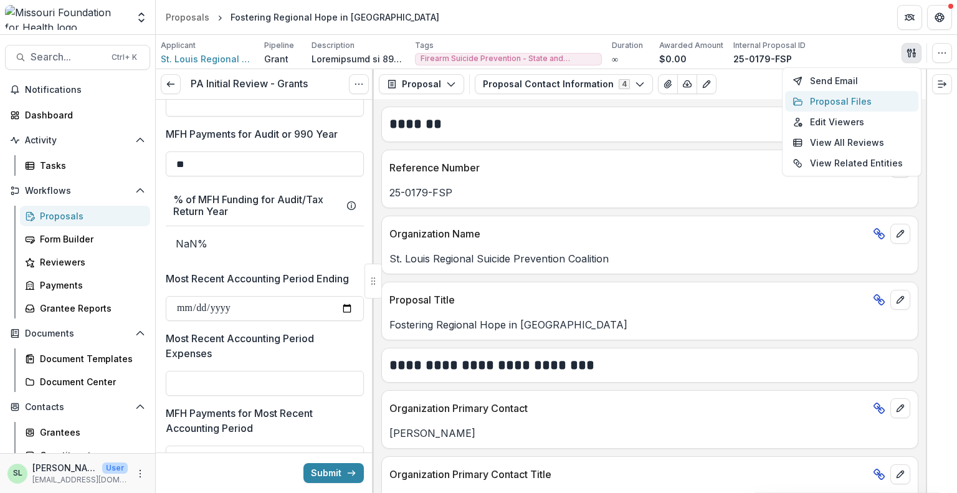
click at [846, 106] on button "Proposal Files" at bounding box center [851, 101] width 133 height 21
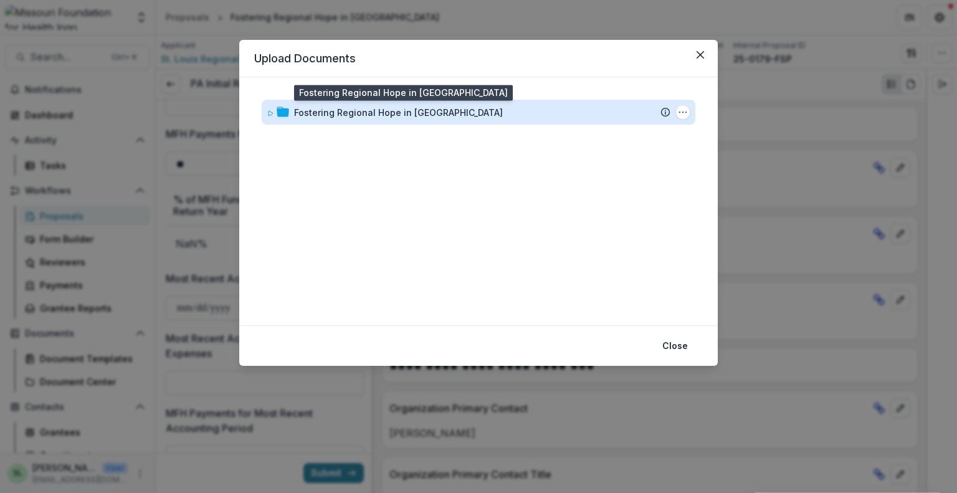
click at [321, 116] on div "Fostering Regional Hope in [GEOGRAPHIC_DATA]" at bounding box center [398, 112] width 209 height 13
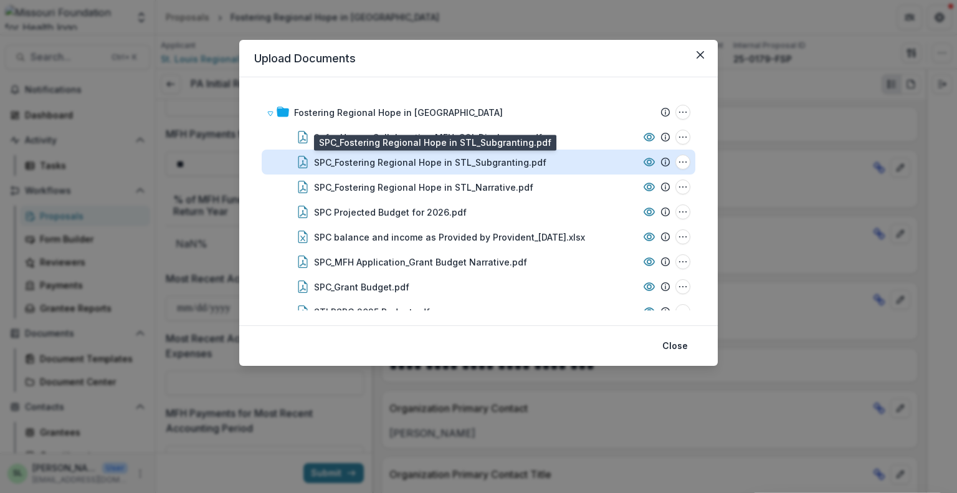
click at [519, 161] on div "SPC_Fostering Regional Hope in STL_Subgranting.pdf" at bounding box center [430, 162] width 232 height 13
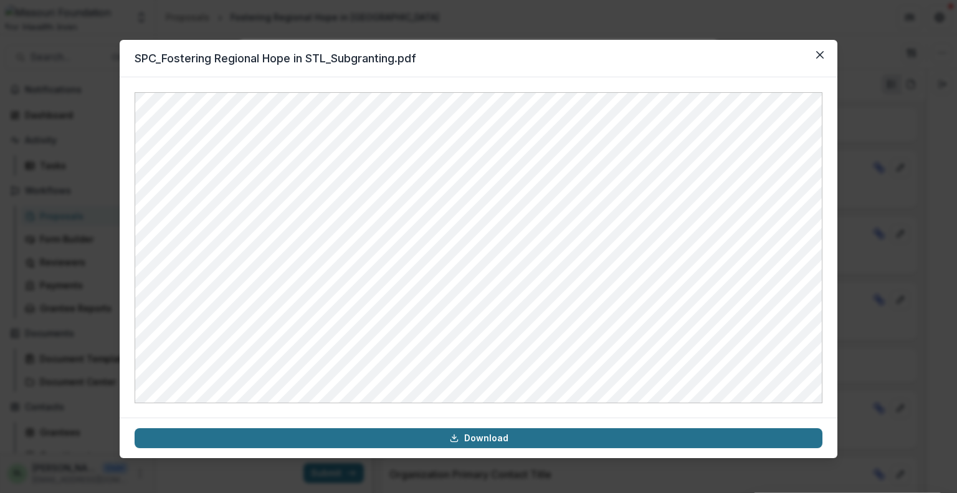
click at [491, 442] on link "Download" at bounding box center [479, 438] width 688 height 20
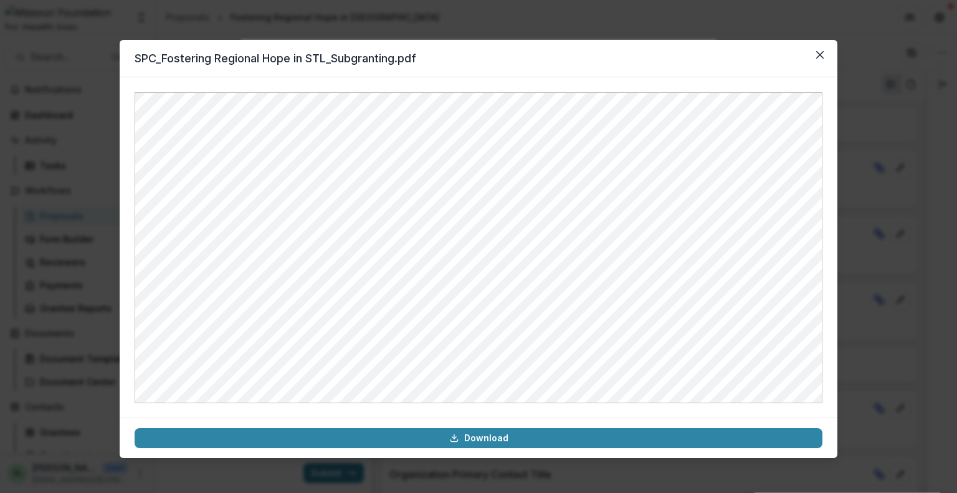
click at [827, 45] on button "Close" at bounding box center [820, 55] width 20 height 20
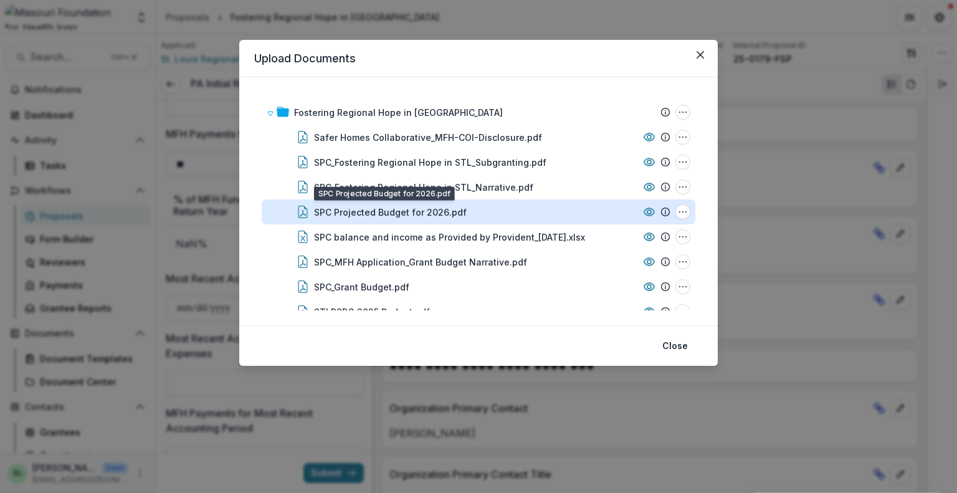
click at [457, 211] on div "SPC Projected Budget for 2026.pdf" at bounding box center [390, 212] width 153 height 13
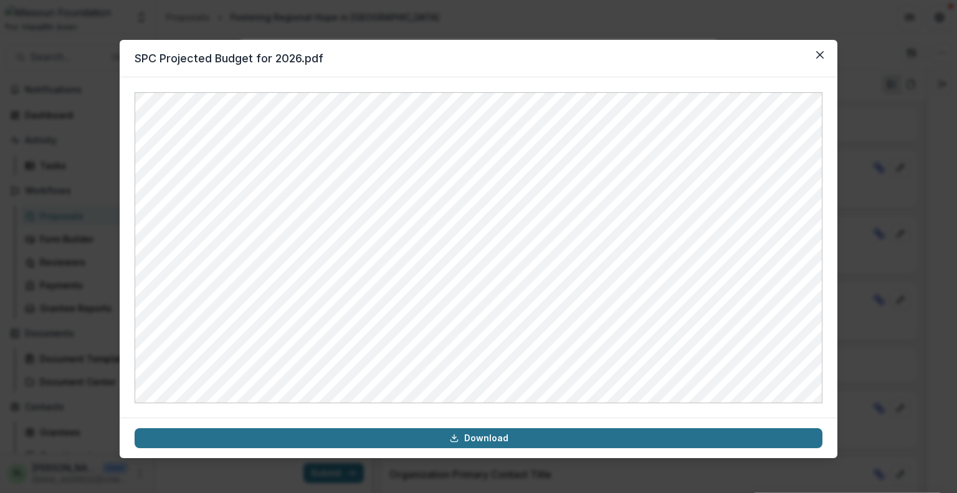
click at [498, 440] on link "Download" at bounding box center [479, 438] width 688 height 20
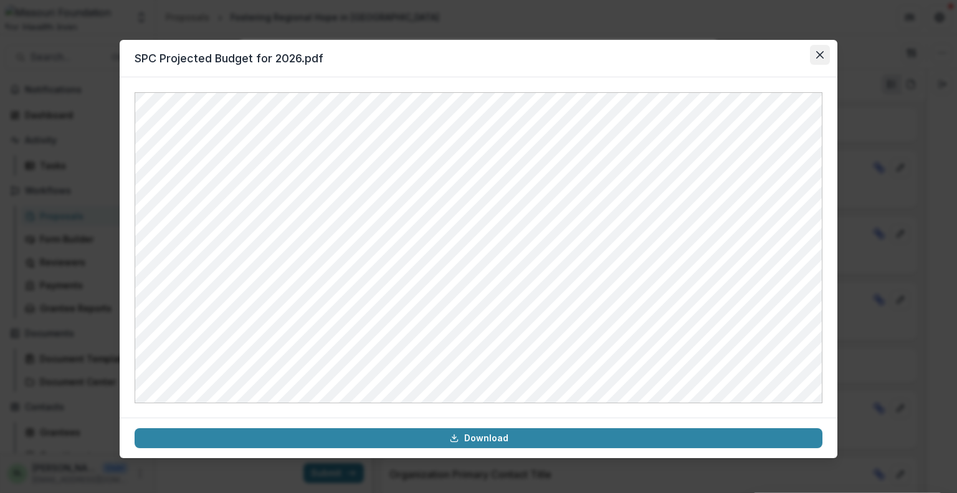
click at [823, 60] on button "Close" at bounding box center [820, 55] width 20 height 20
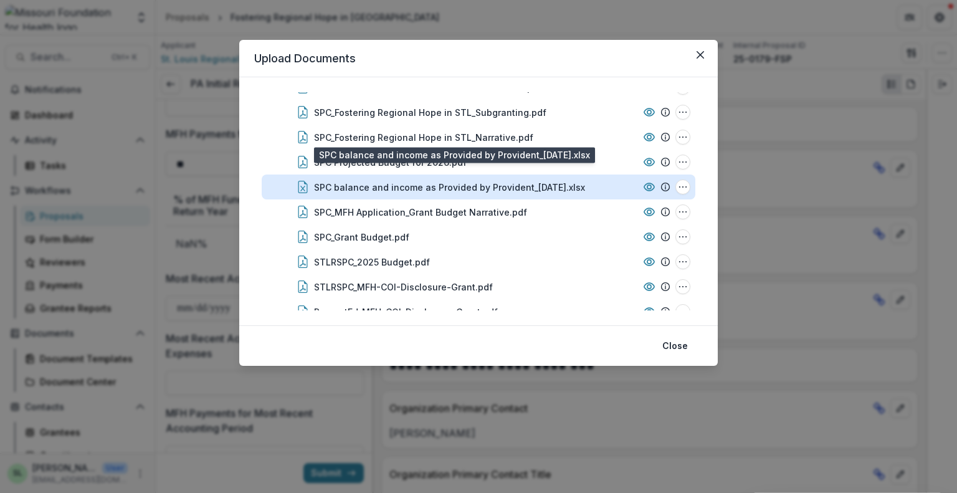
scroll to position [62, 0]
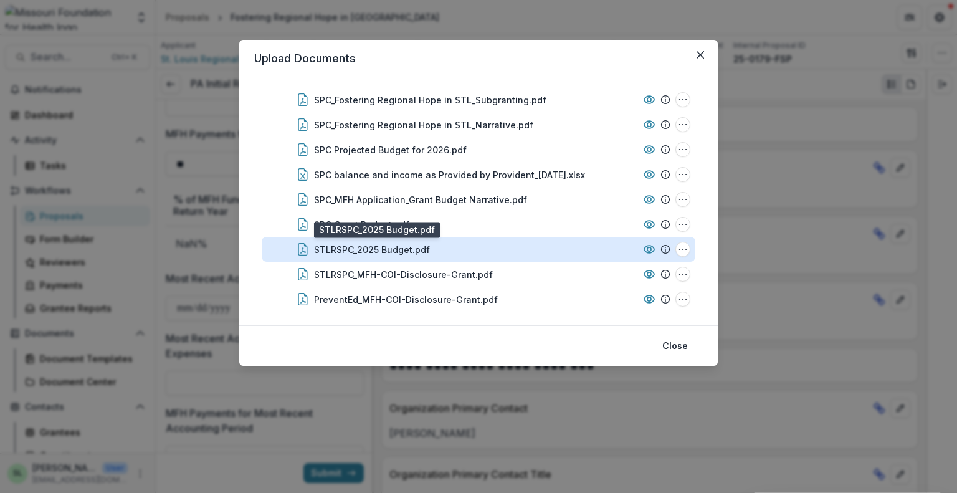
click at [391, 247] on div "STLRSPC_2025 Budget.pdf" at bounding box center [372, 249] width 116 height 13
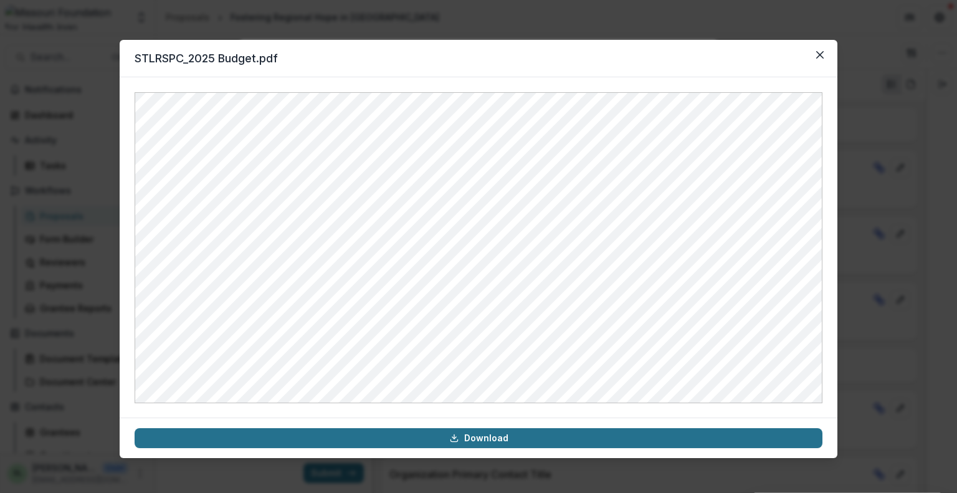
click at [487, 437] on link "Download" at bounding box center [479, 438] width 688 height 20
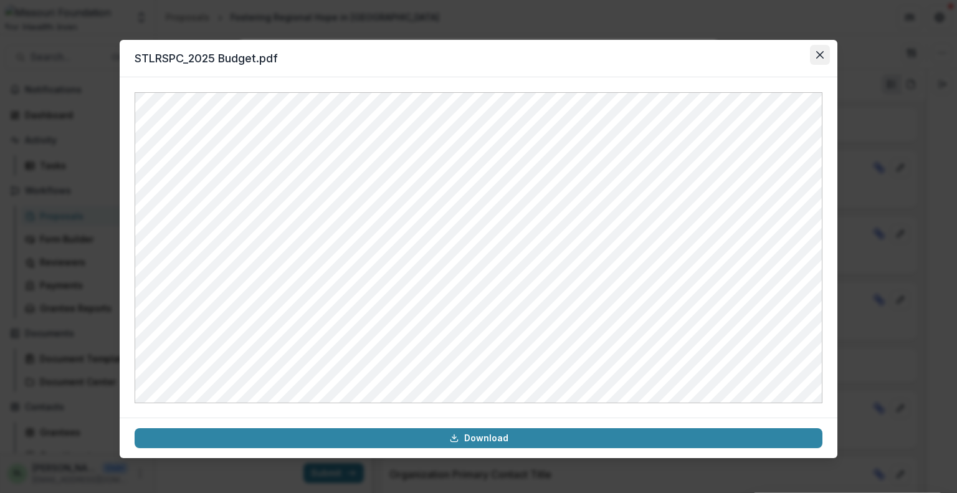
click at [827, 54] on button "Close" at bounding box center [820, 55] width 20 height 20
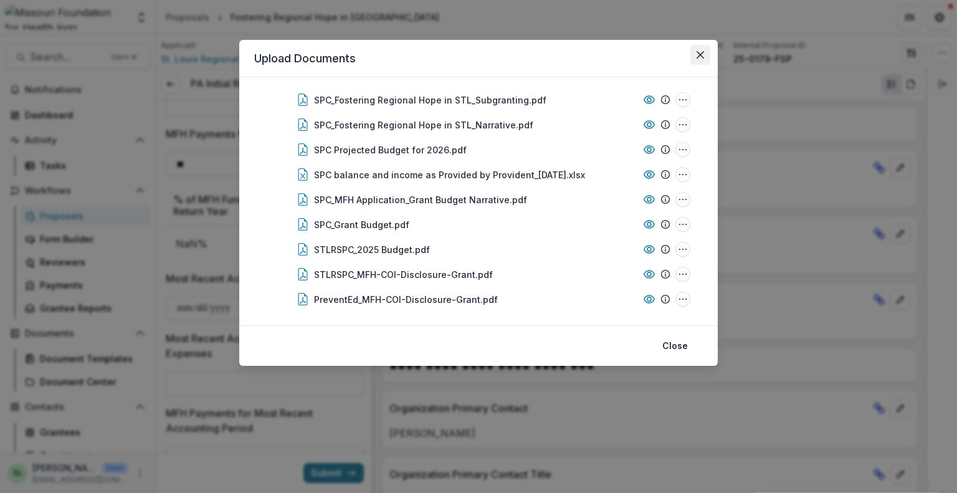
click at [696, 52] on icon "Close" at bounding box center [699, 54] width 7 height 7
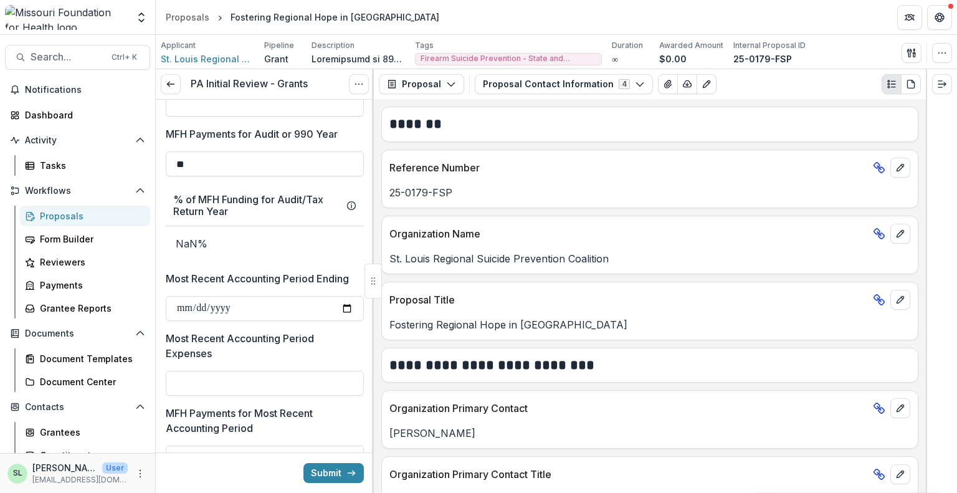
drag, startPoint x: 239, startPoint y: 1, endPoint x: 539, endPoint y: 22, distance: 300.4
click at [539, 22] on header "Proposals Fostering Regional Hope in [GEOGRAPHIC_DATA]" at bounding box center [556, 17] width 801 height 34
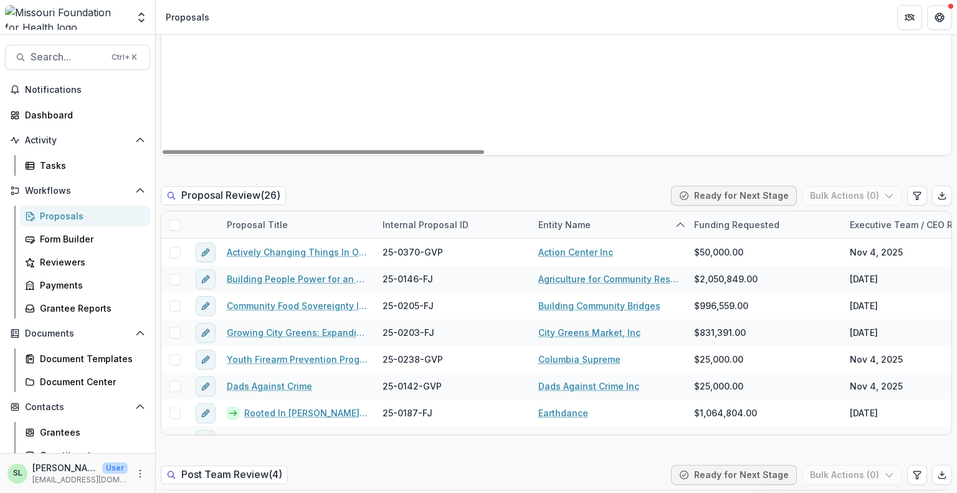
scroll to position [934, 0]
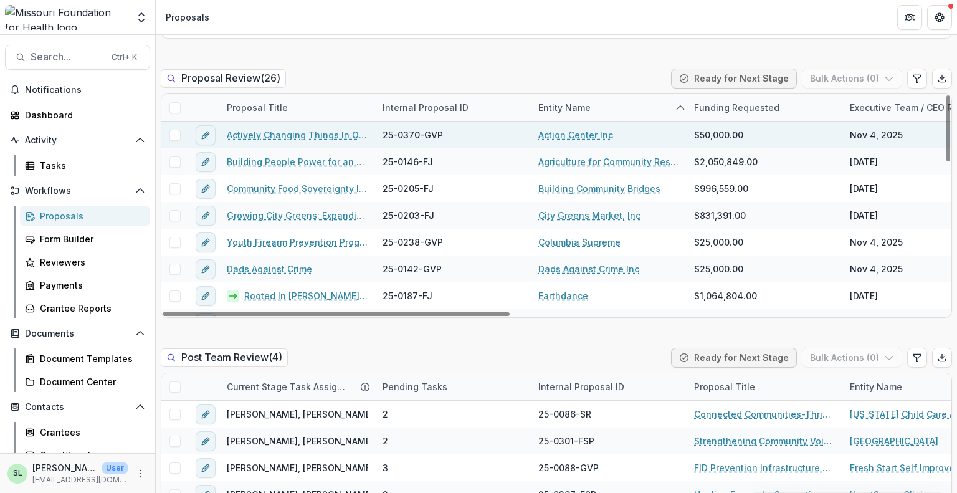
click at [304, 139] on link "Actively Changing Things In Our Neighborhoods" at bounding box center [297, 134] width 141 height 13
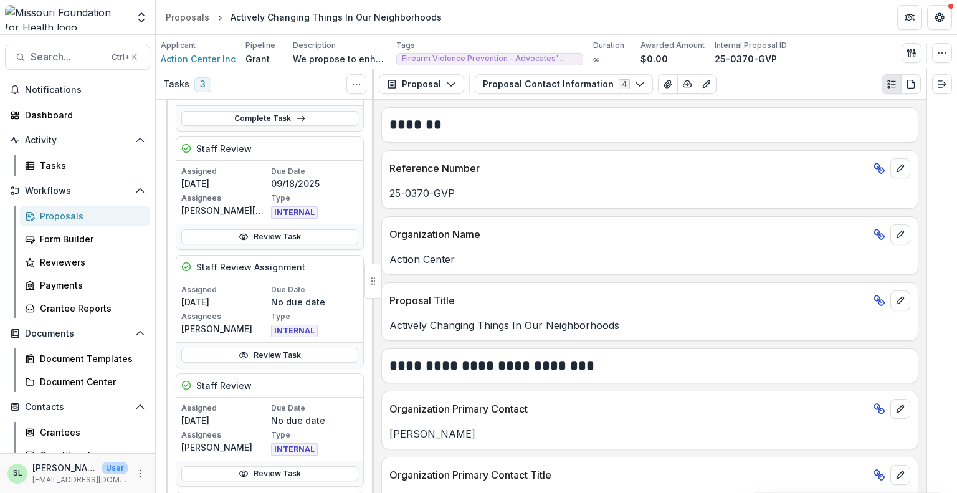
scroll to position [311, 0]
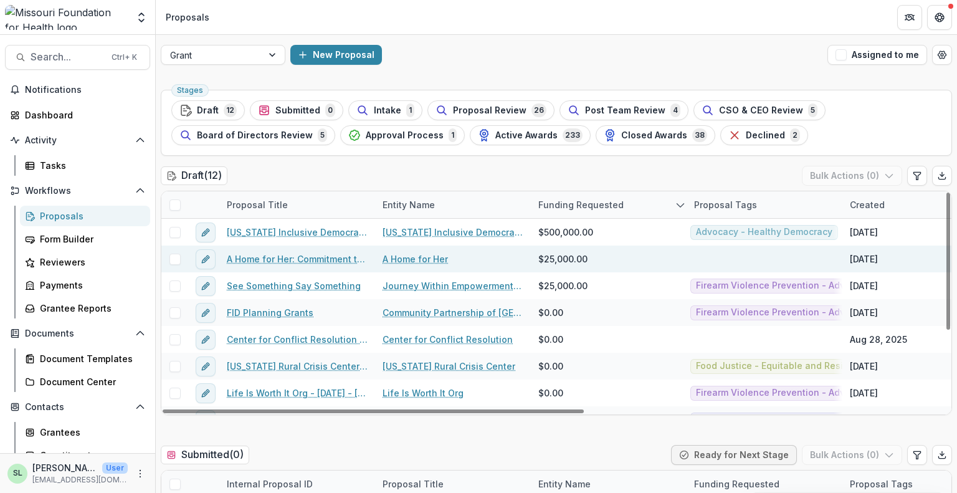
click at [311, 258] on link "A Home for Her: Commitment to Ending Firearm Violence" at bounding box center [297, 258] width 141 height 13
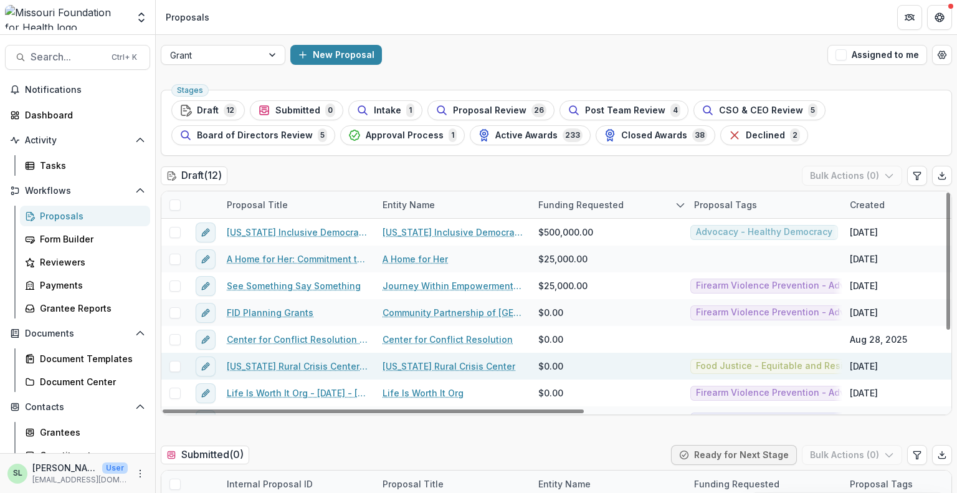
click at [290, 370] on link "[US_STATE] Rural Crisis Center - 2[DATE] - 2[DATE] Seeding Equitable and Sustai…" at bounding box center [297, 365] width 141 height 13
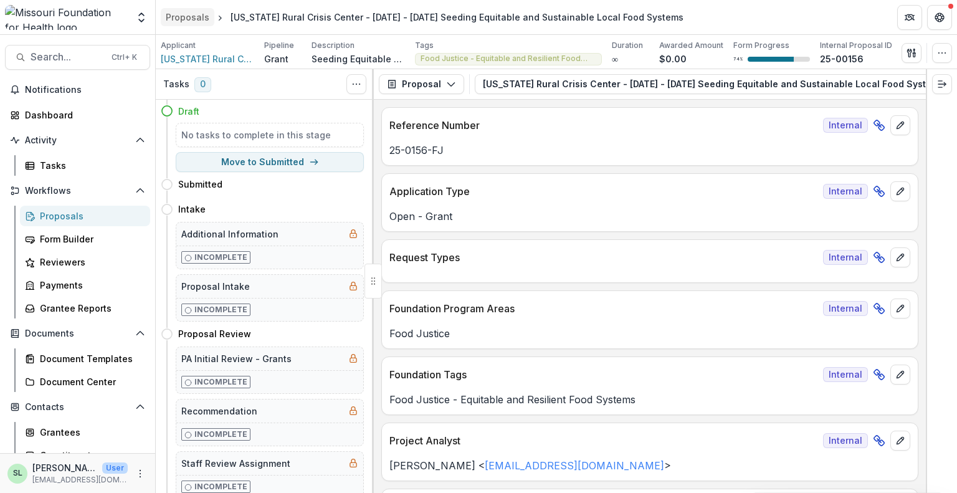
click at [182, 13] on div "Proposals" at bounding box center [188, 17] width 44 height 13
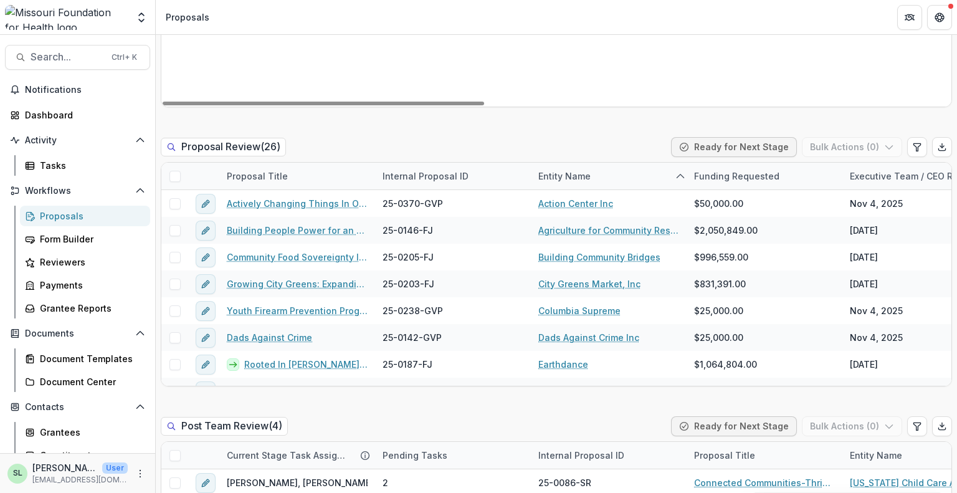
scroll to position [872, 0]
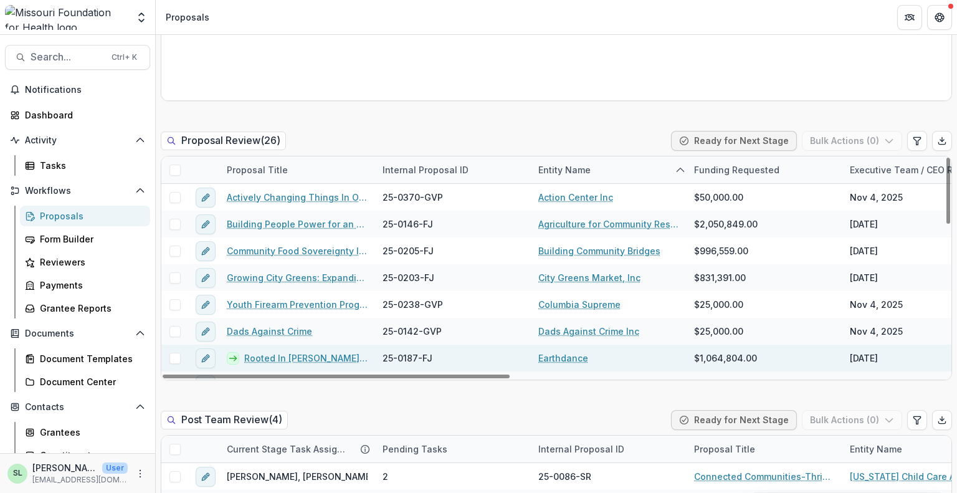
click at [300, 358] on link "Rooted In [PERSON_NAME], Growing For All: Advancing Land, Infrastructure, and F…" at bounding box center [305, 357] width 123 height 13
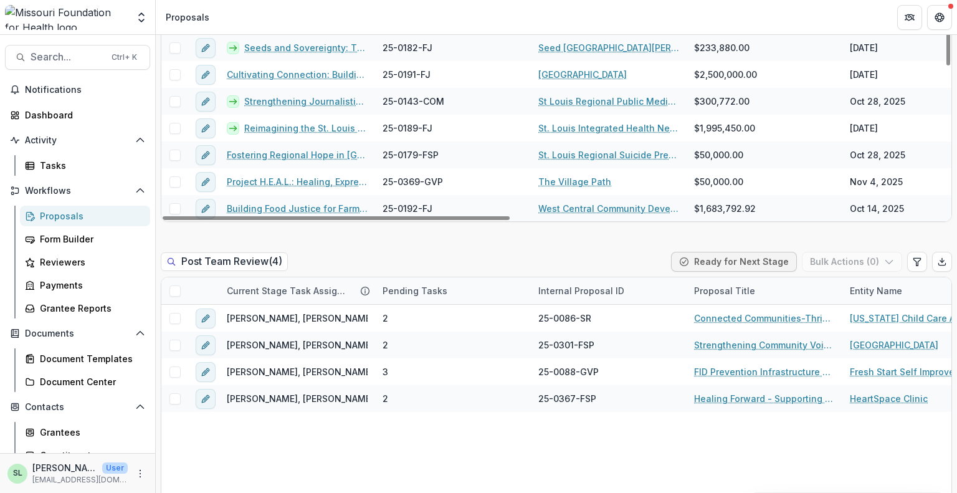
scroll to position [1059, 0]
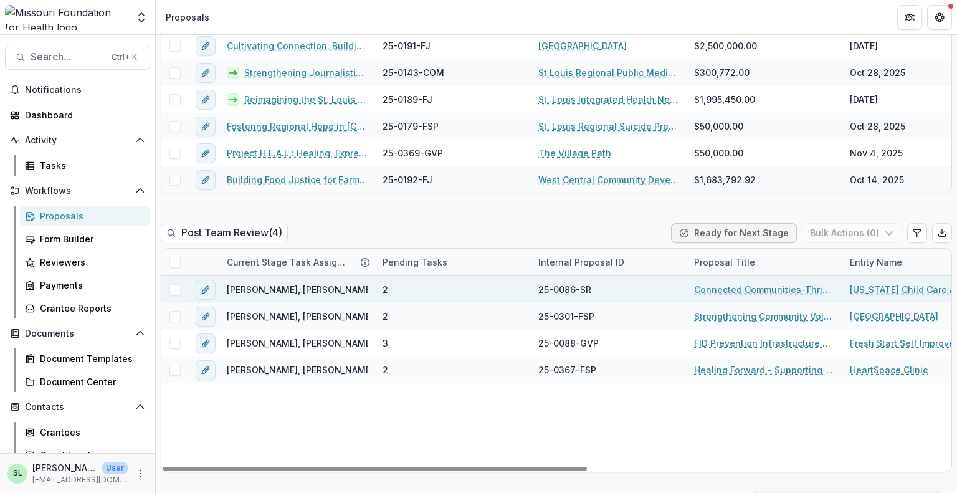
click at [737, 285] on link "Connected Communities-Thriving Families" at bounding box center [764, 289] width 141 height 13
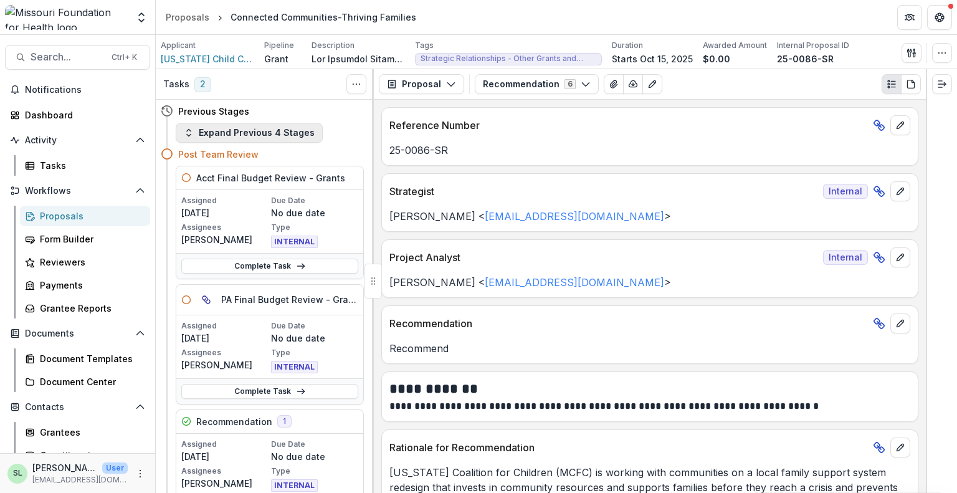
click at [273, 136] on button "Expand Previous 4 Stages" at bounding box center [249, 133] width 147 height 20
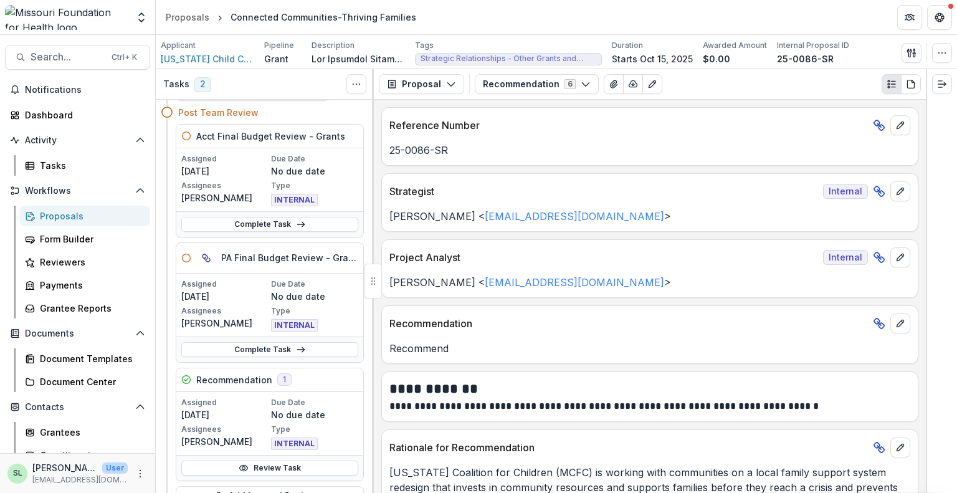
scroll to position [1246, 0]
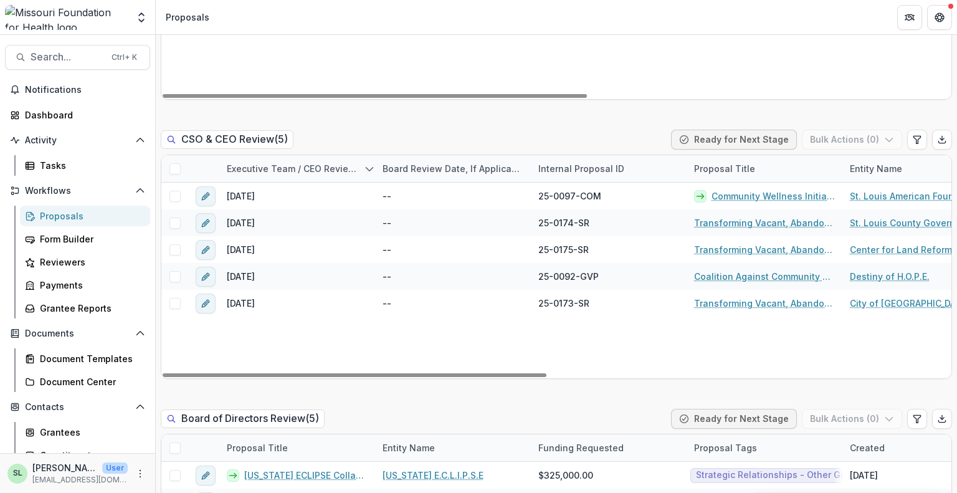
scroll to position [1557, 0]
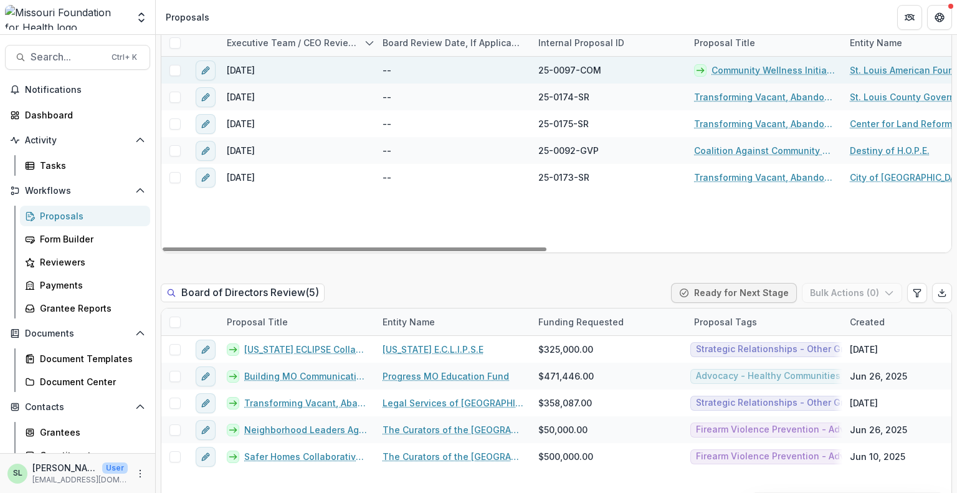
click at [752, 71] on link "Community Wellness Initiative" at bounding box center [772, 70] width 123 height 13
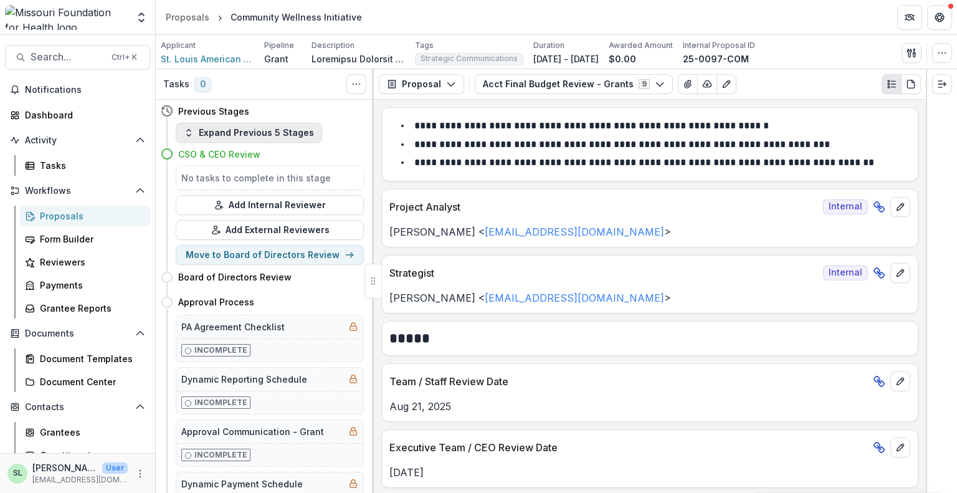
click at [277, 138] on button "Expand Previous 5 Stages" at bounding box center [249, 133] width 146 height 20
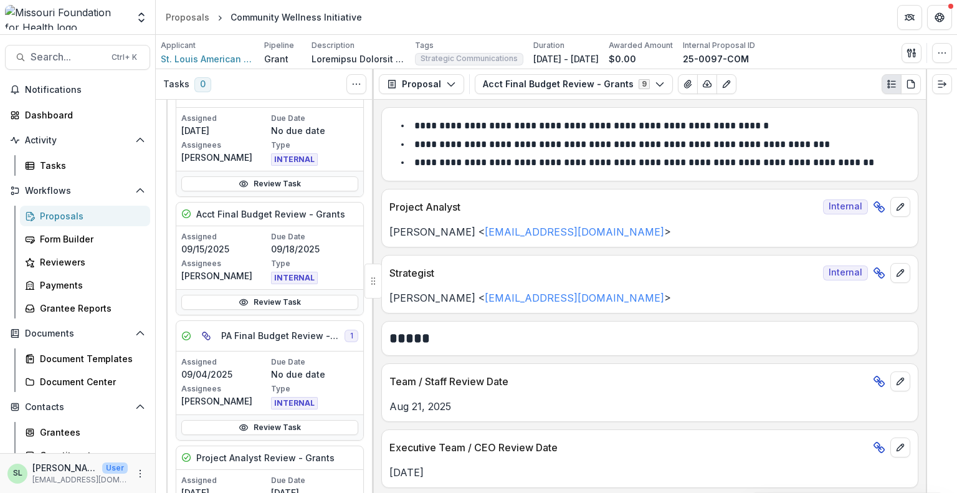
scroll to position [685, 0]
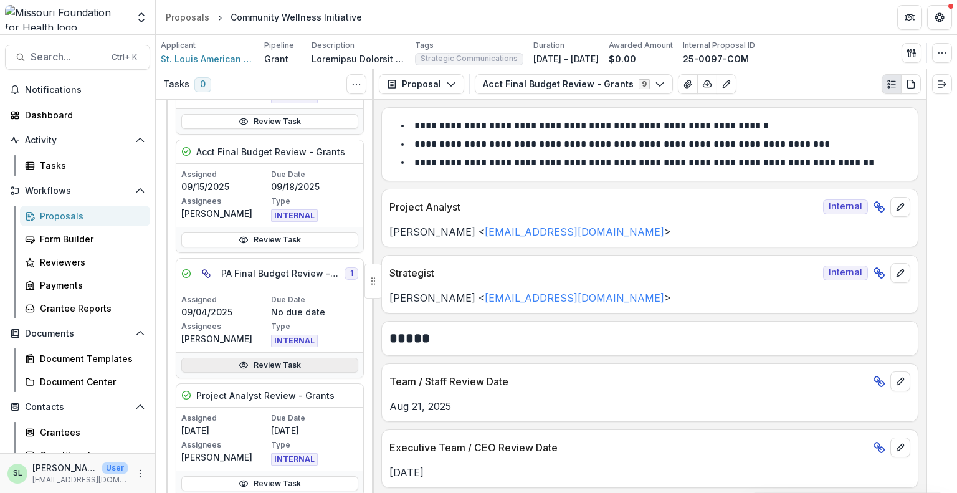
click at [279, 361] on link "Review Task" at bounding box center [269, 365] width 177 height 15
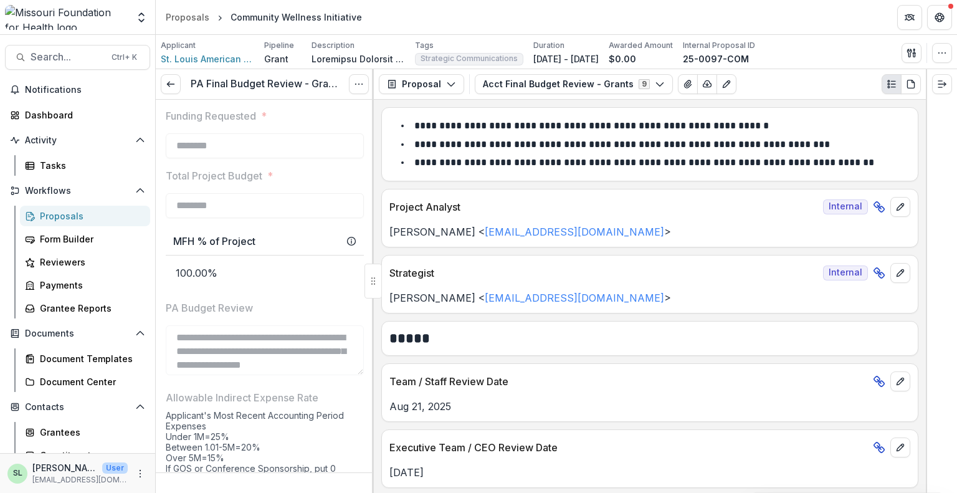
scroll to position [1308, 0]
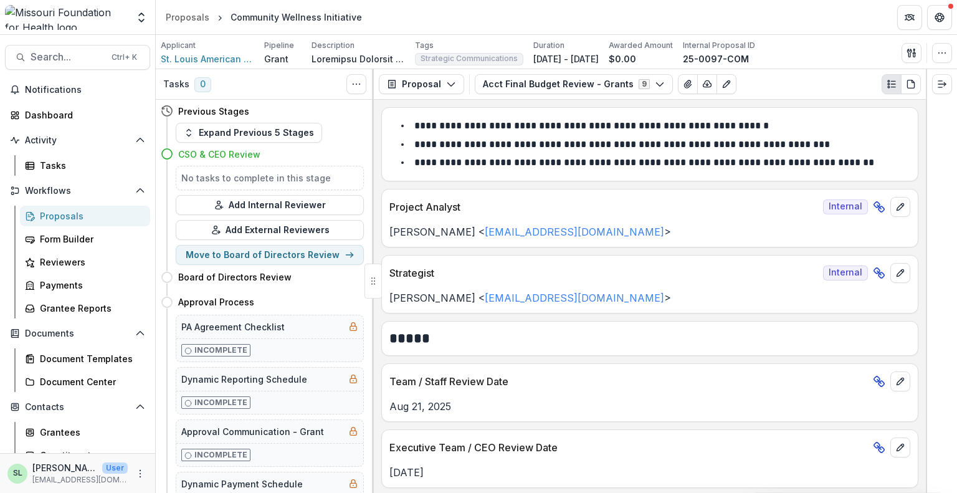
click at [64, 215] on div "Proposals" at bounding box center [90, 215] width 100 height 13
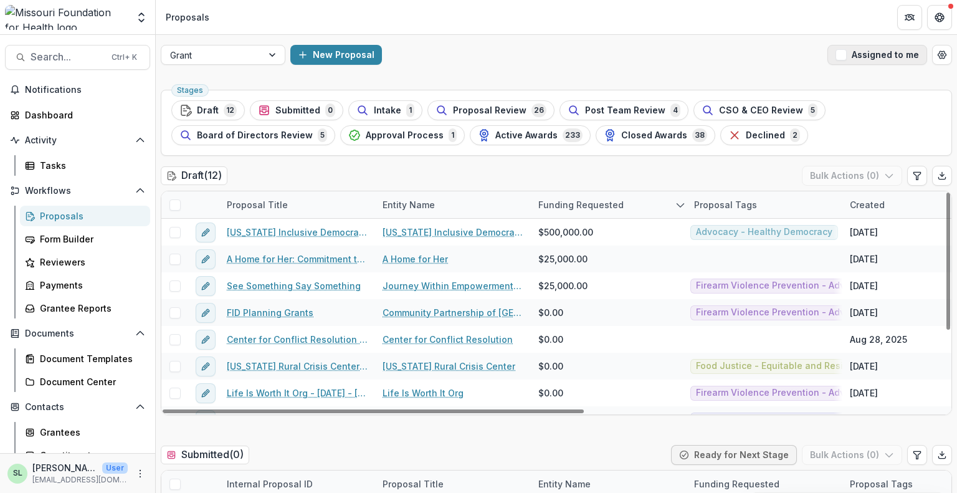
click at [889, 56] on button "Assigned to me" at bounding box center [877, 55] width 100 height 20
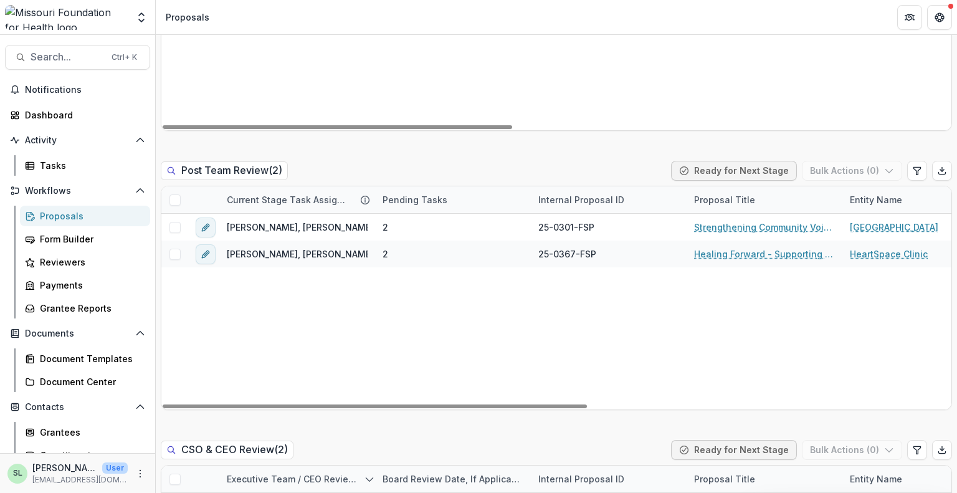
scroll to position [872, 0]
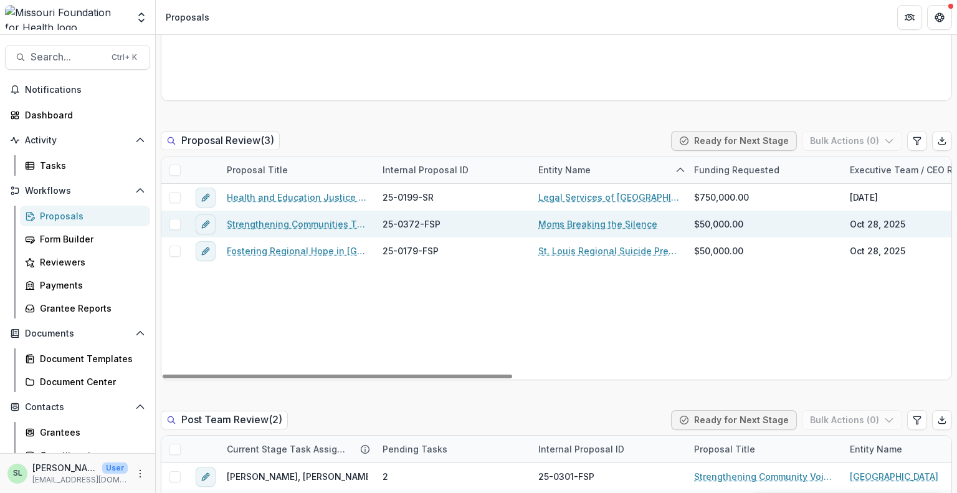
click at [311, 219] on link "Strengthening Communities Through Firearm Suicide Prevention" at bounding box center [297, 223] width 141 height 13
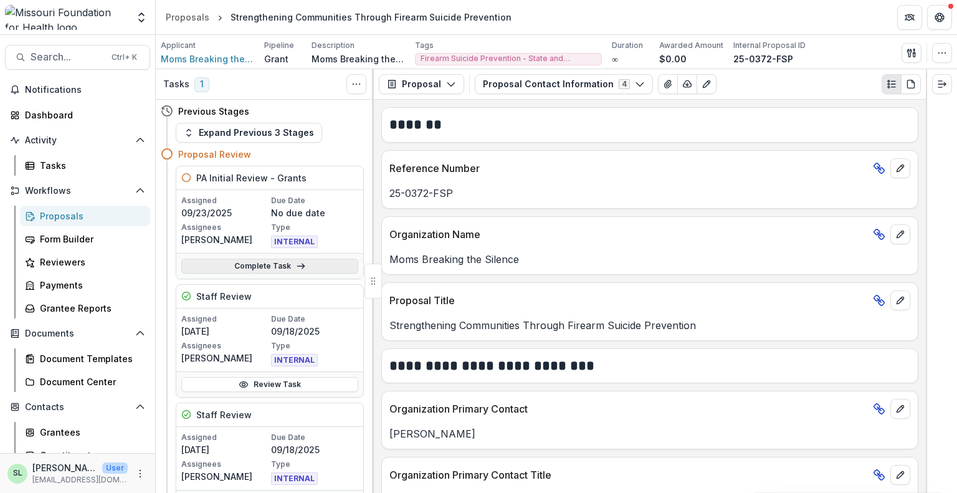
click at [325, 260] on link "Complete Task" at bounding box center [269, 265] width 177 height 15
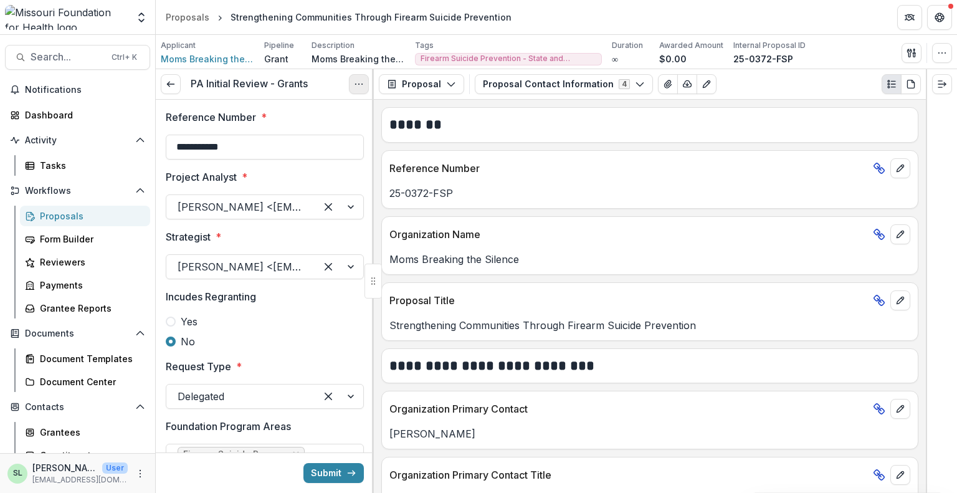
click at [354, 78] on button "Options" at bounding box center [359, 84] width 20 height 20
click at [321, 136] on button "Cancel Task" at bounding box center [298, 138] width 133 height 21
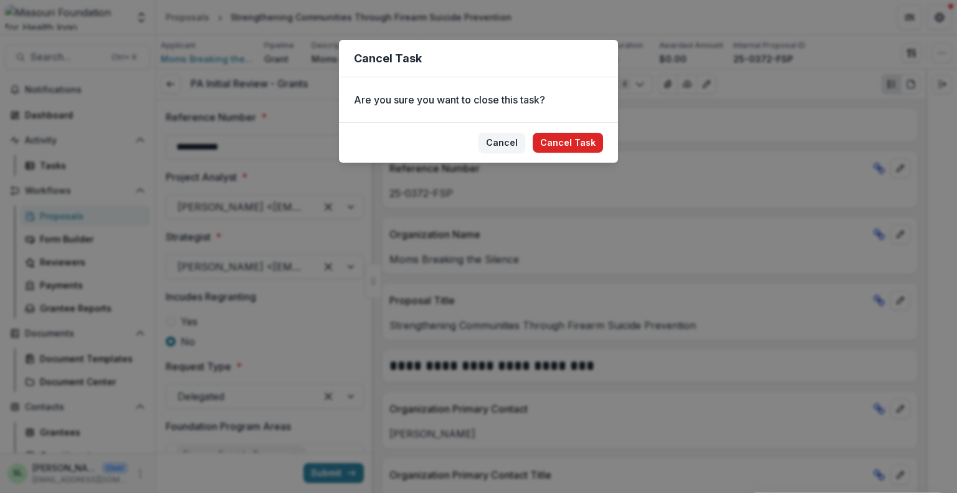
click at [565, 142] on button "Cancel Task" at bounding box center [568, 143] width 70 height 20
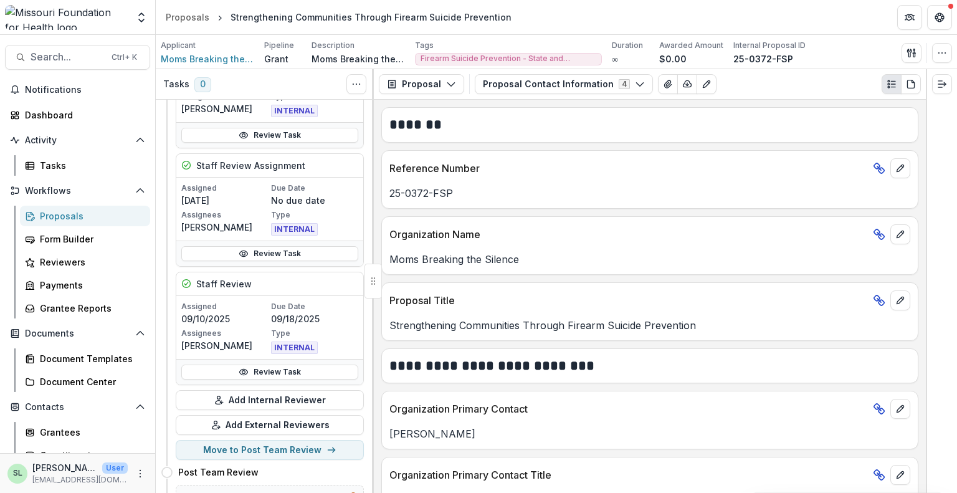
scroll to position [311, 0]
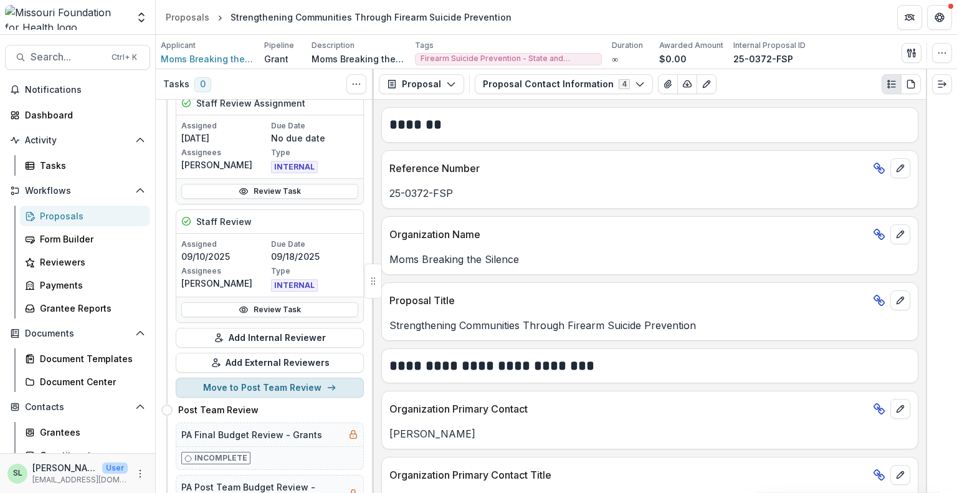
click at [263, 386] on button "Move to Post Team Review" at bounding box center [270, 387] width 188 height 20
select select "**********"
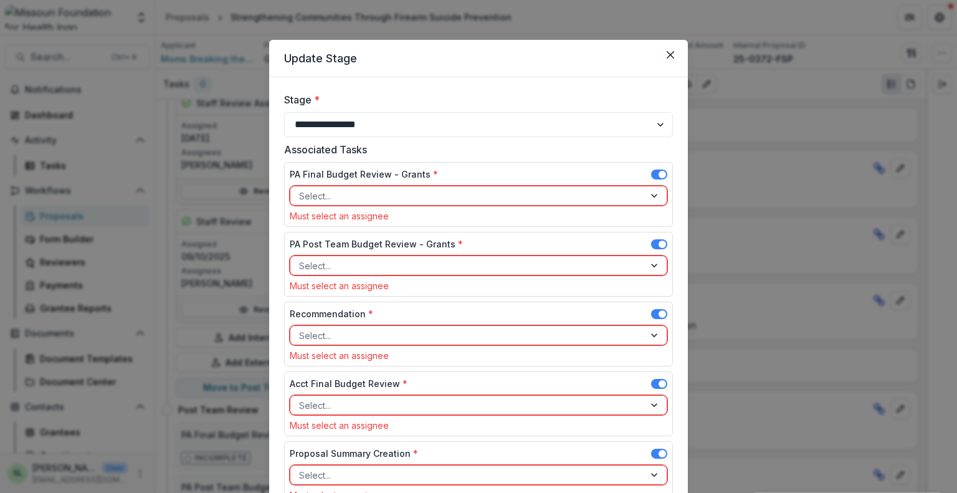
click at [420, 202] on div at bounding box center [467, 196] width 336 height 16
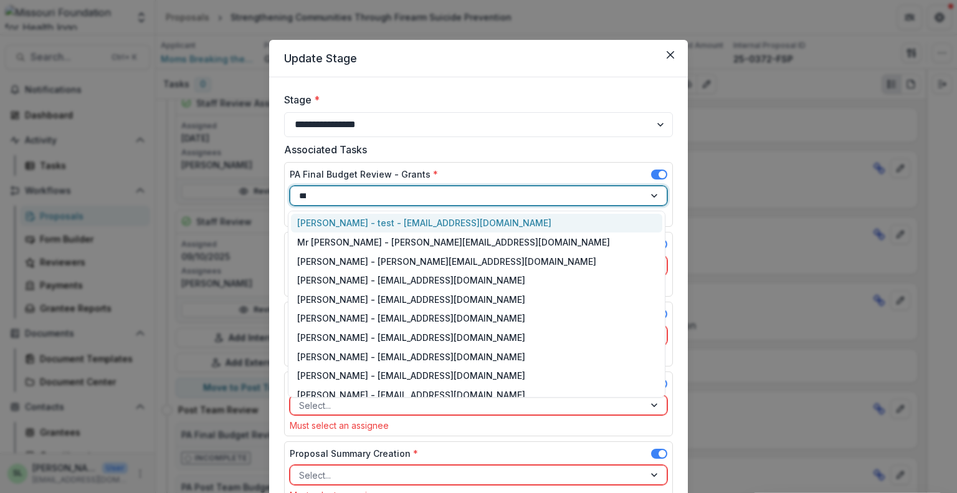
type input "****"
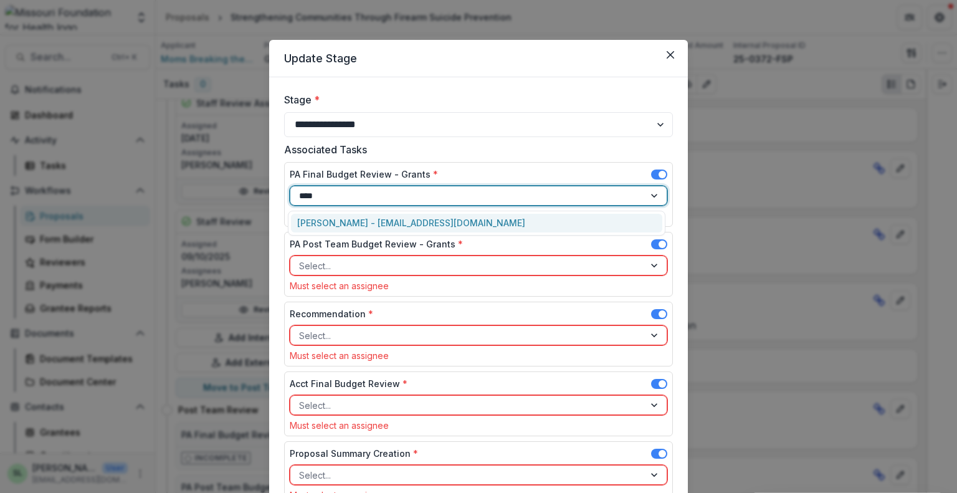
click at [400, 229] on div "[PERSON_NAME] - [EMAIL_ADDRESS][DOMAIN_NAME]" at bounding box center [476, 223] width 371 height 19
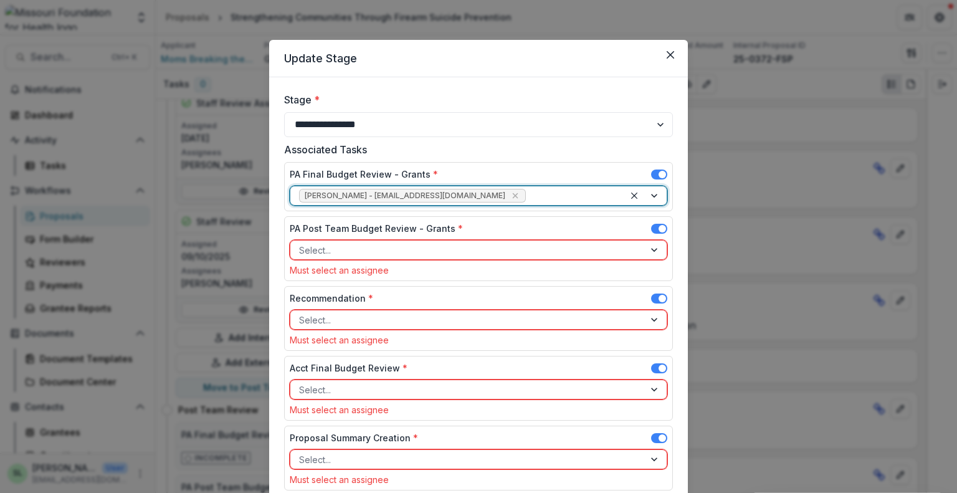
click at [651, 230] on span at bounding box center [659, 229] width 16 height 10
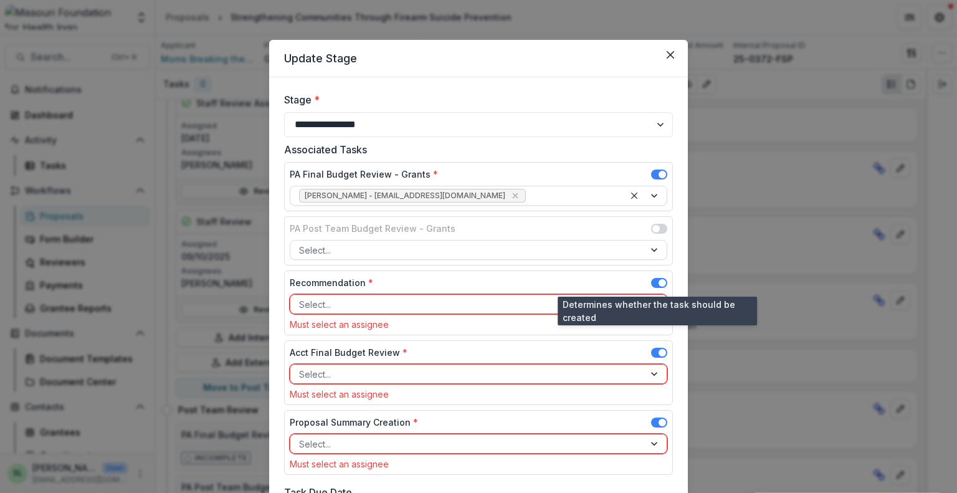
click at [651, 282] on span at bounding box center [659, 283] width 16 height 10
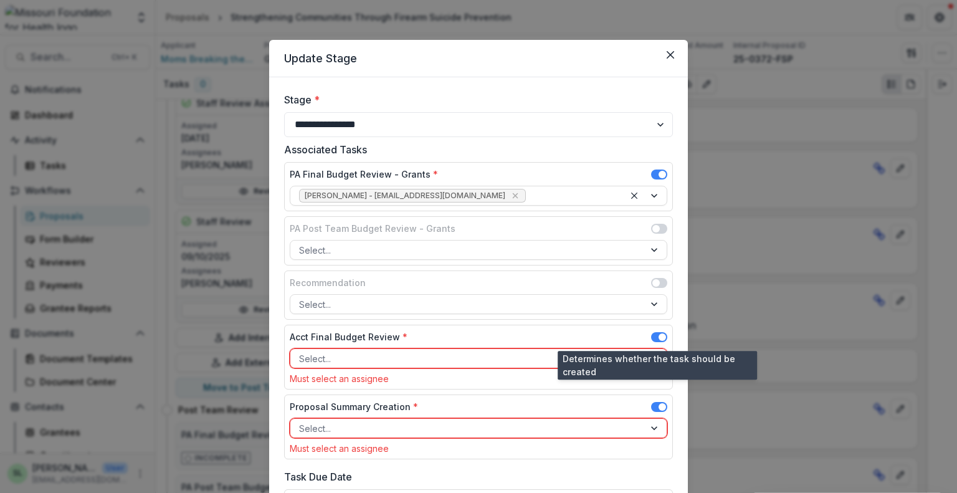
click at [652, 336] on span at bounding box center [659, 337] width 16 height 10
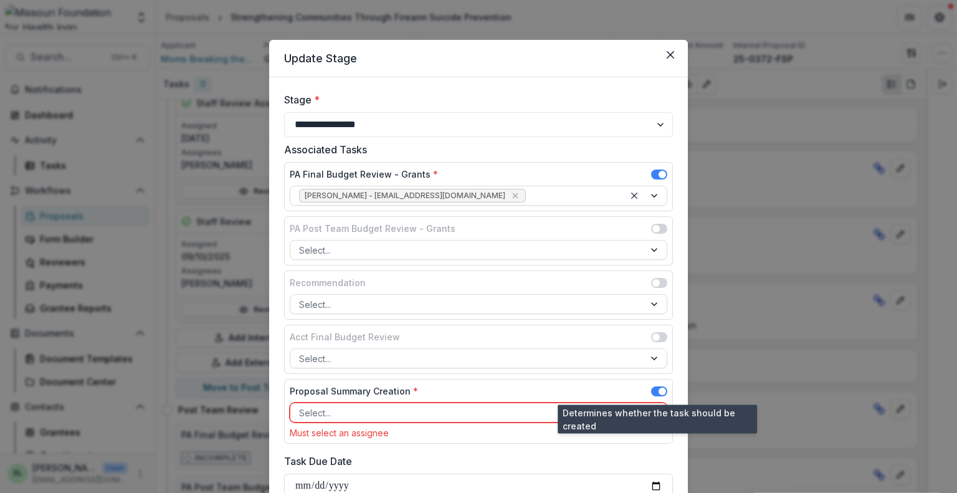
click at [651, 386] on span at bounding box center [659, 391] width 16 height 10
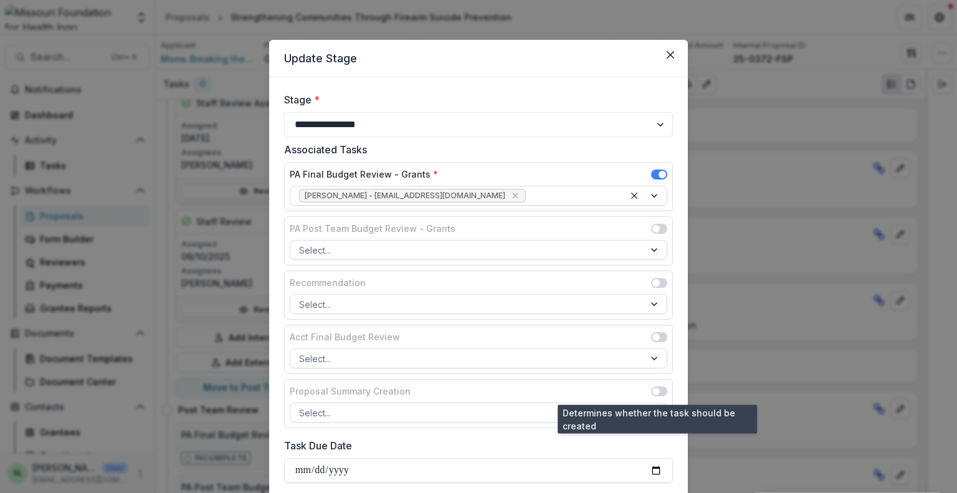
click at [660, 387] on span at bounding box center [659, 391] width 16 height 10
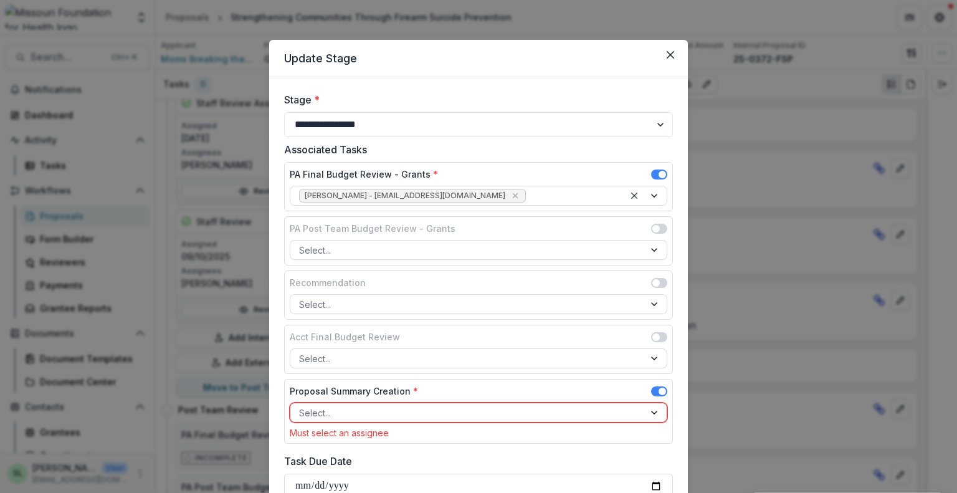
click at [369, 413] on div at bounding box center [467, 413] width 336 height 16
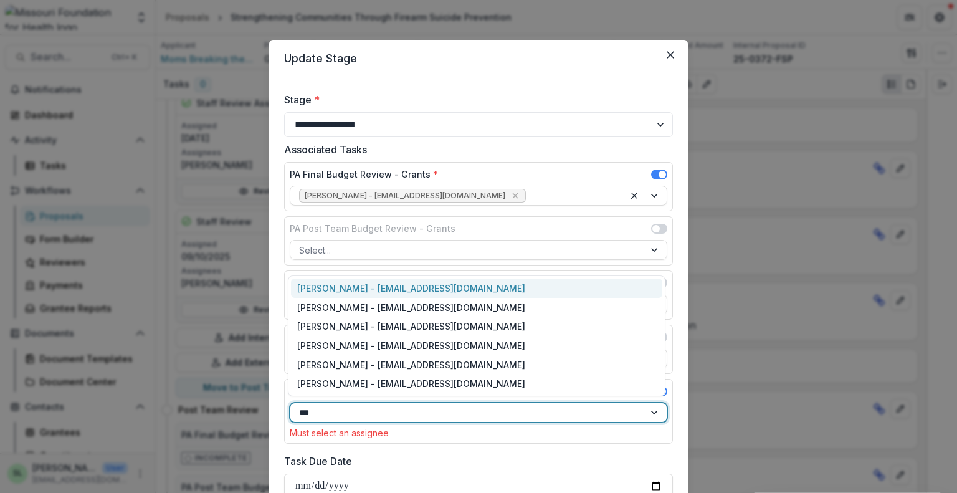
type input "****"
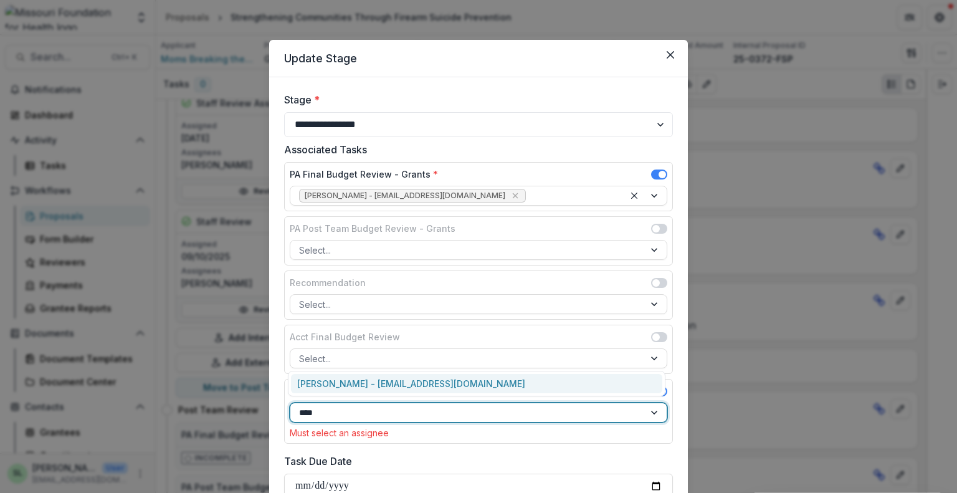
click at [356, 385] on div "[PERSON_NAME] - [EMAIL_ADDRESS][DOMAIN_NAME]" at bounding box center [476, 383] width 371 height 19
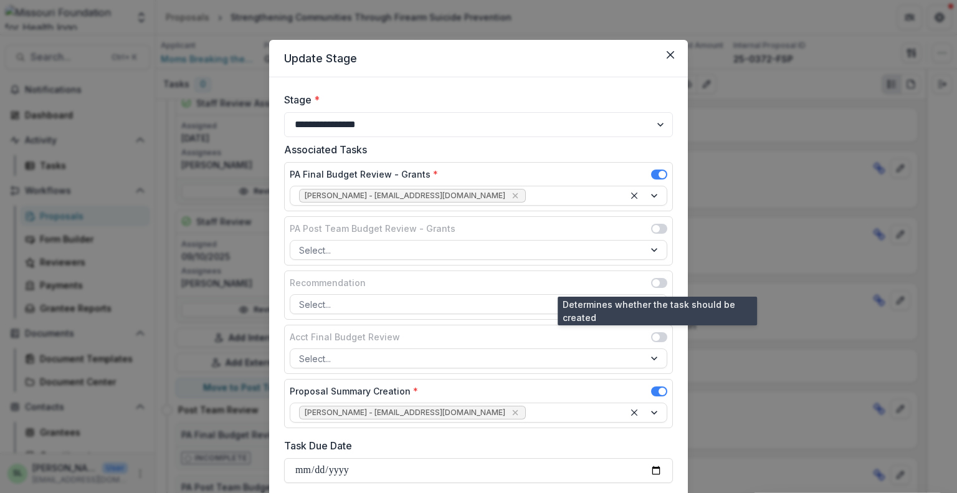
click at [660, 283] on span at bounding box center [659, 283] width 16 height 10
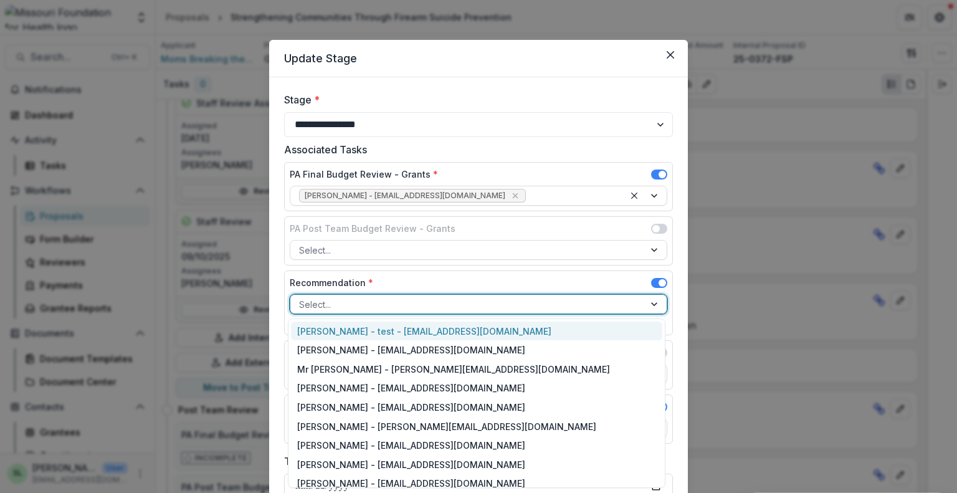
click at [359, 300] on div at bounding box center [467, 304] width 336 height 16
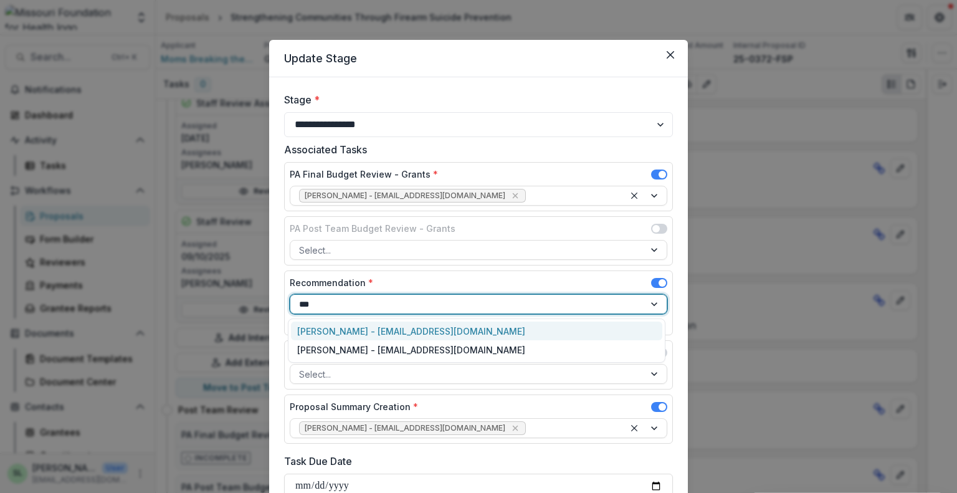
type input "****"
click at [367, 333] on div "[PERSON_NAME] - [EMAIL_ADDRESS][DOMAIN_NAME]" at bounding box center [476, 330] width 371 height 19
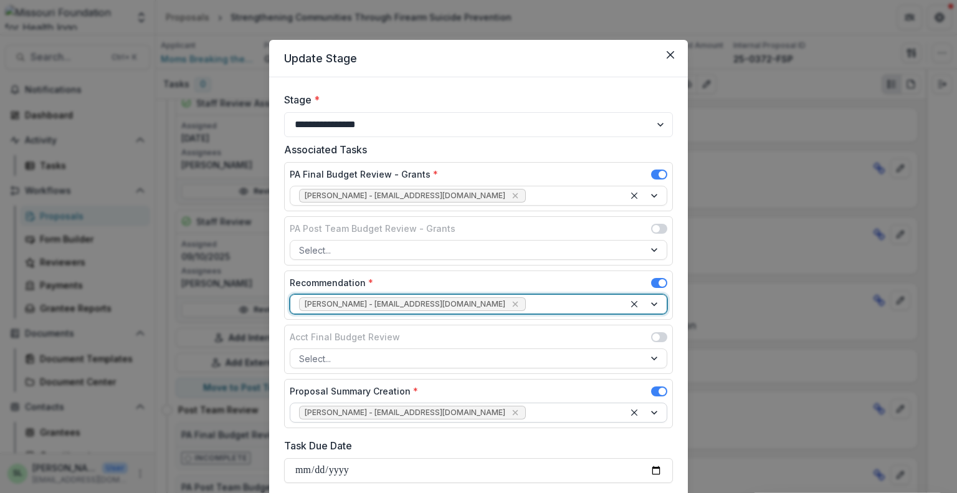
scroll to position [125, 0]
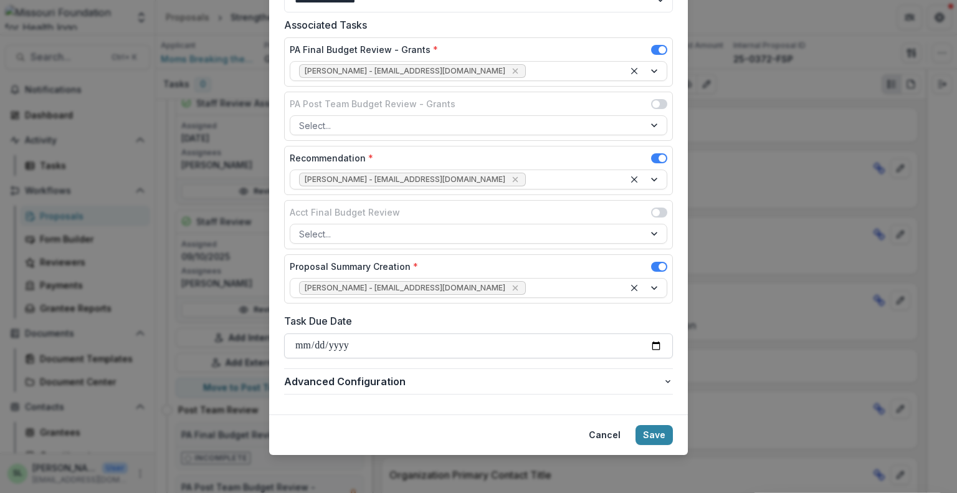
click at [301, 344] on input "Task Due Date" at bounding box center [478, 345] width 389 height 25
type input "**********"
click at [658, 433] on button "Save" at bounding box center [653, 435] width 37 height 20
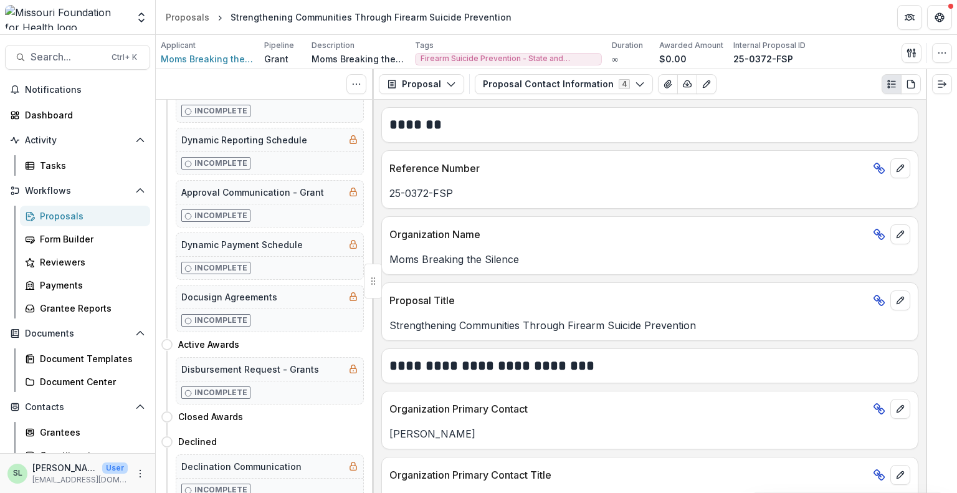
scroll to position [0, 0]
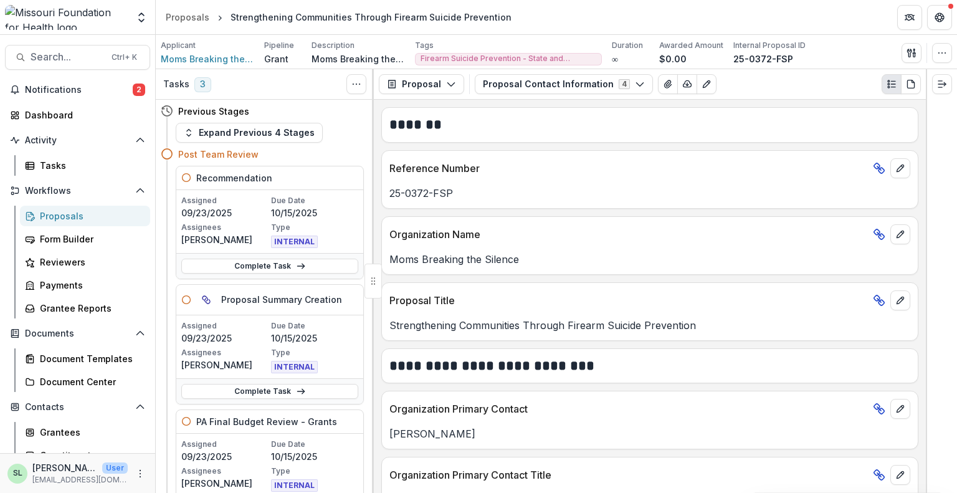
click at [60, 216] on div "Proposals" at bounding box center [90, 215] width 100 height 13
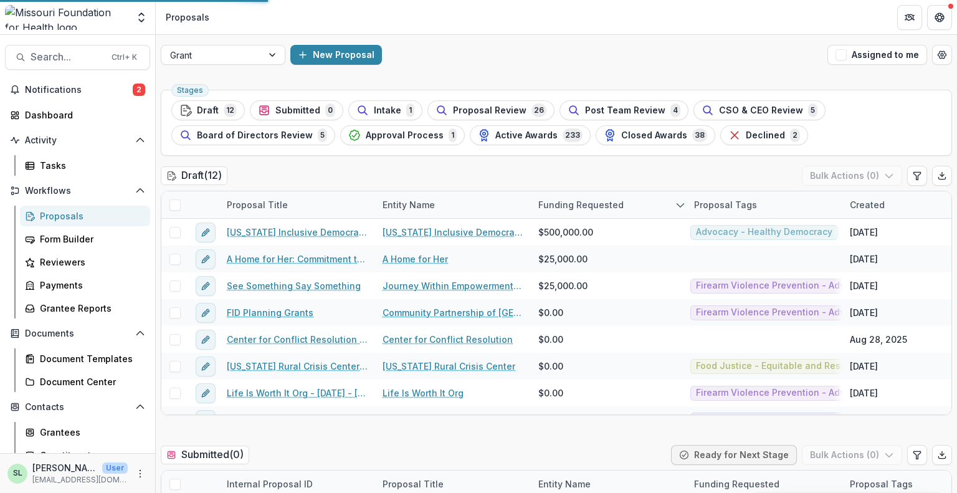
click at [879, 57] on button "Assigned to me" at bounding box center [877, 55] width 100 height 20
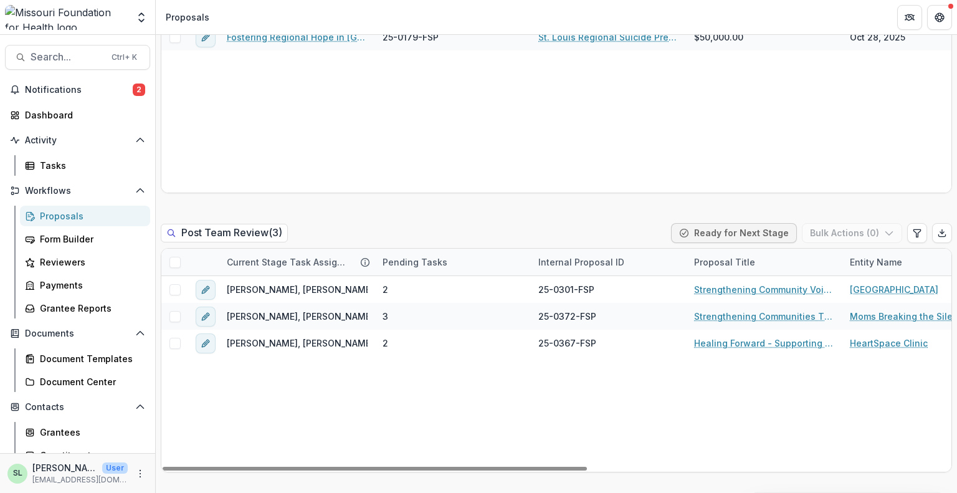
scroll to position [934, 0]
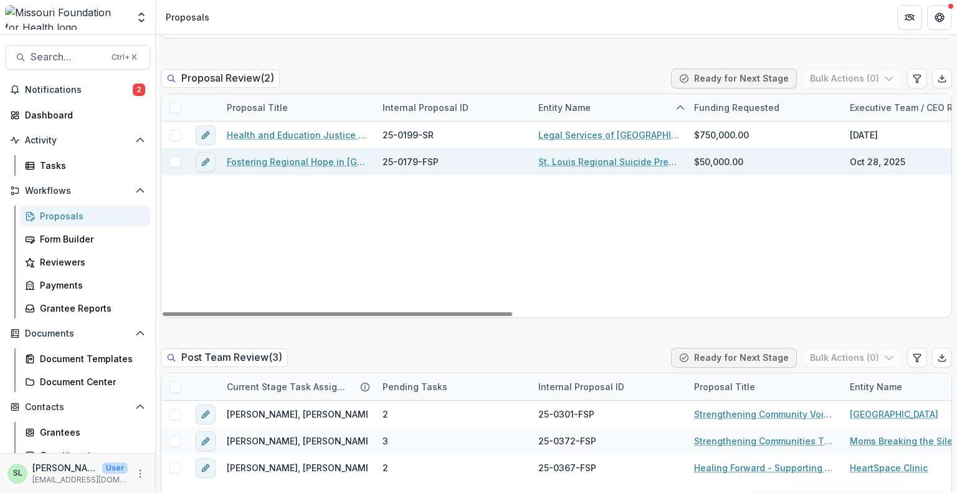
click at [291, 161] on link "Fostering Regional Hope in [GEOGRAPHIC_DATA]" at bounding box center [297, 161] width 141 height 13
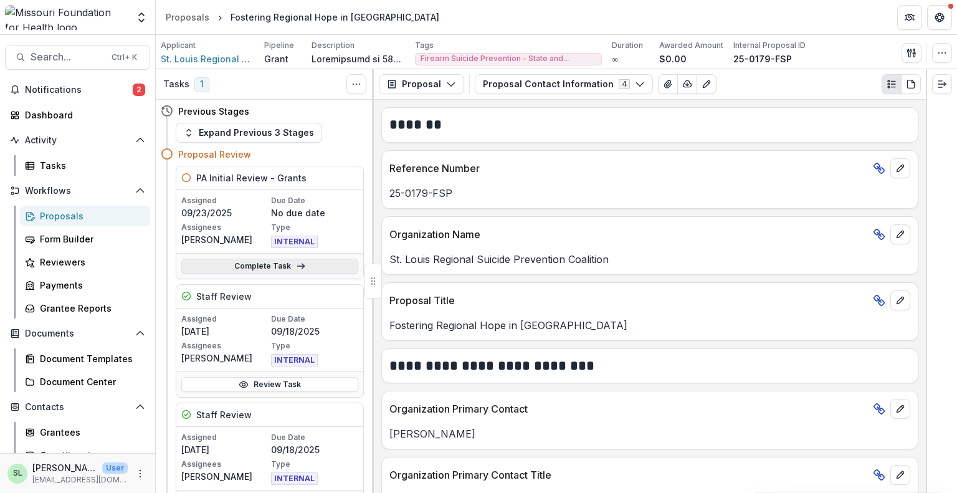
click at [328, 261] on link "Complete Task" at bounding box center [269, 265] width 177 height 15
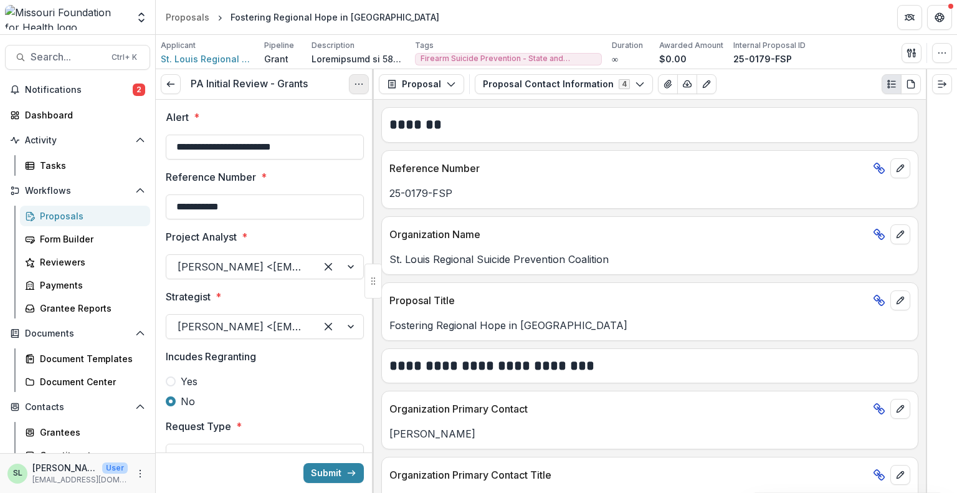
click at [356, 74] on button "Options" at bounding box center [359, 84] width 20 height 20
click at [310, 141] on button "Cancel Task" at bounding box center [298, 138] width 133 height 21
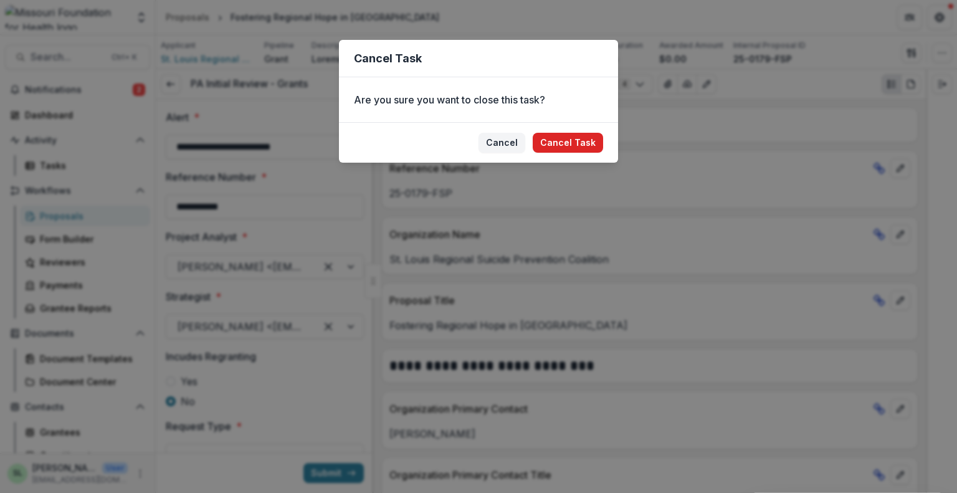
click at [557, 141] on button "Cancel Task" at bounding box center [568, 143] width 70 height 20
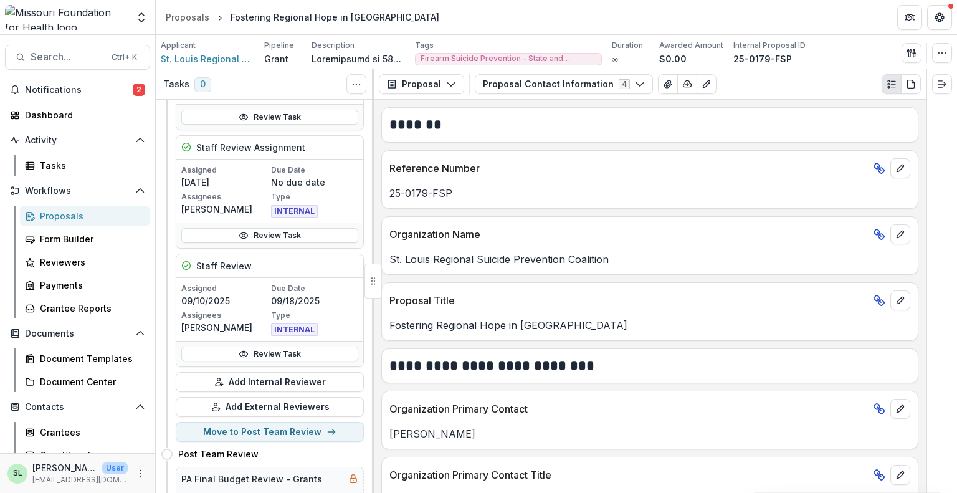
scroll to position [374, 0]
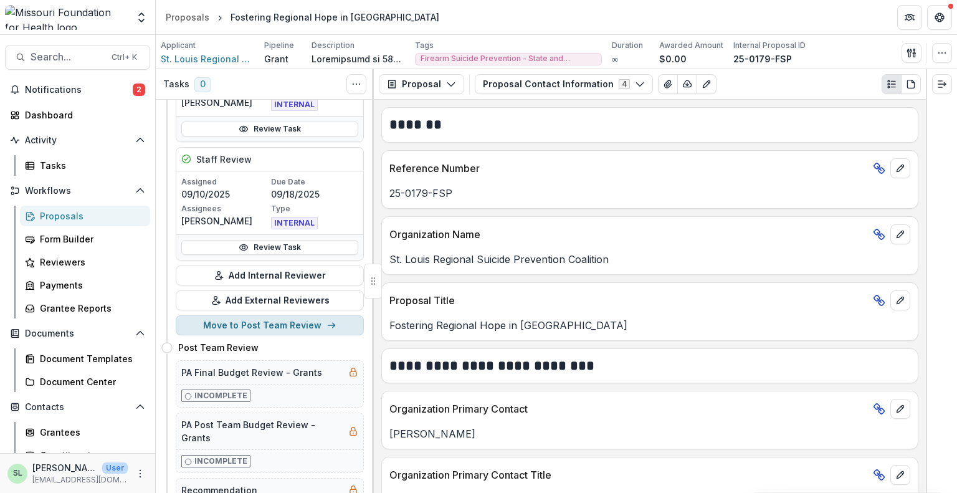
click at [283, 326] on button "Move to Post Team Review" at bounding box center [270, 325] width 188 height 20
select select "**********"
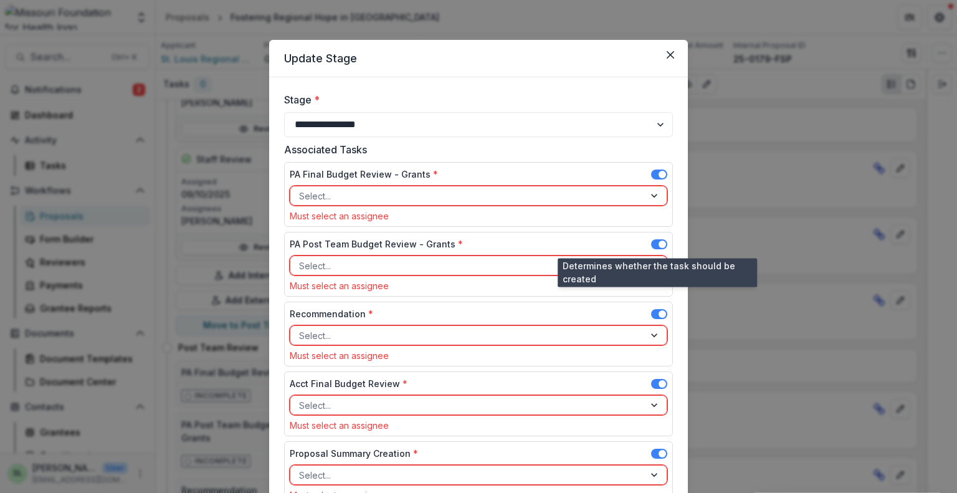
click at [655, 246] on span at bounding box center [659, 244] width 16 height 10
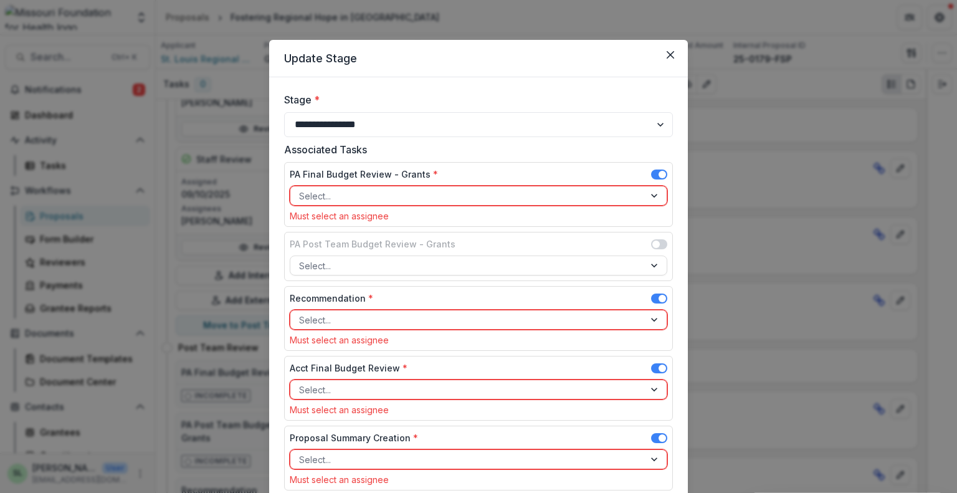
click at [441, 196] on div at bounding box center [467, 196] width 336 height 16
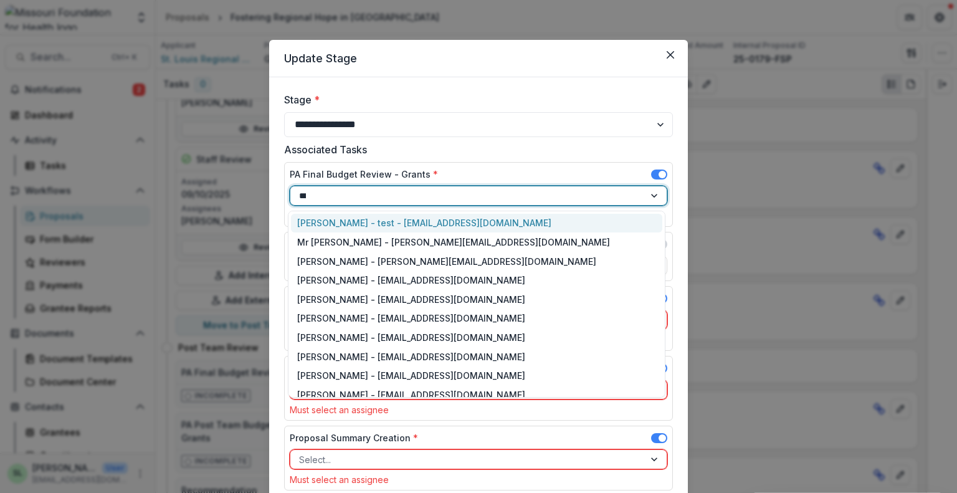
type input "****"
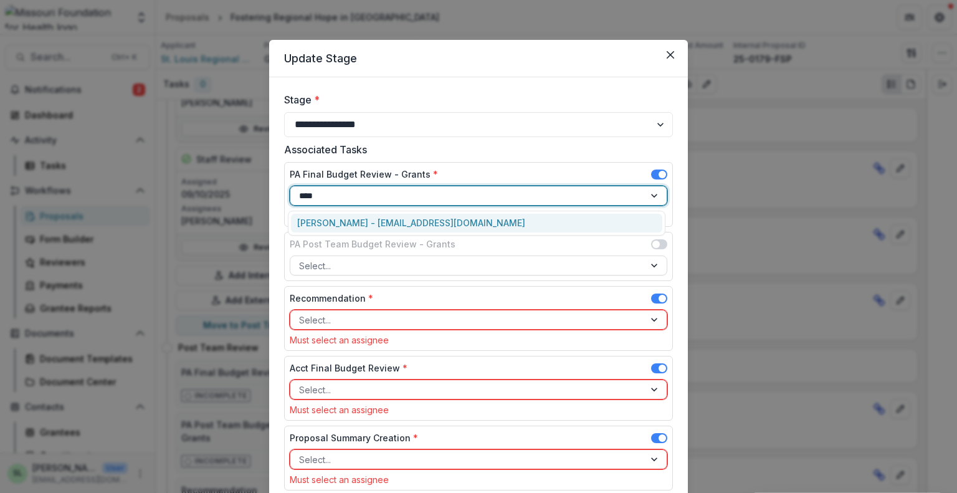
click at [422, 224] on div "[PERSON_NAME] - [EMAIL_ADDRESS][DOMAIN_NAME]" at bounding box center [476, 223] width 371 height 19
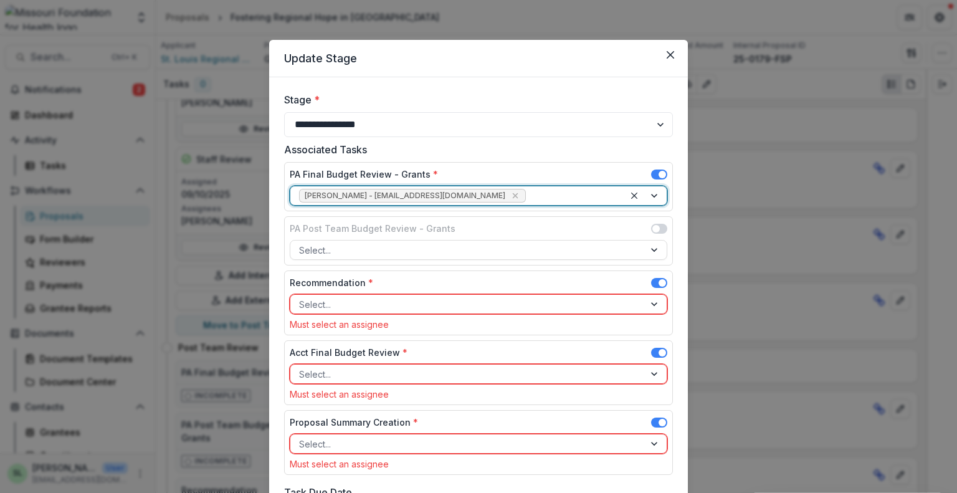
click at [384, 303] on div at bounding box center [467, 304] width 336 height 16
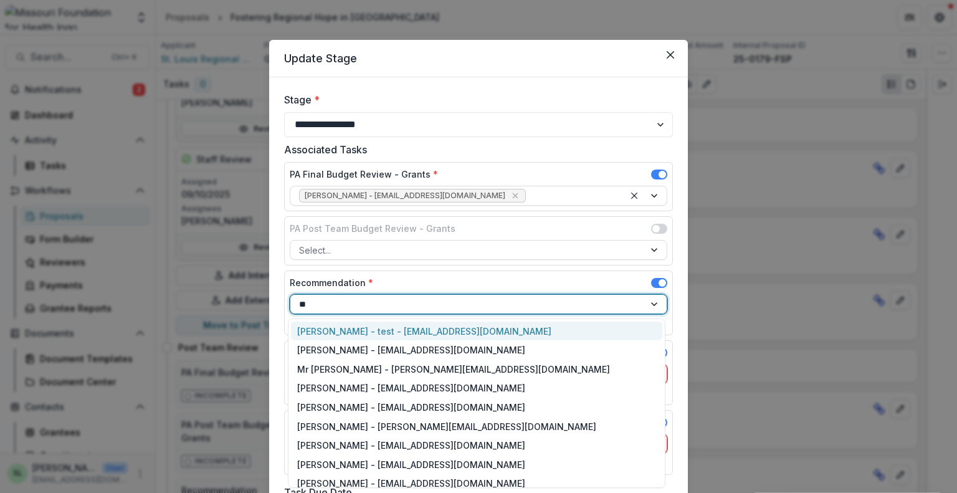
type input "***"
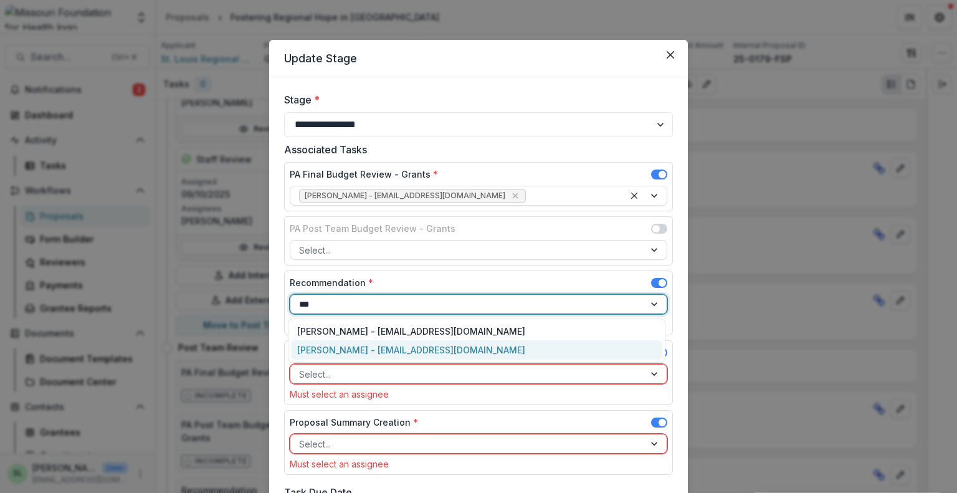
click at [376, 348] on div "[PERSON_NAME] - [EMAIL_ADDRESS][DOMAIN_NAME]" at bounding box center [476, 349] width 371 height 19
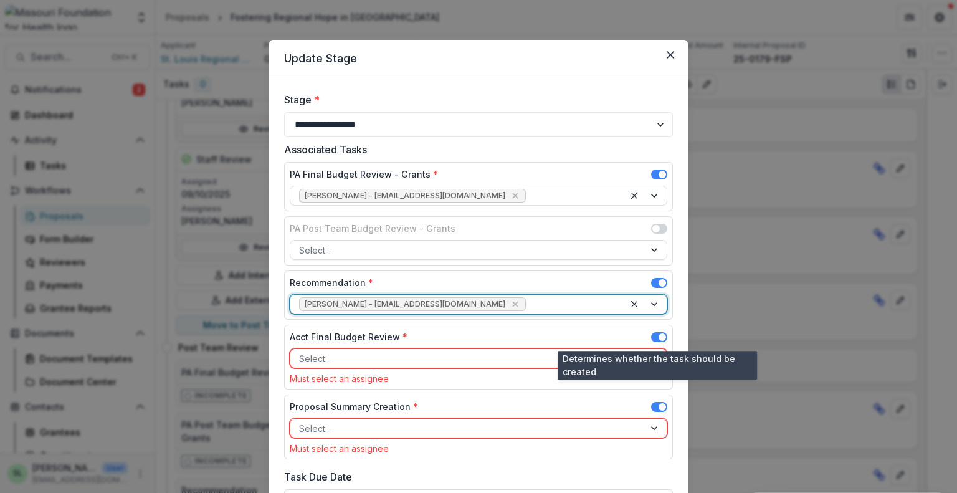
click at [655, 338] on span at bounding box center [659, 337] width 16 height 10
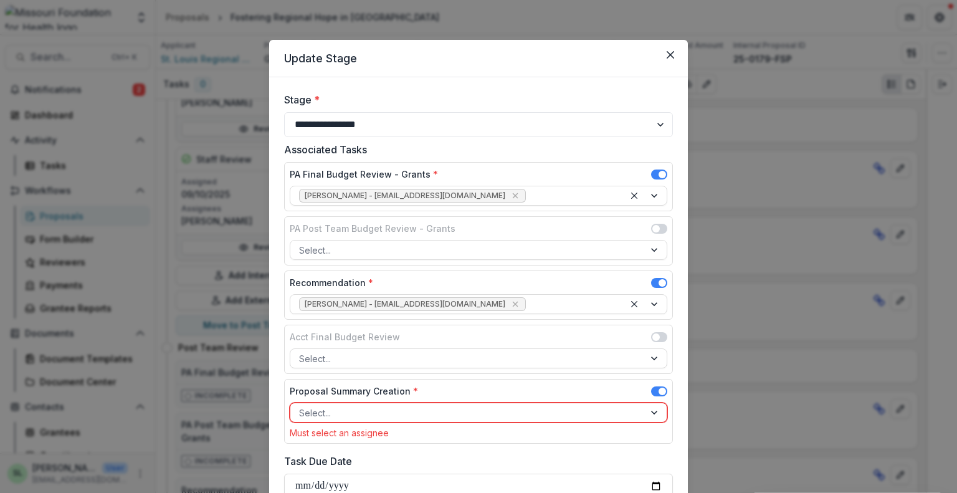
click at [493, 413] on div at bounding box center [467, 413] width 336 height 16
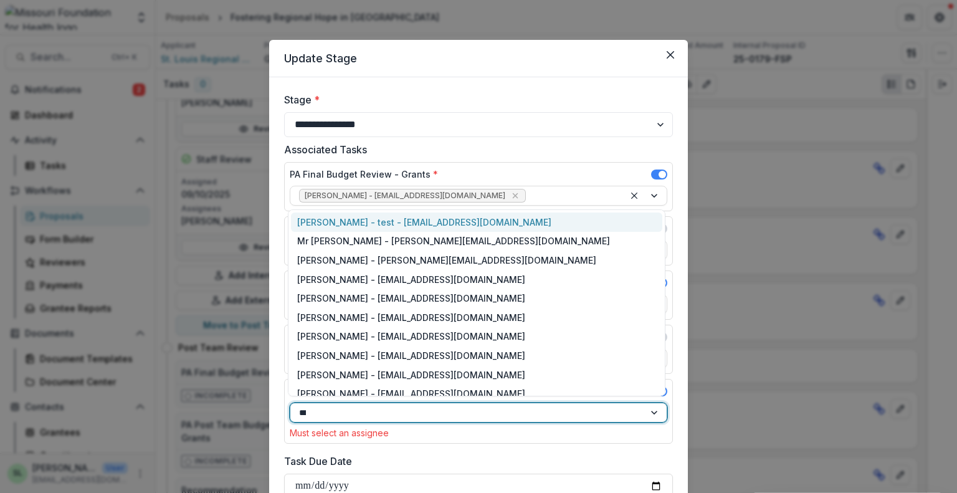
type input "****"
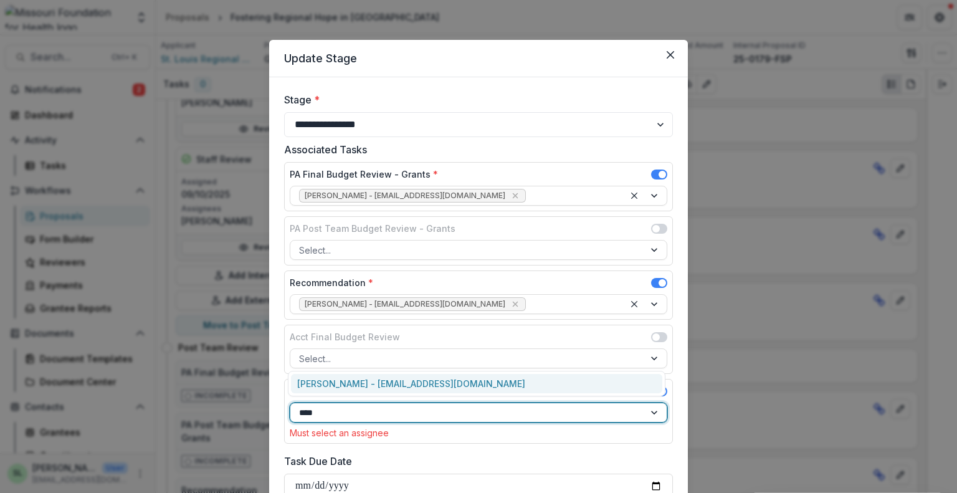
click at [341, 379] on div "[PERSON_NAME] - [EMAIL_ADDRESS][DOMAIN_NAME]" at bounding box center [476, 383] width 371 height 19
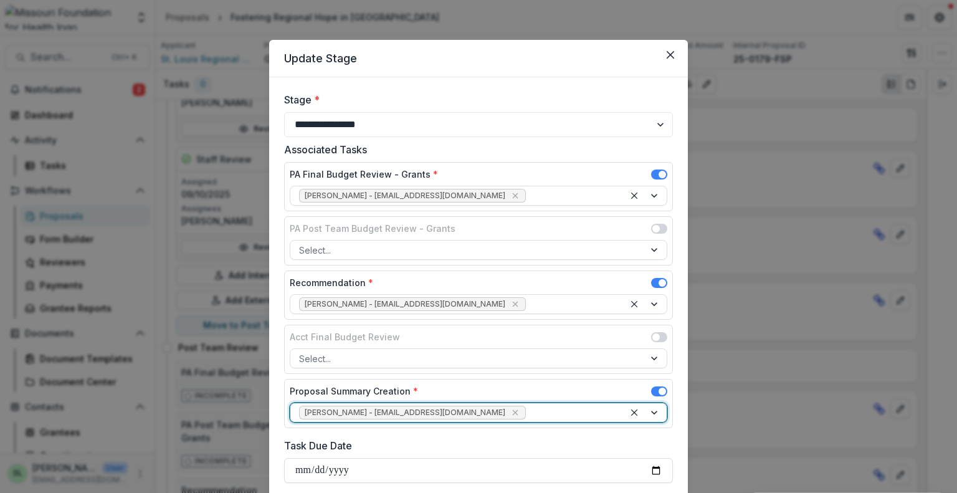
scroll to position [125, 0]
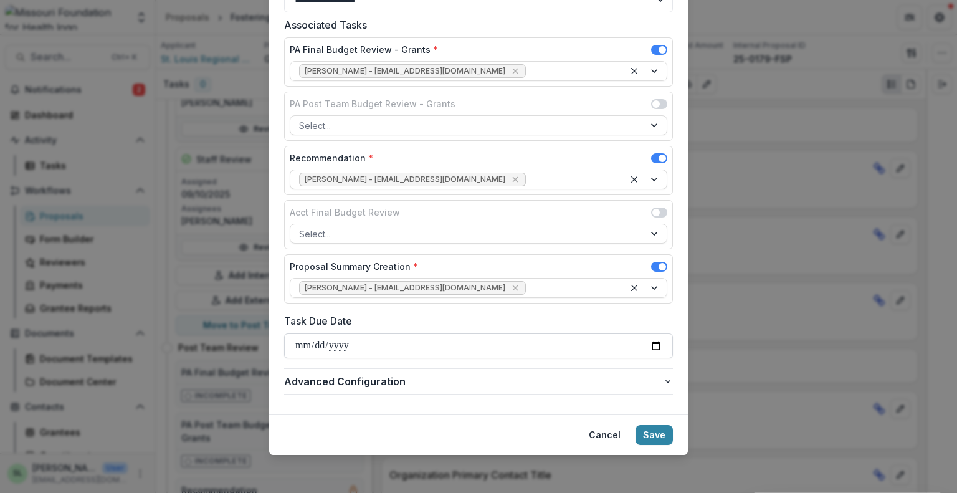
click at [296, 348] on input "Task Due Date" at bounding box center [478, 345] width 389 height 25
type input "**********"
click at [660, 435] on button "Save" at bounding box center [653, 435] width 37 height 20
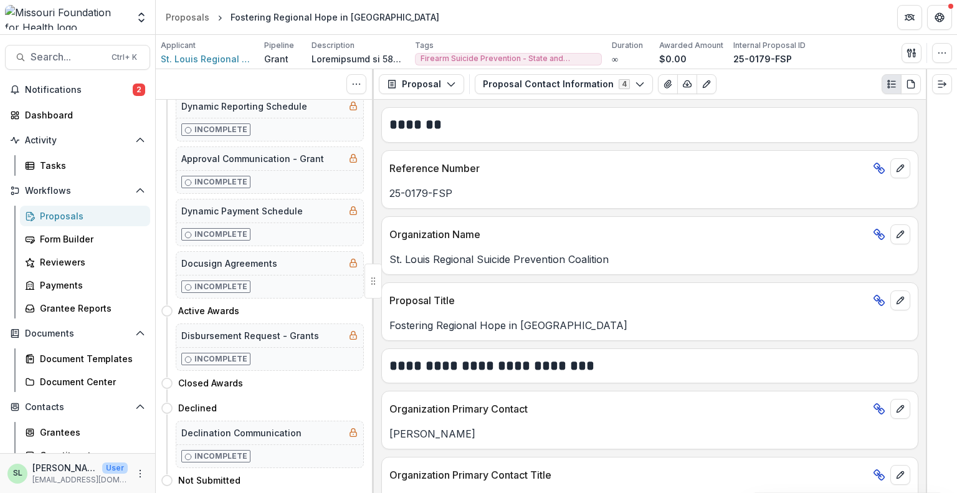
scroll to position [0, 0]
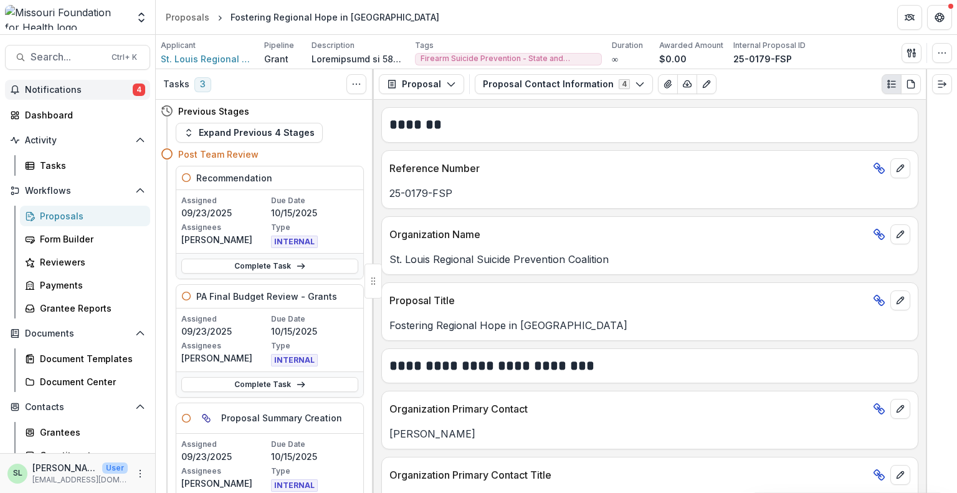
click at [67, 95] on button "Notifications 4" at bounding box center [77, 90] width 145 height 20
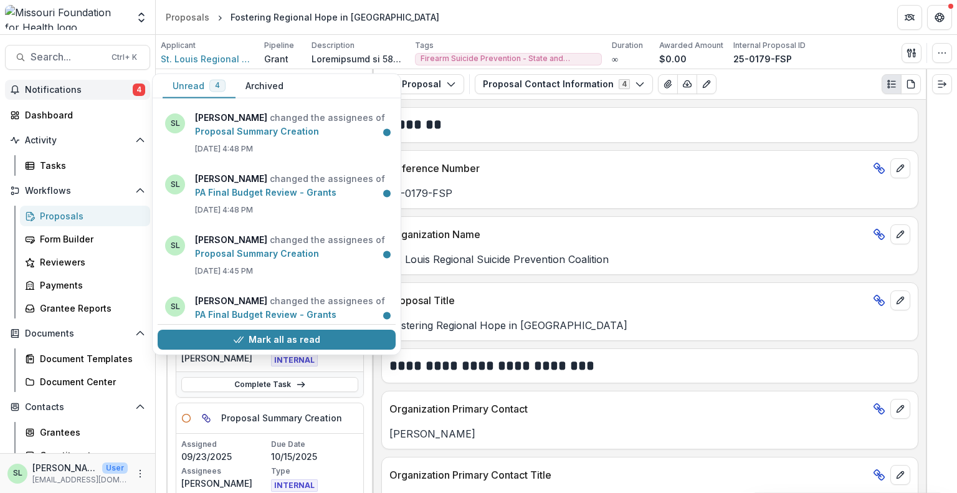
click at [284, 328] on div "Mark all as read" at bounding box center [277, 339] width 238 height 31
click at [284, 351] on div "Mark all as read" at bounding box center [277, 339] width 238 height 31
click at [287, 344] on button "Mark all as read" at bounding box center [277, 339] width 238 height 20
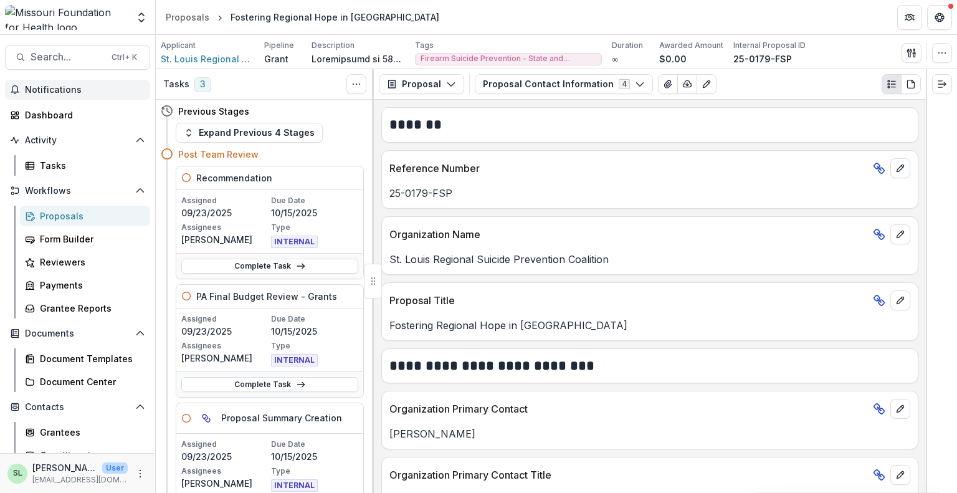
click at [595, 190] on p "25-0179-FSP" at bounding box center [649, 193] width 521 height 15
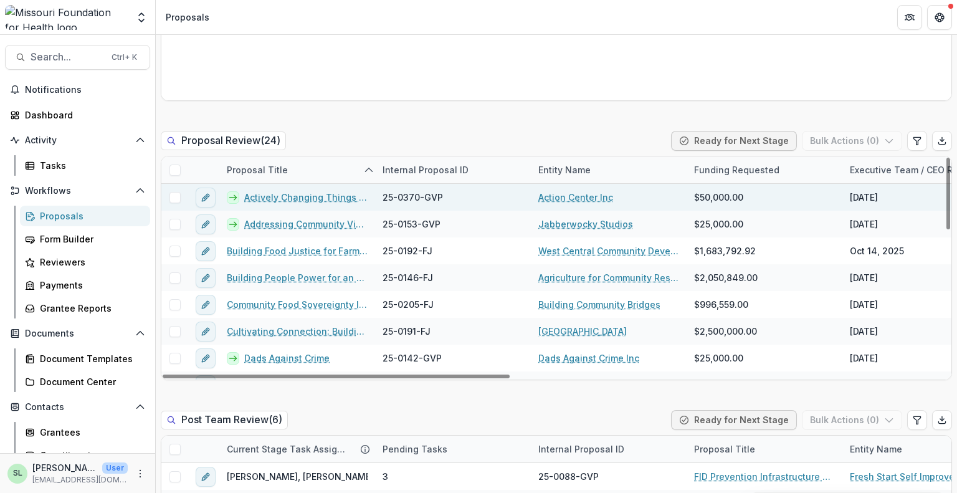
click at [310, 199] on link "Actively Changing Things In Our Neighborhoods" at bounding box center [305, 197] width 123 height 13
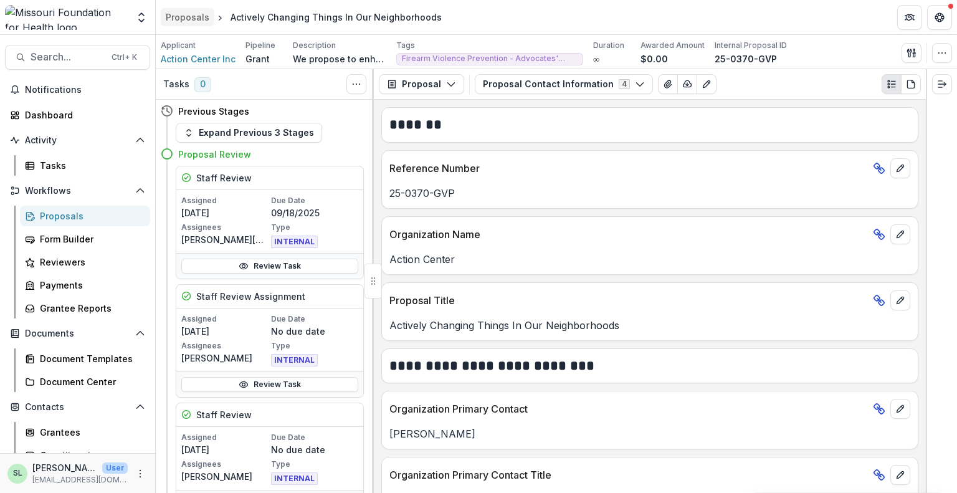
drag, startPoint x: 183, startPoint y: 17, endPoint x: 201, endPoint y: 17, distance: 17.4
click at [183, 17] on div "Proposals" at bounding box center [188, 17] width 44 height 13
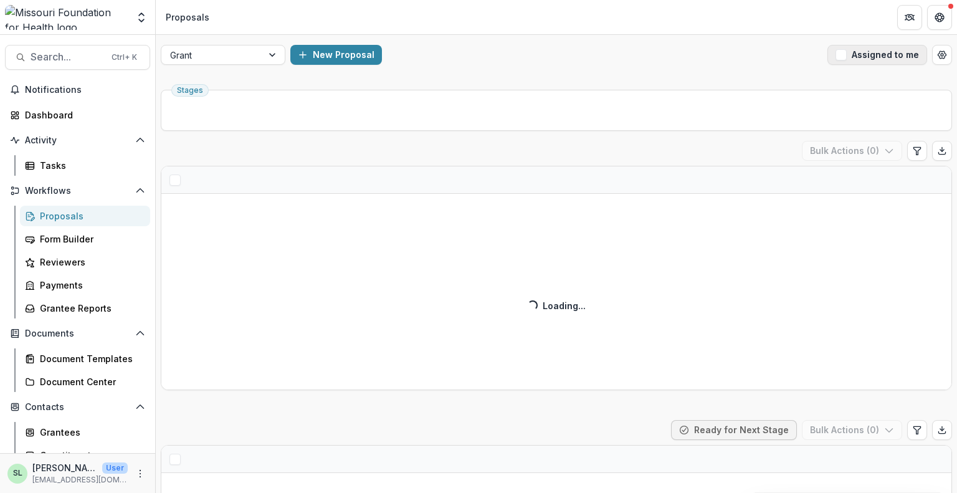
click at [856, 57] on button "Assigned to me" at bounding box center [877, 55] width 100 height 20
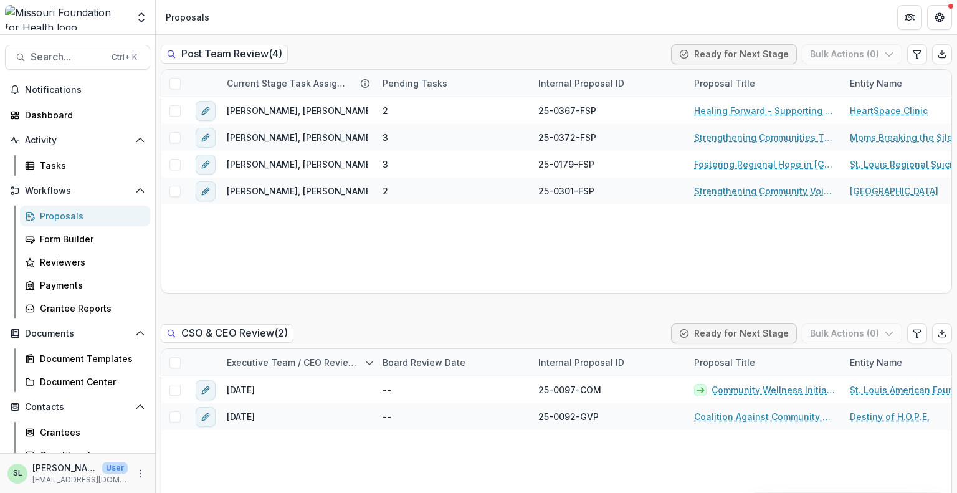
scroll to position [1246, 0]
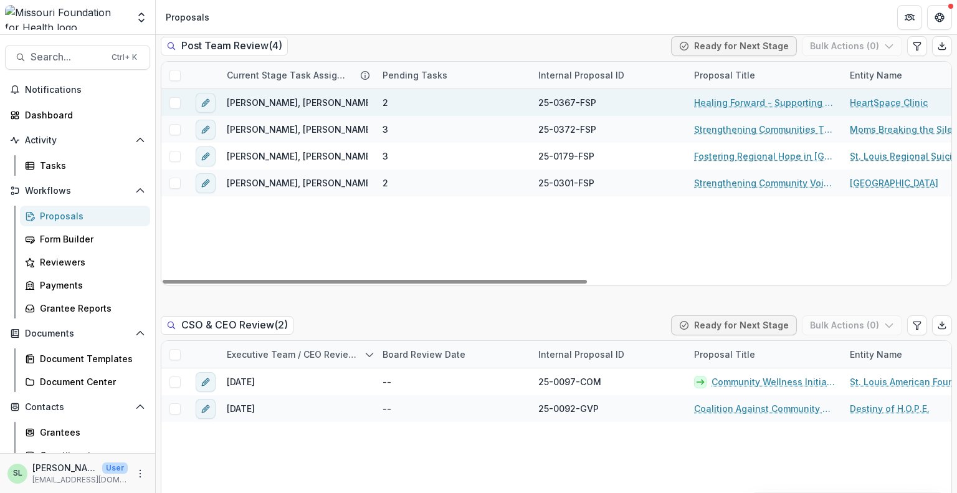
click at [177, 102] on span at bounding box center [174, 102] width 11 height 11
click at [894, 44] on button "Bulk Actions ( 1 )" at bounding box center [853, 46] width 98 height 20
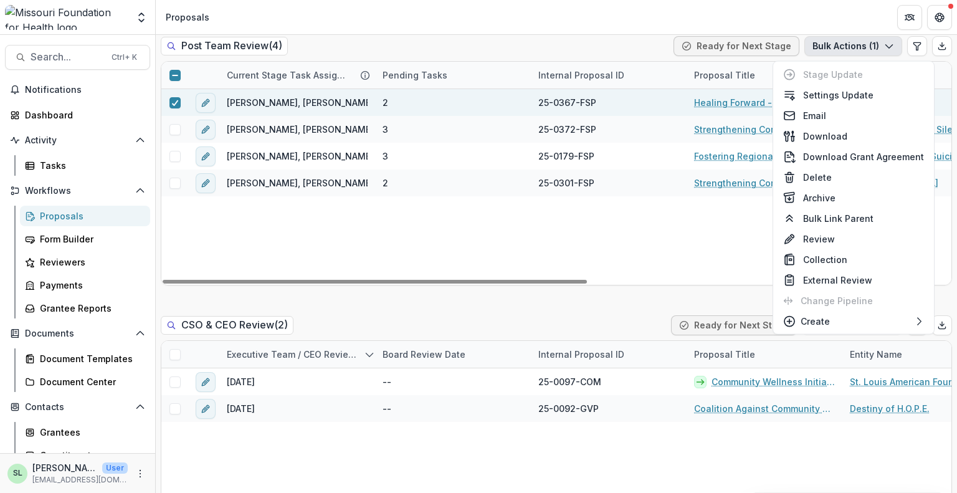
click at [560, 227] on div "Renee Klann, Sada Lindsey, Jessi LaRose, Rachel Rimmerman, Marcel Scaife 2 25-0…" at bounding box center [890, 187] width 1459 height 196
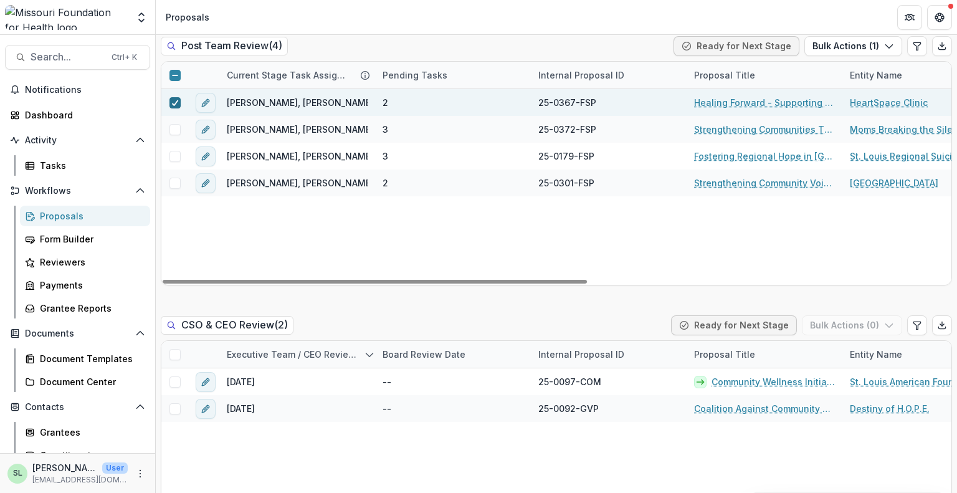
click at [171, 101] on icon at bounding box center [174, 103] width 7 height 6
